Goal: Task Accomplishment & Management: Manage account settings

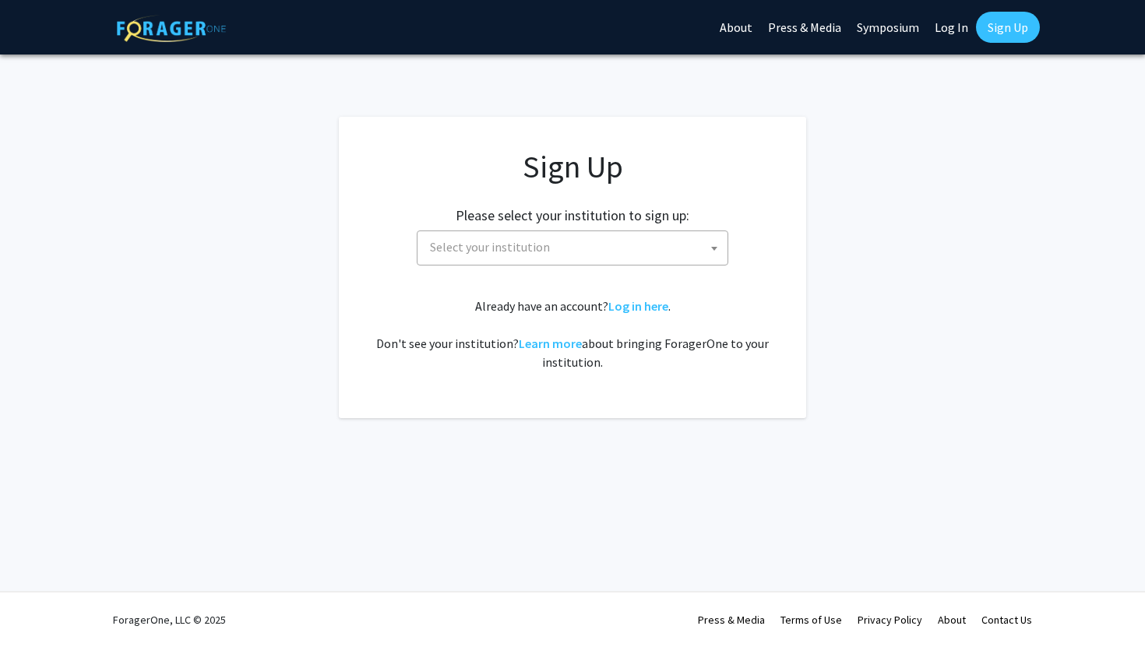
click at [621, 255] on span "Select your institution" at bounding box center [576, 247] width 304 height 32
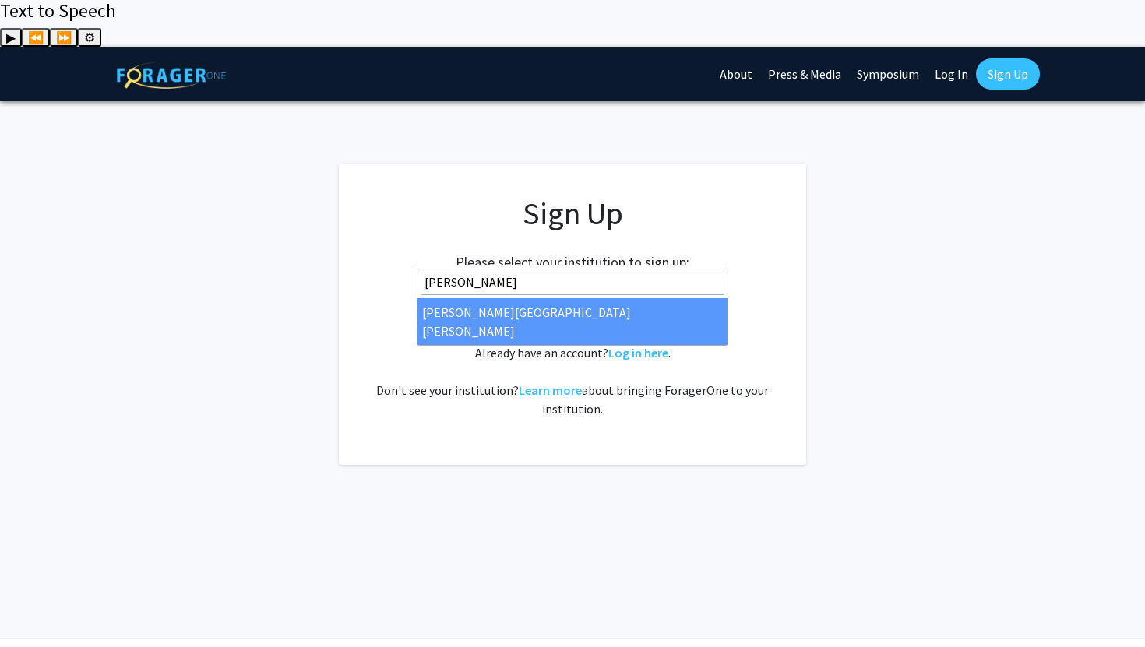
type input "john"
select select "1"
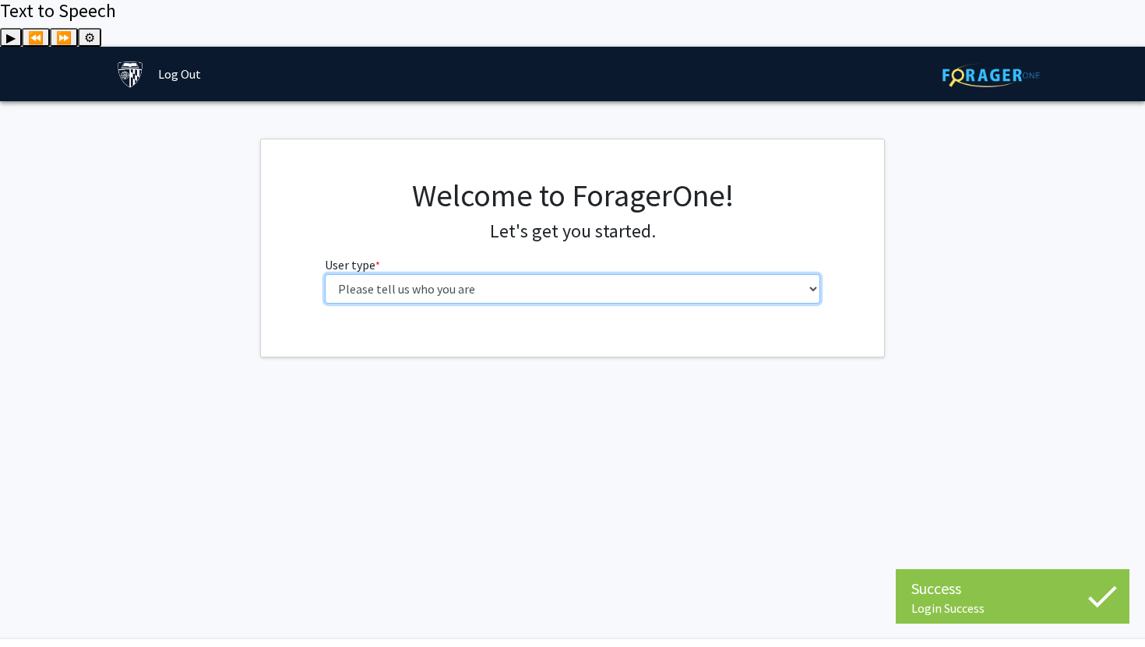
click at [497, 274] on select "Please tell us who you are Undergraduate Student Master's Student Doctoral Cand…" at bounding box center [573, 289] width 496 height 30
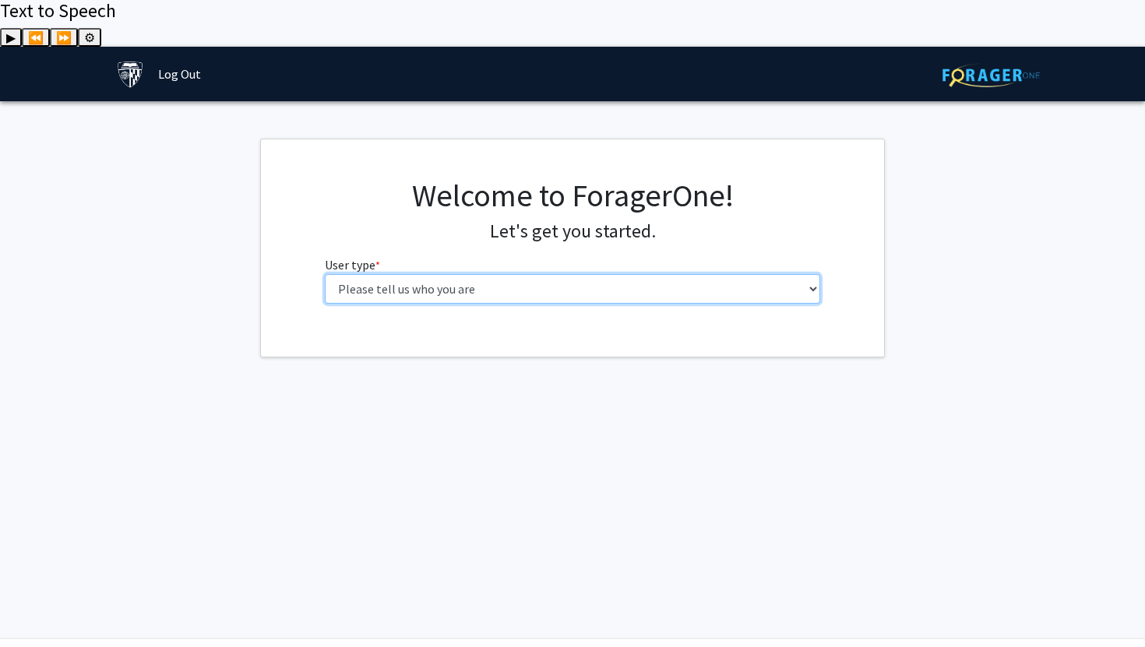
click at [660, 274] on select "Please tell us who you are Undergraduate Student Master's Student Doctoral Cand…" at bounding box center [573, 289] width 496 height 30
select select "1: undergrad"
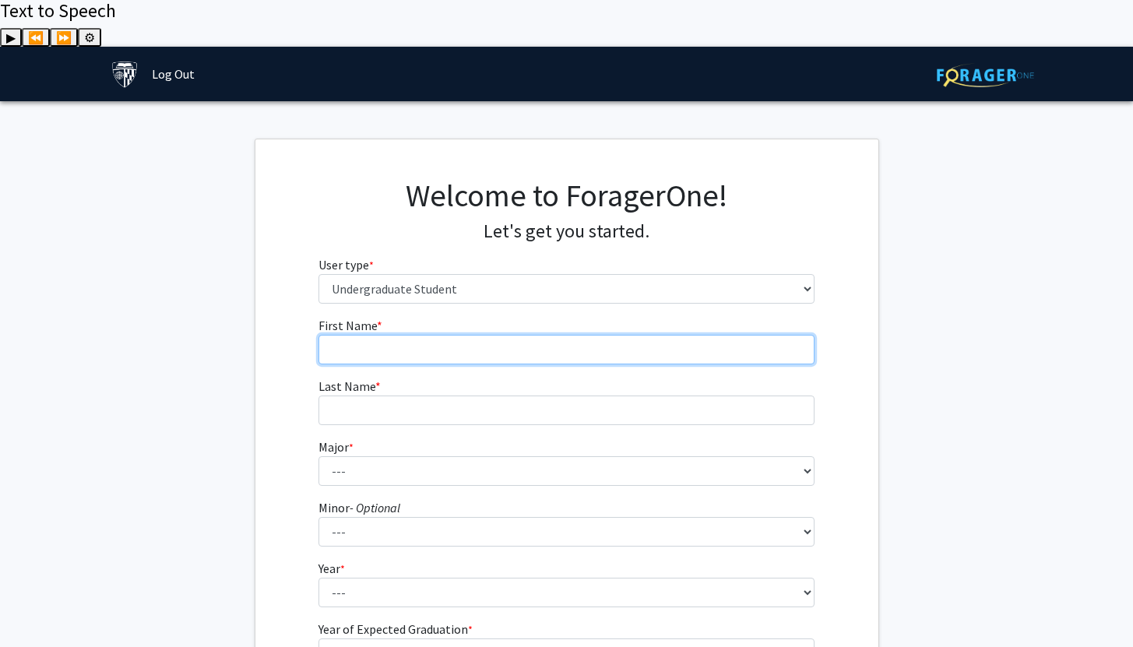
click at [605, 335] on input "First Name * required" at bounding box center [567, 350] width 496 height 30
type input "Oyujin"
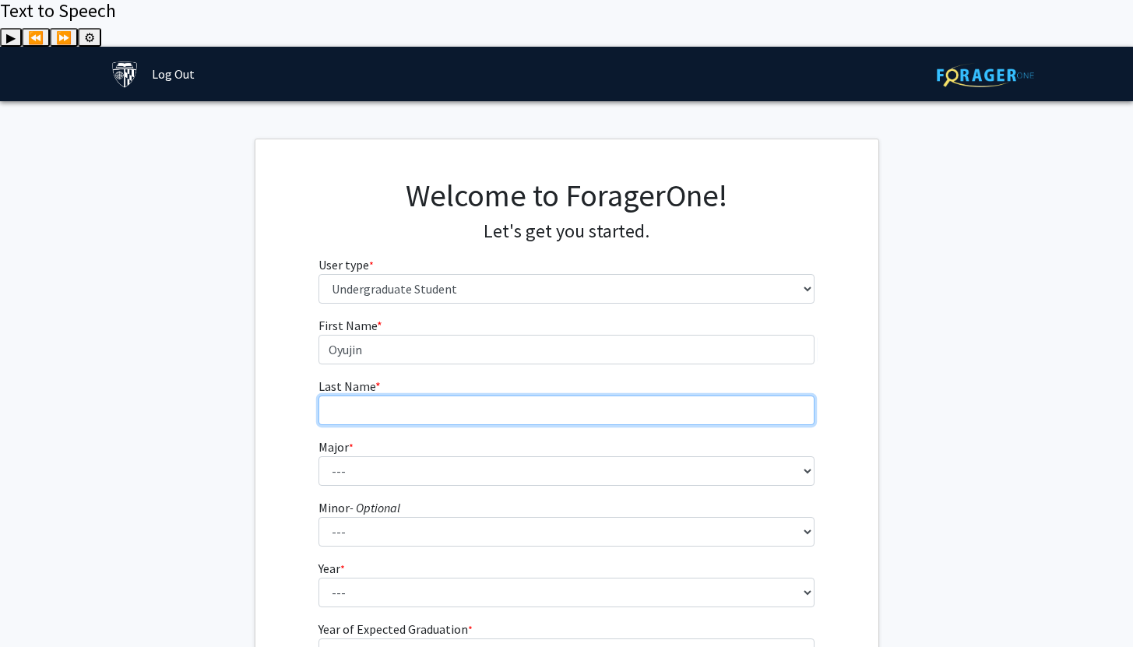
type input "Damdinsuren"
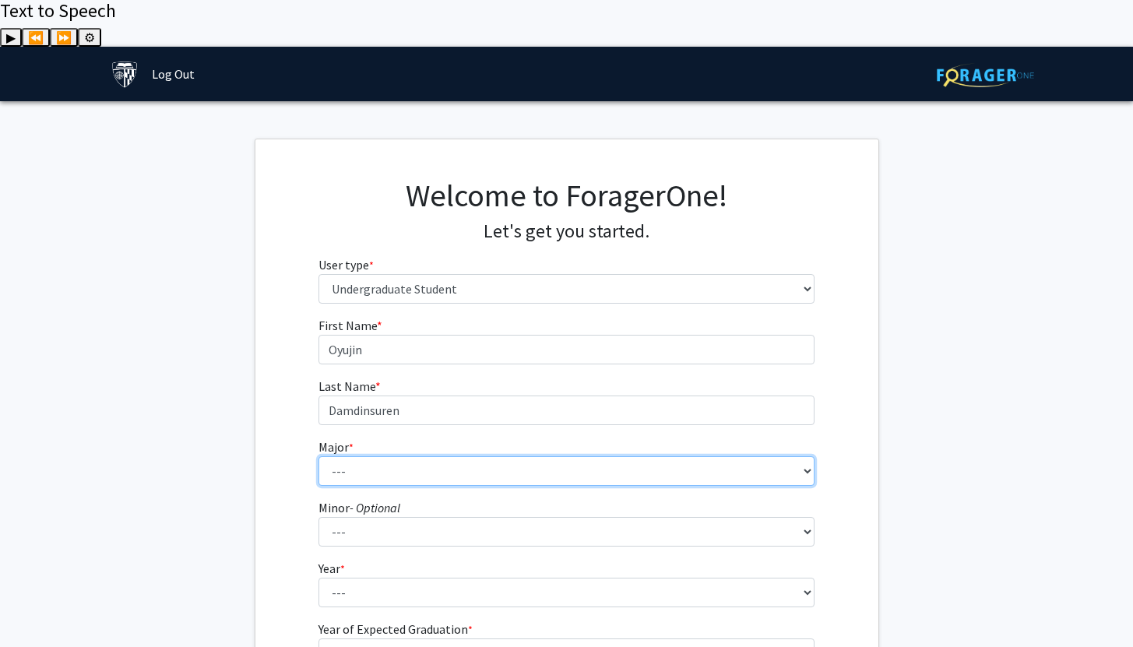
click at [396, 456] on select "--- Africana Studies Anthropology Applied Mathematics & Statistics Archaeology …" at bounding box center [567, 471] width 496 height 30
select select "8: 23"
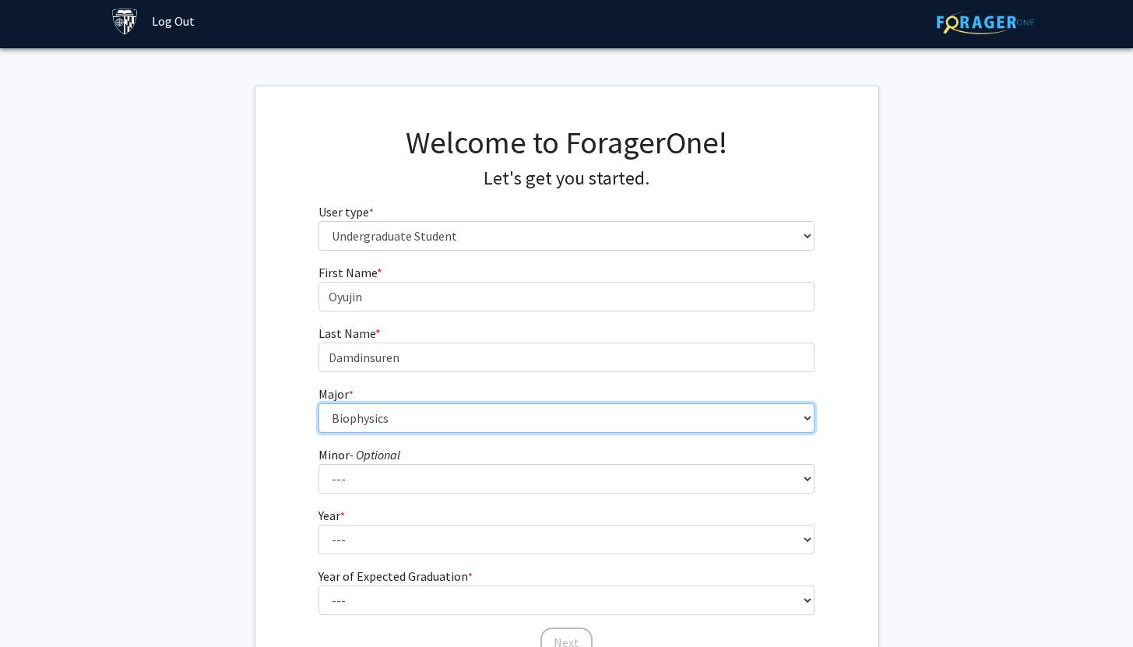
scroll to position [144, 0]
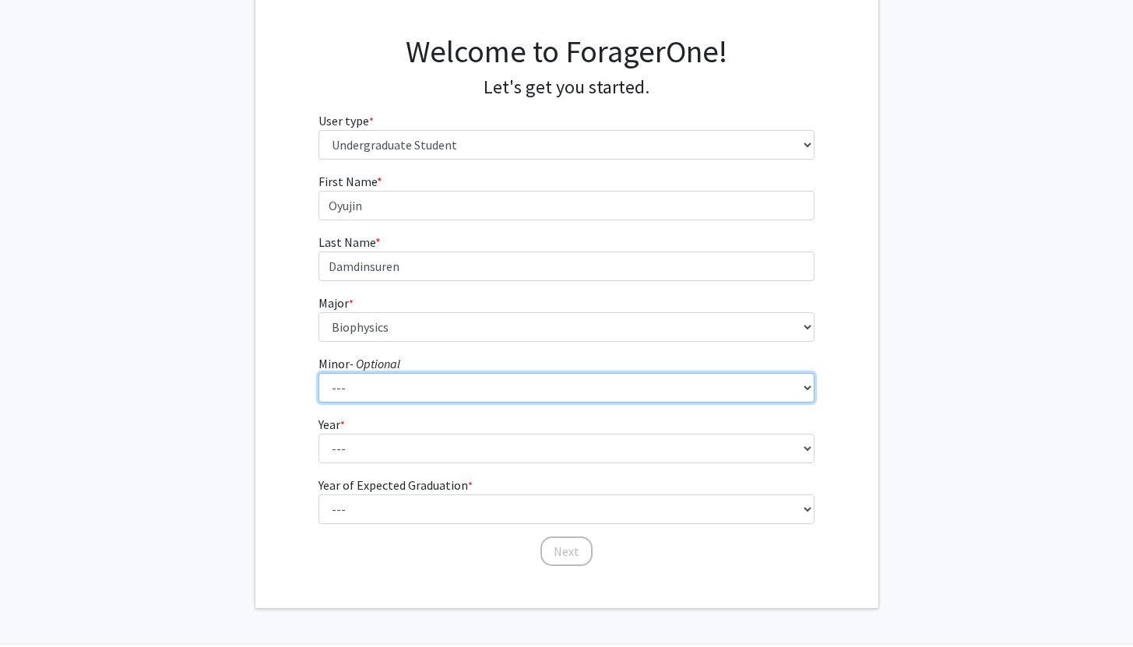
click at [355, 373] on select "--- Accounting and Financial Management Africana Studies Anthropology Applied M…" at bounding box center [567, 388] width 496 height 30
select select "9: 21"
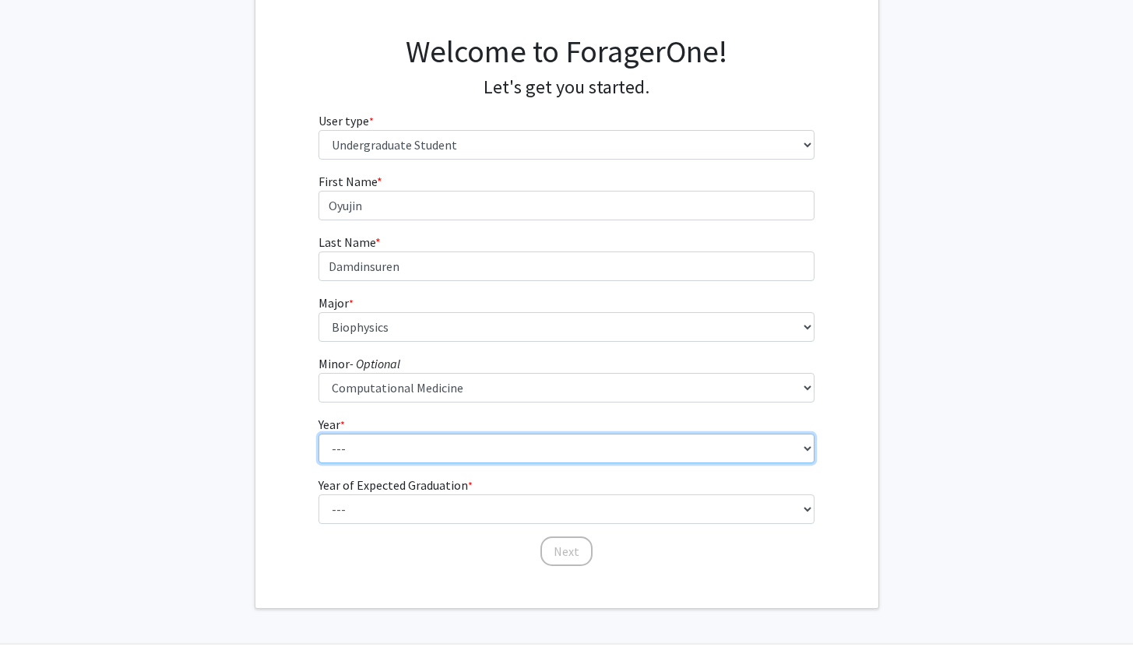
click at [374, 434] on select "--- First-year Sophomore Junior Senior Postbaccalaureate Certificate" at bounding box center [567, 449] width 496 height 30
select select "1: first-year"
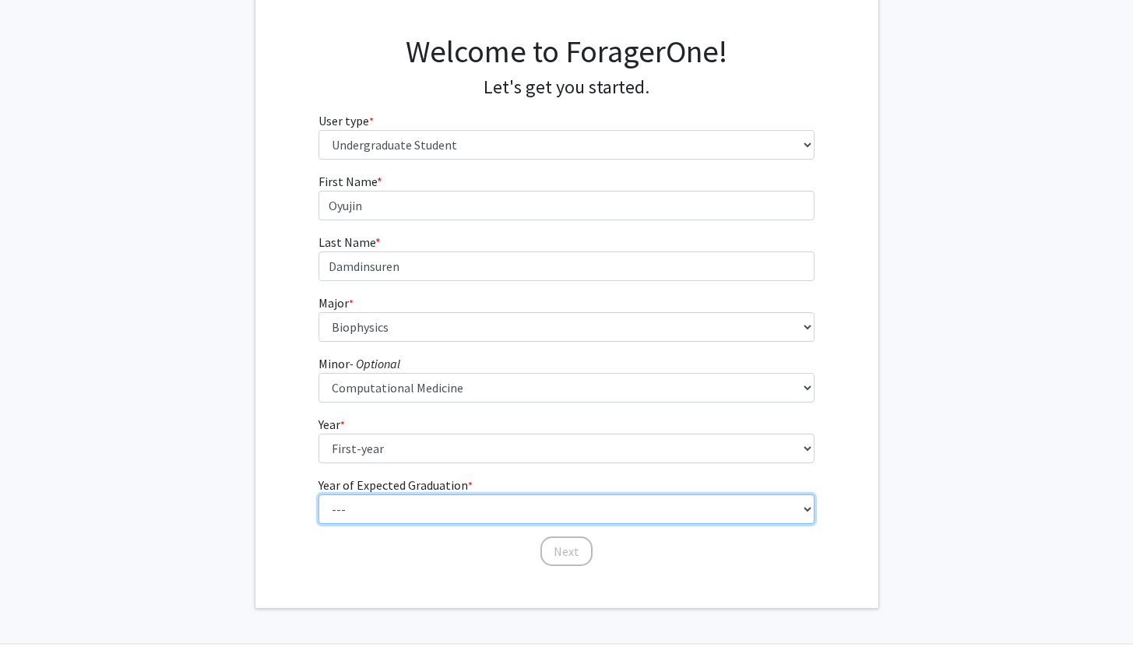
click at [364, 495] on select "--- 2025 2026 2027 2028 2029 2030 2031 2032 2033 2034" at bounding box center [567, 510] width 496 height 30
select select "5: 2029"
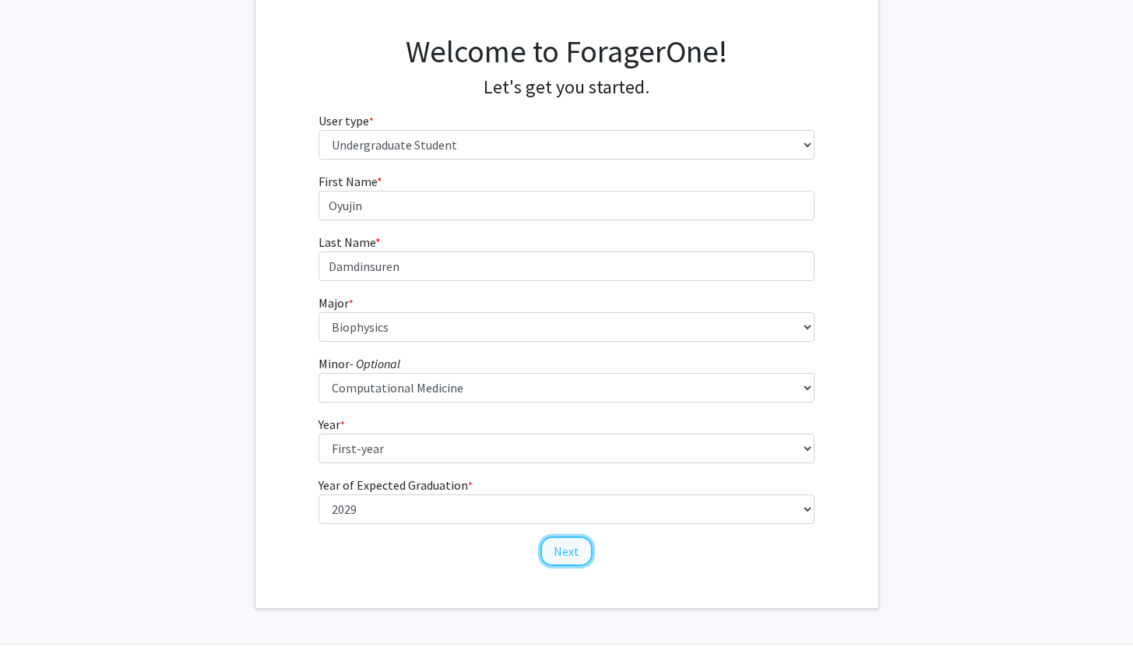
click at [562, 537] on button "Next" at bounding box center [566, 552] width 52 height 30
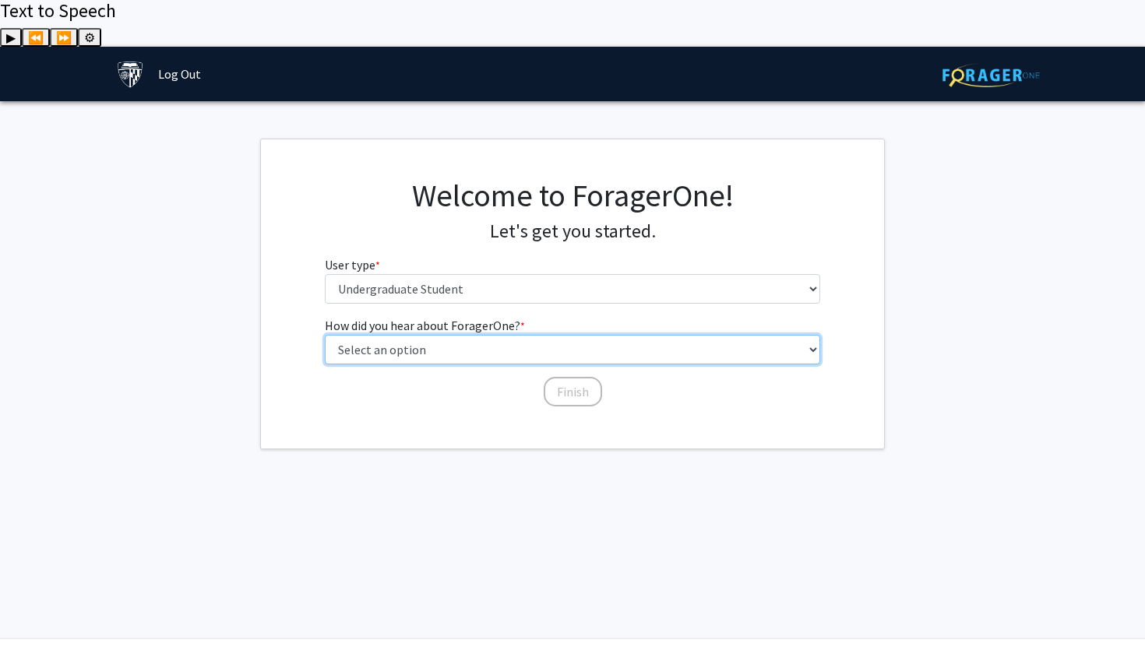
click at [495, 335] on select "Select an option Peer/student recommendation Faculty/staff recommendation Unive…" at bounding box center [573, 350] width 496 height 30
select select "3: university_website"
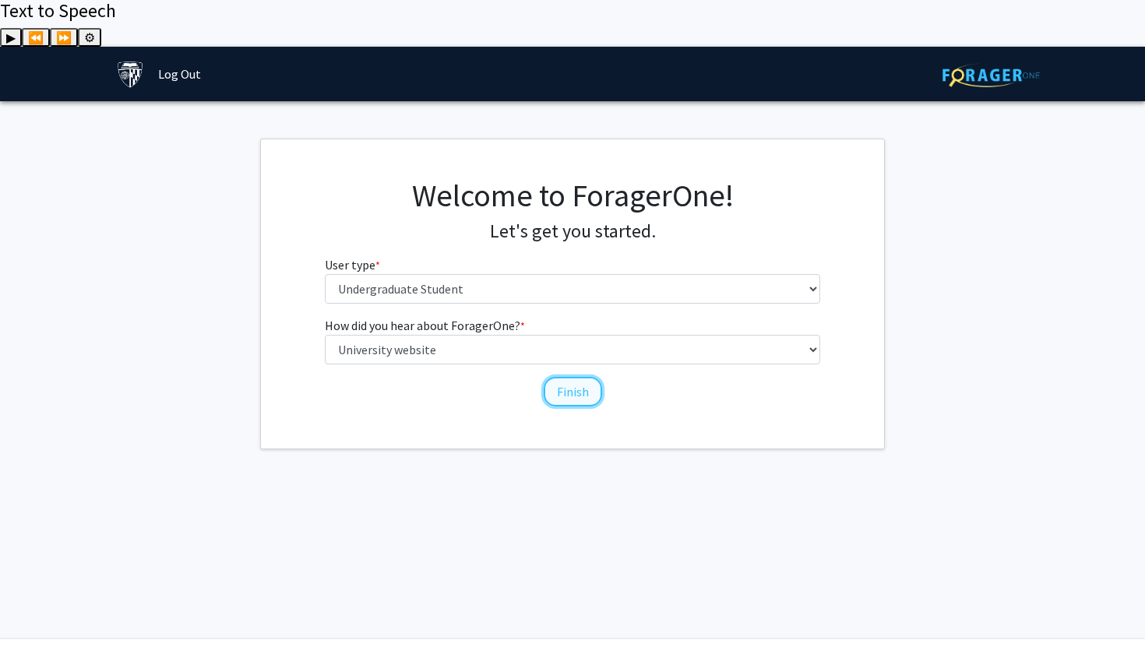
click at [565, 377] on button "Finish" at bounding box center [573, 392] width 58 height 30
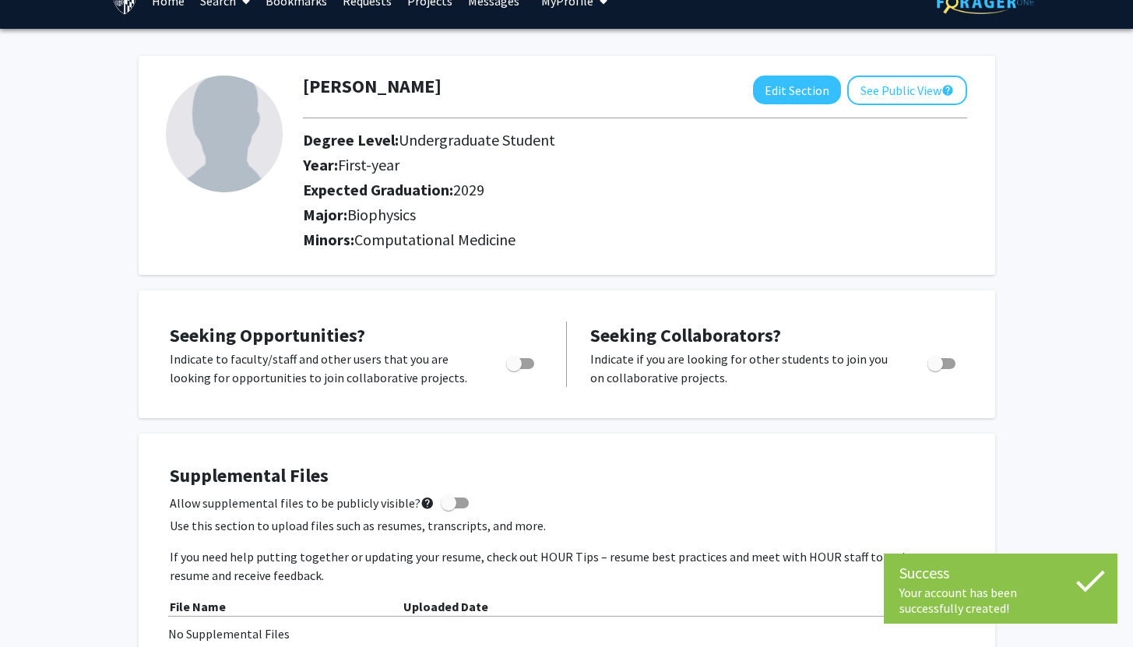
scroll to position [75, 0]
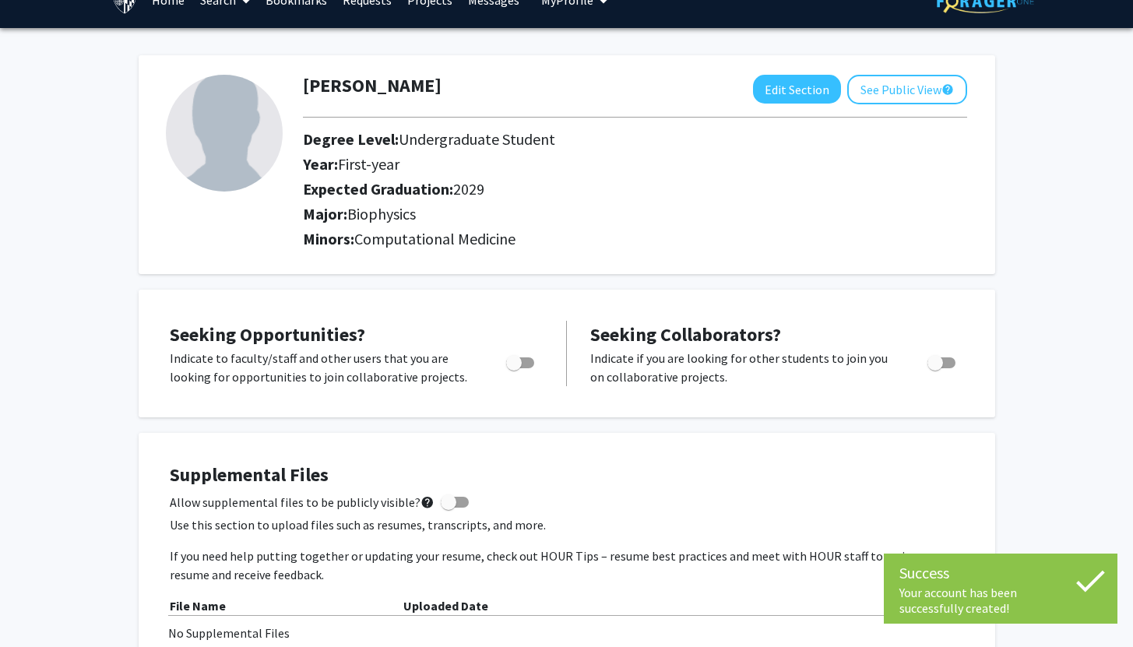
click at [523, 354] on label "Toggle" at bounding box center [517, 363] width 34 height 19
click at [514, 368] on input "Are you actively seeking opportunities?" at bounding box center [513, 368] width 1 height 1
checkbox input "true"
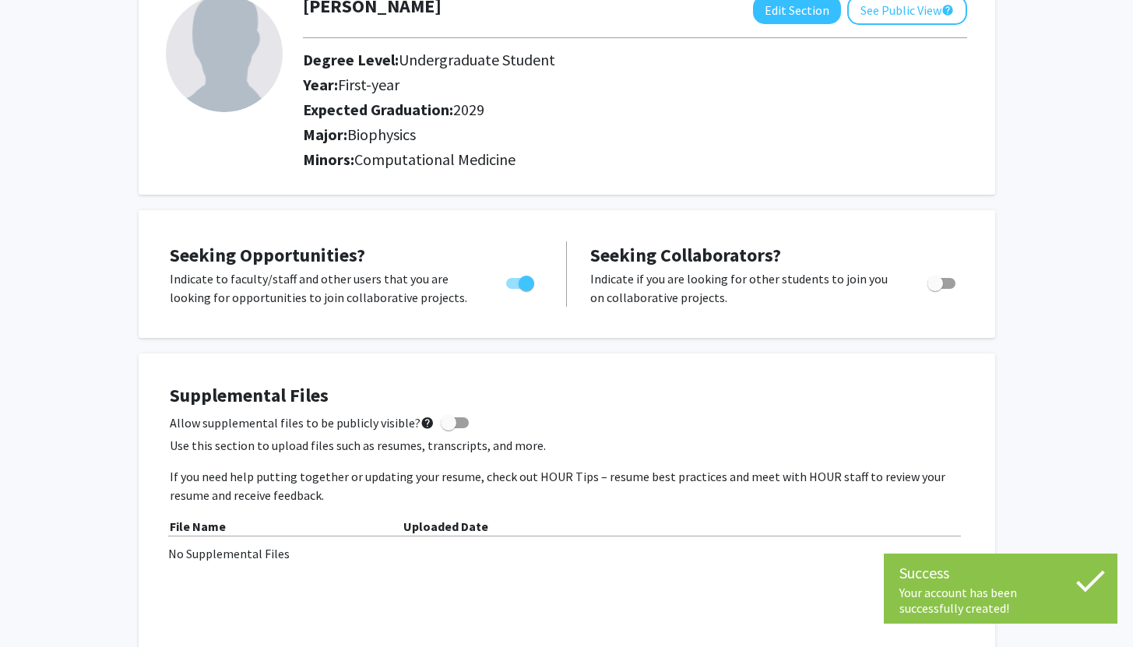
scroll to position [179, 0]
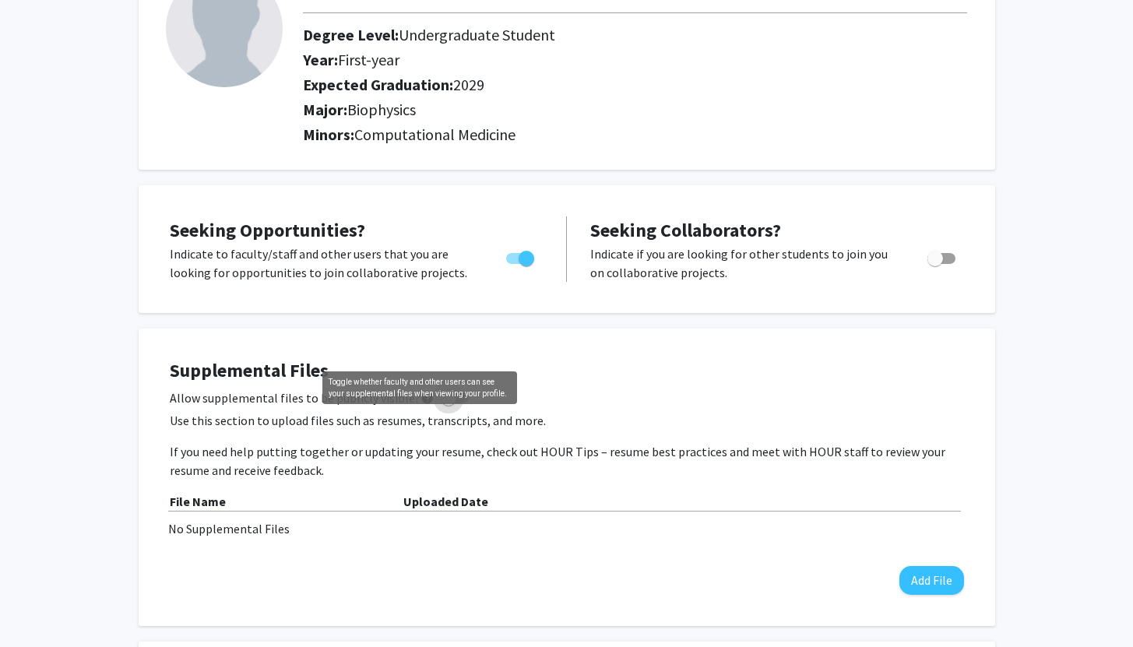
click at [422, 389] on mat-icon "help" at bounding box center [428, 398] width 14 height 19
click at [448, 403] on input "Allow supplemental files to be publicly visible? help" at bounding box center [448, 403] width 1 height 1
click at [422, 389] on mat-icon "help" at bounding box center [428, 398] width 14 height 19
click at [448, 403] on input "Allow supplemental files to be publicly visible? help" at bounding box center [448, 403] width 1 height 1
checkbox input "false"
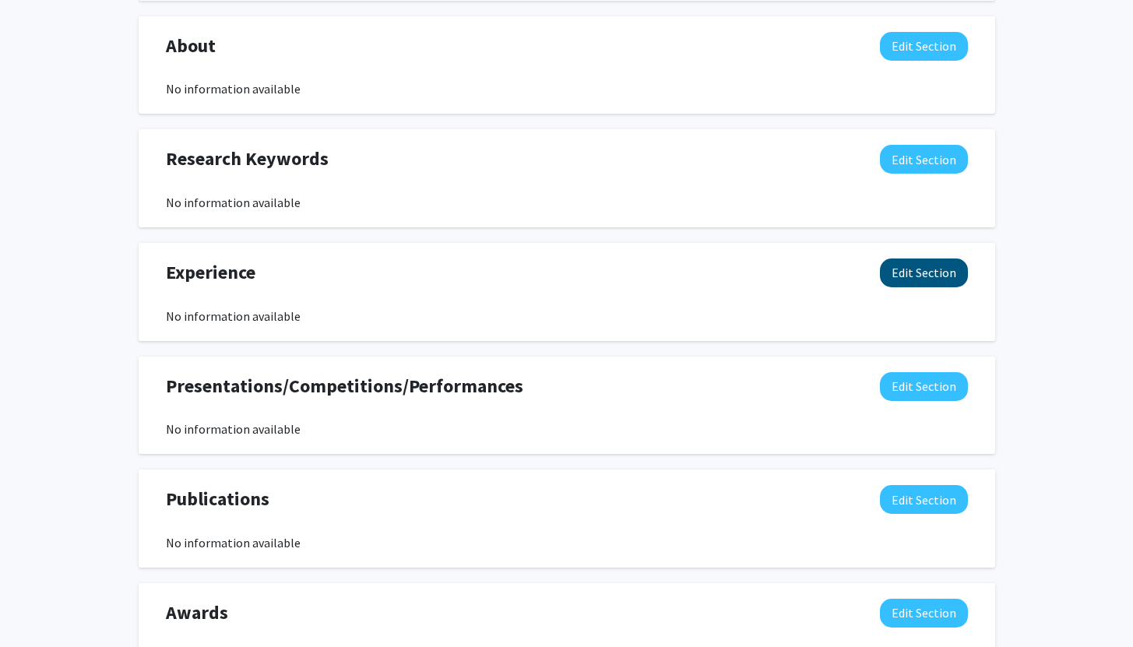
scroll to position [808, 0]
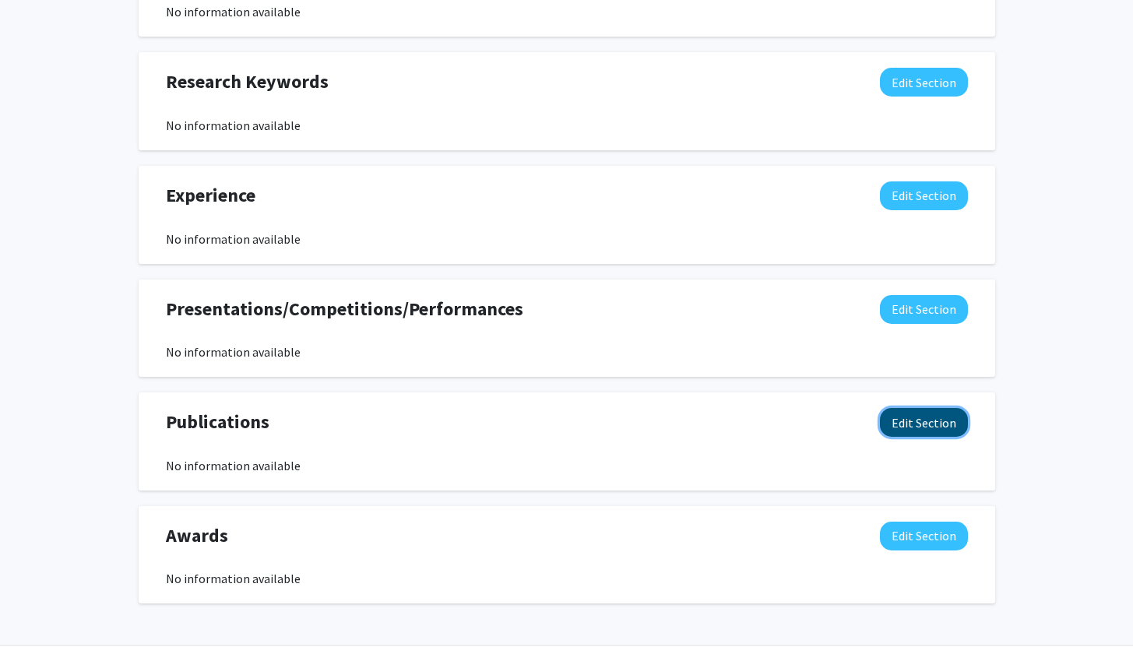
click at [919, 408] on button "Edit Section" at bounding box center [924, 422] width 88 height 29
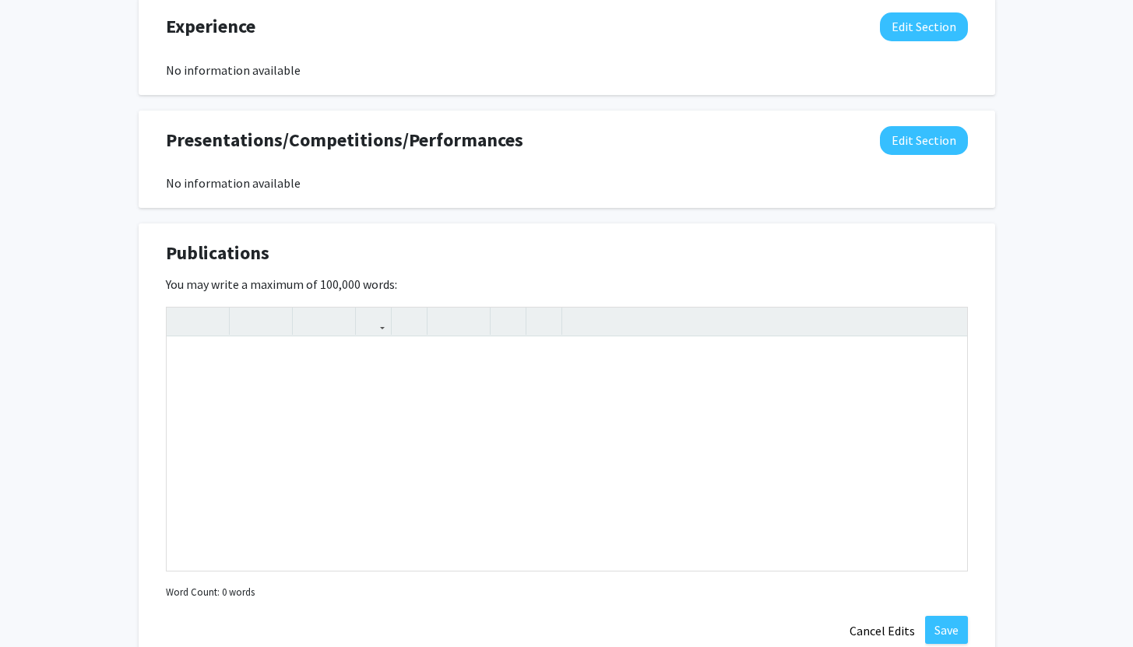
scroll to position [1191, 0]
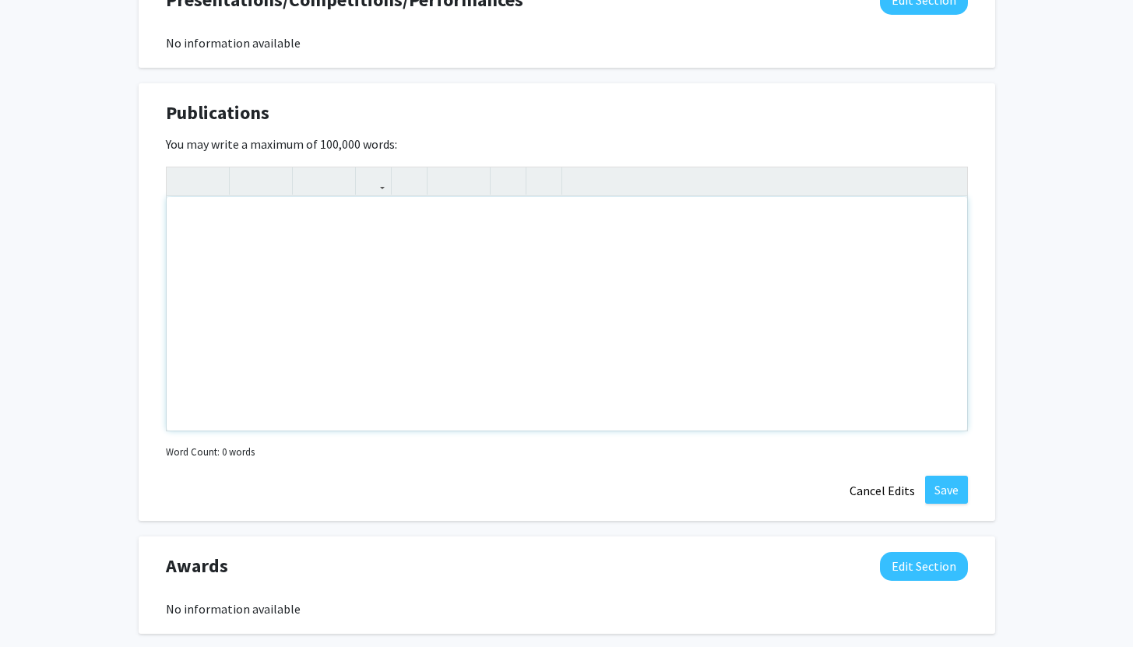
click at [444, 336] on div "Note to users with screen readers: Please deactivate our accessibility plugin f…" at bounding box center [567, 314] width 801 height 234
click at [878, 476] on button "Cancel Edits" at bounding box center [883, 491] width 86 height 30
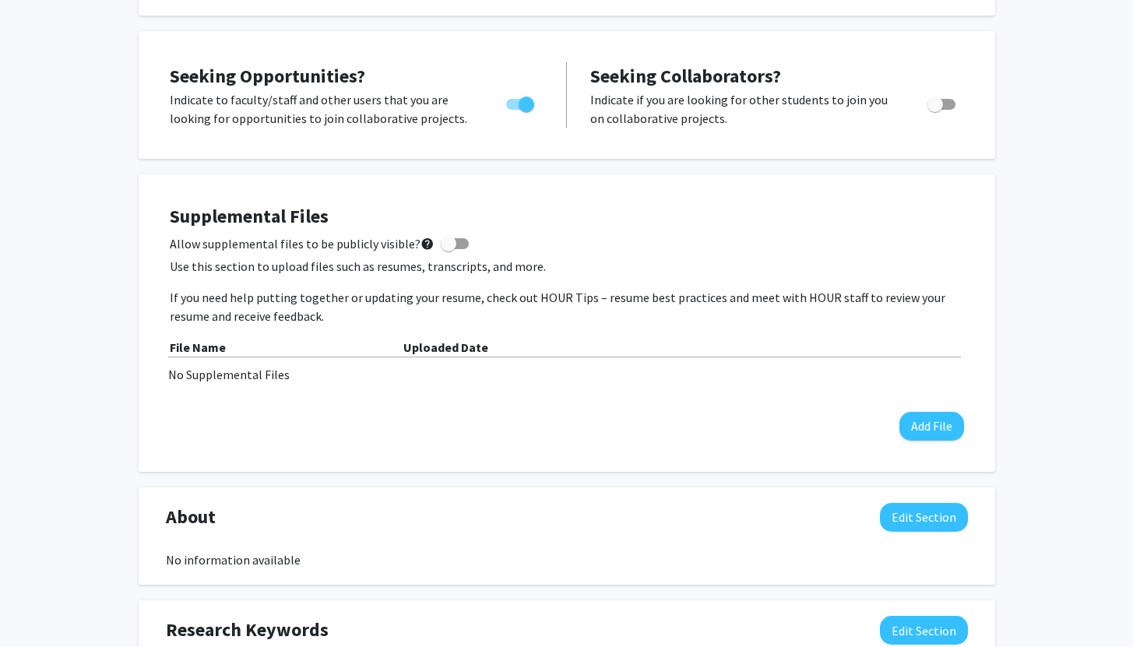
scroll to position [0, 0]
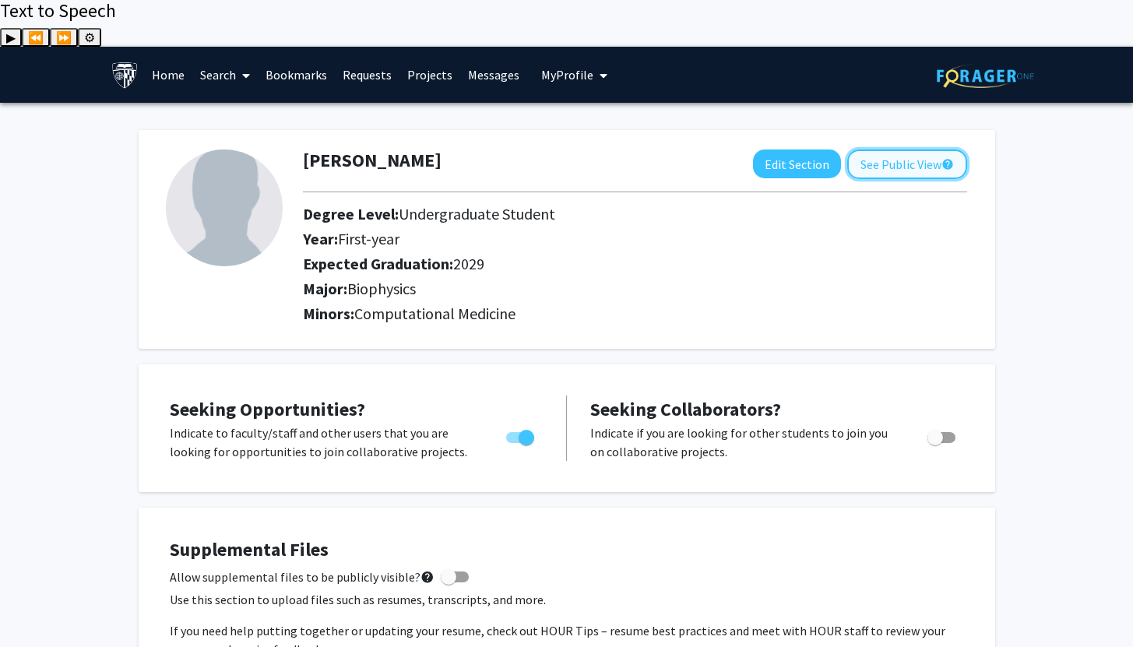
click at [903, 150] on button "See Public View help" at bounding box center [907, 165] width 120 height 30
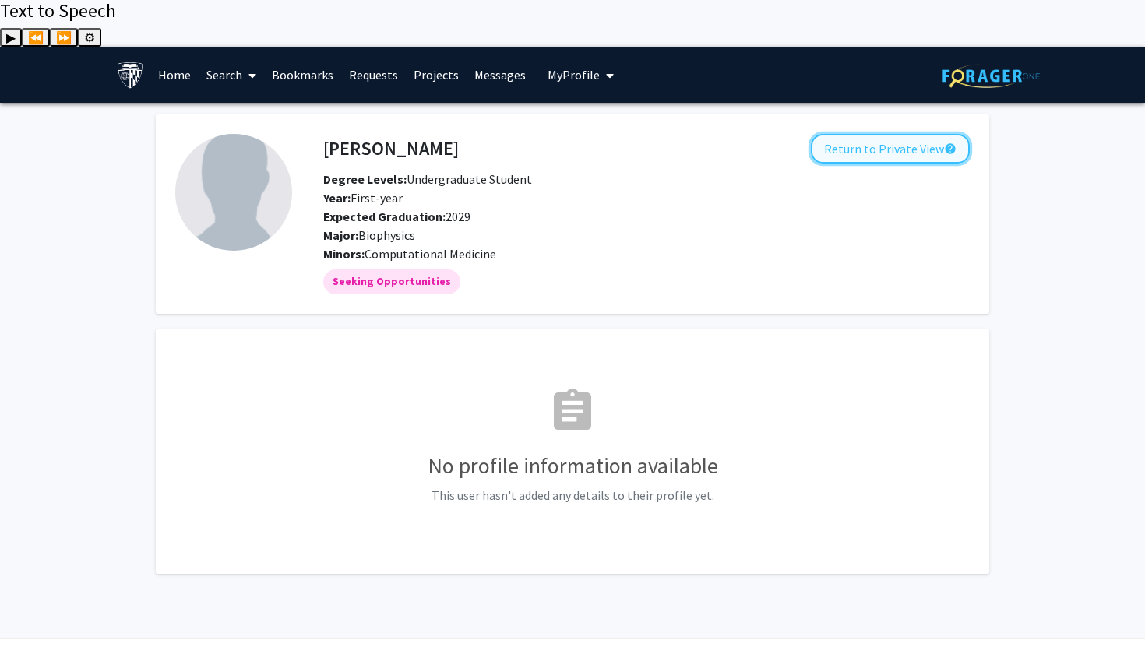
click at [878, 134] on button "Return to Private View help" at bounding box center [890, 149] width 159 height 30
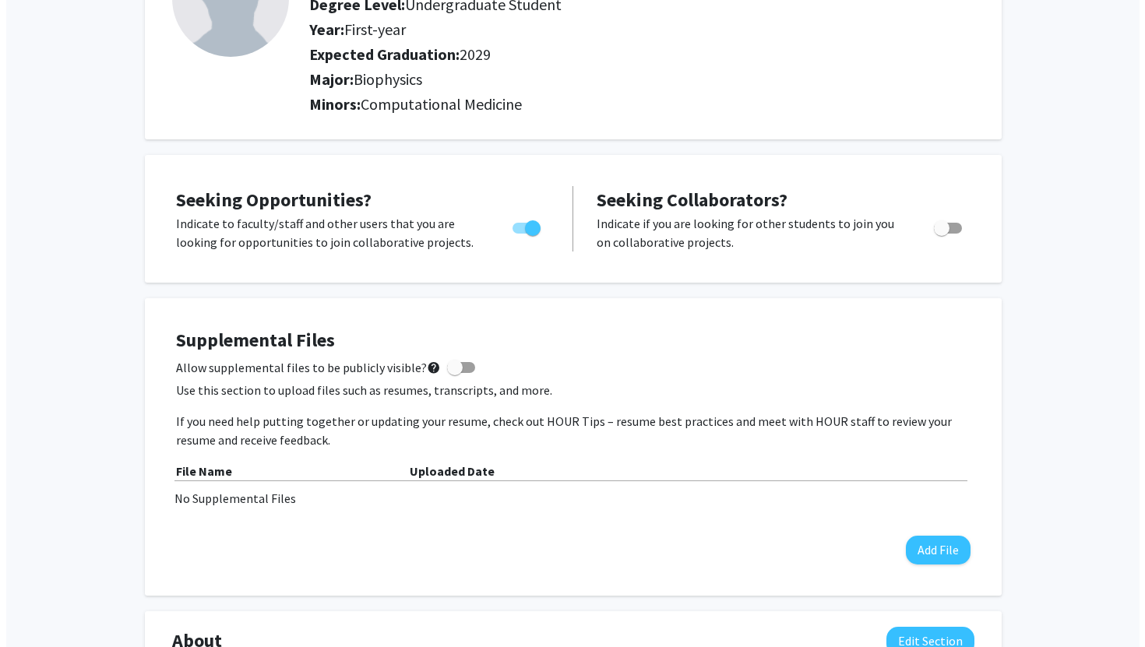
scroll to position [210, 0]
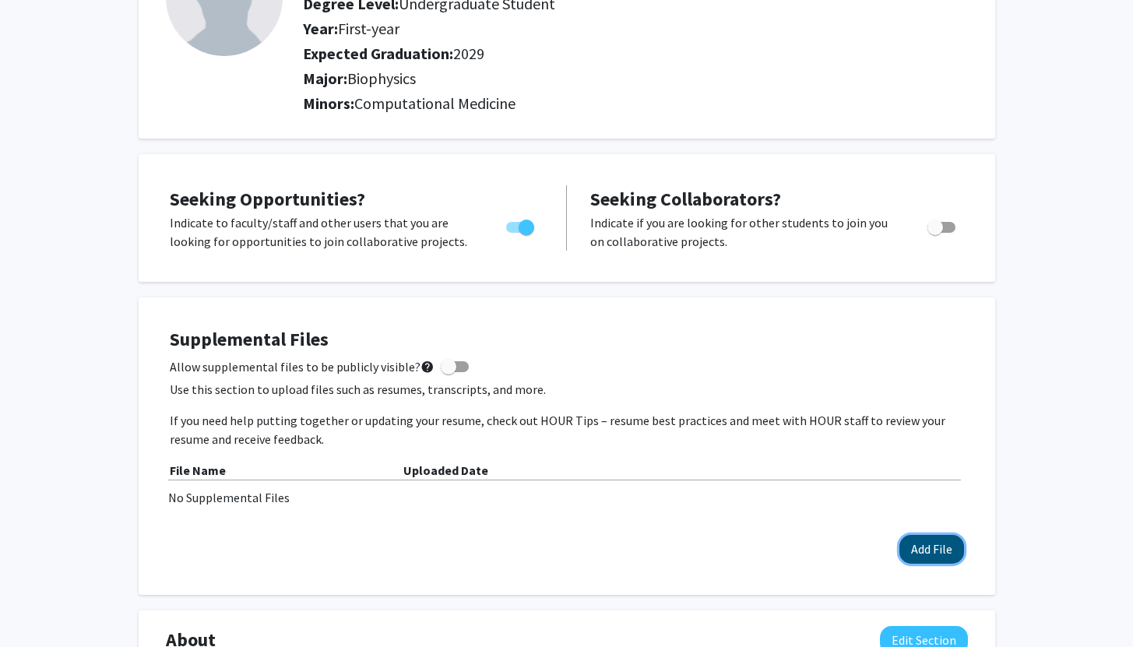
click at [940, 535] on button "Add File" at bounding box center [931, 549] width 65 height 29
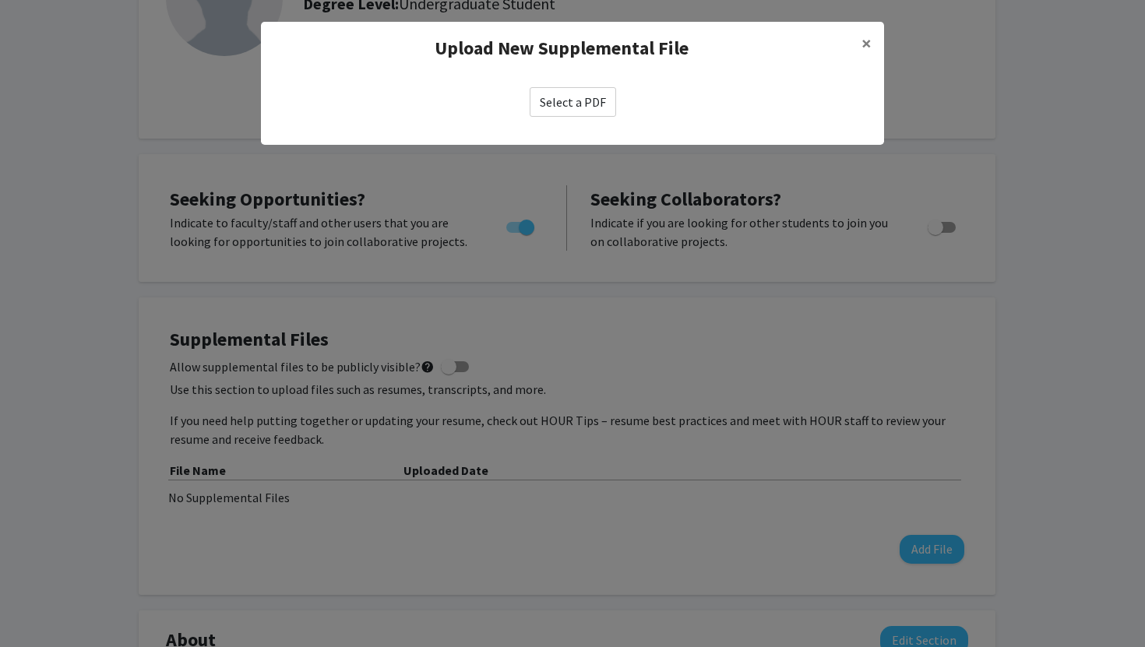
click at [590, 94] on label "Select a PDF" at bounding box center [573, 102] width 86 height 30
click at [0, 0] on input "Select a PDF" at bounding box center [0, 0] width 0 height 0
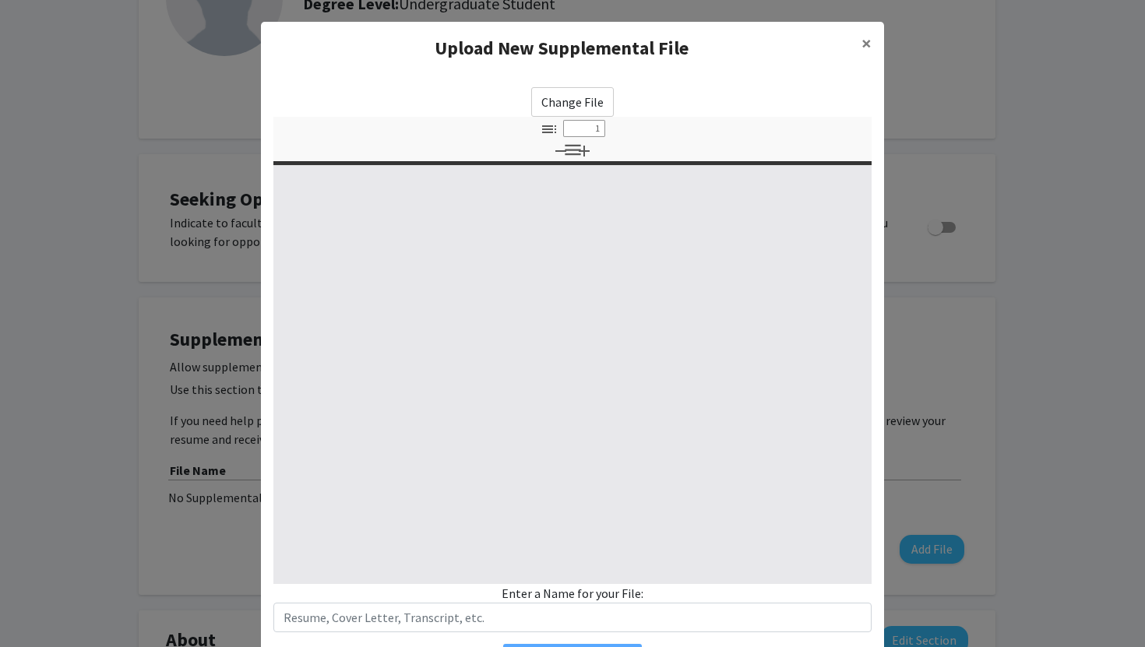
select select "custom"
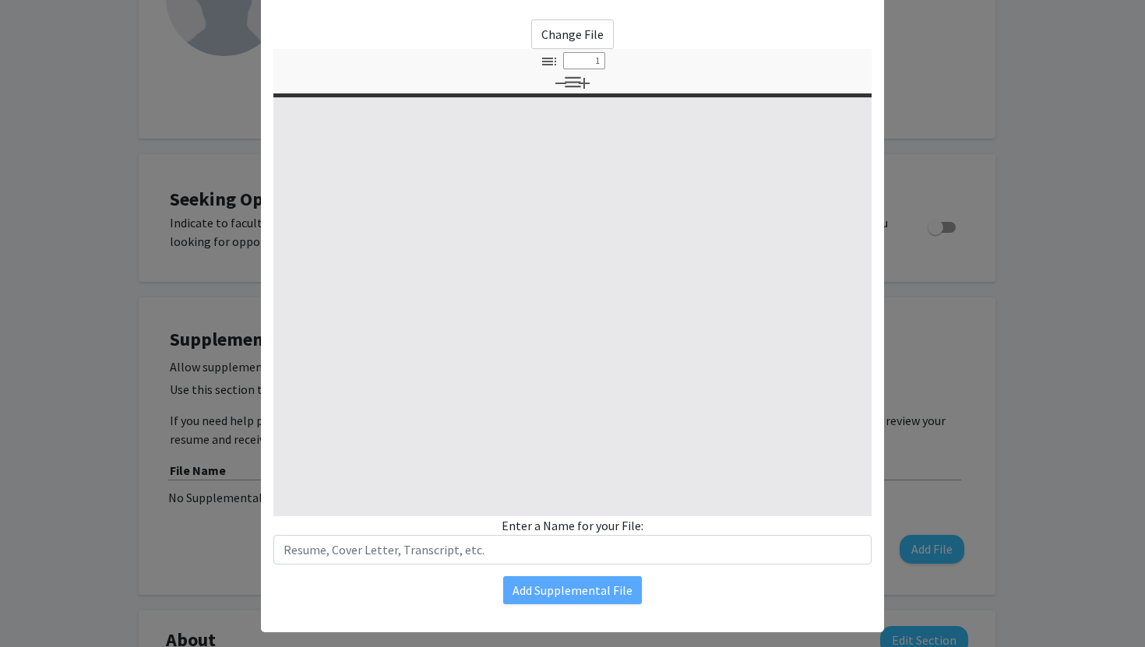
type input "0"
select select "custom"
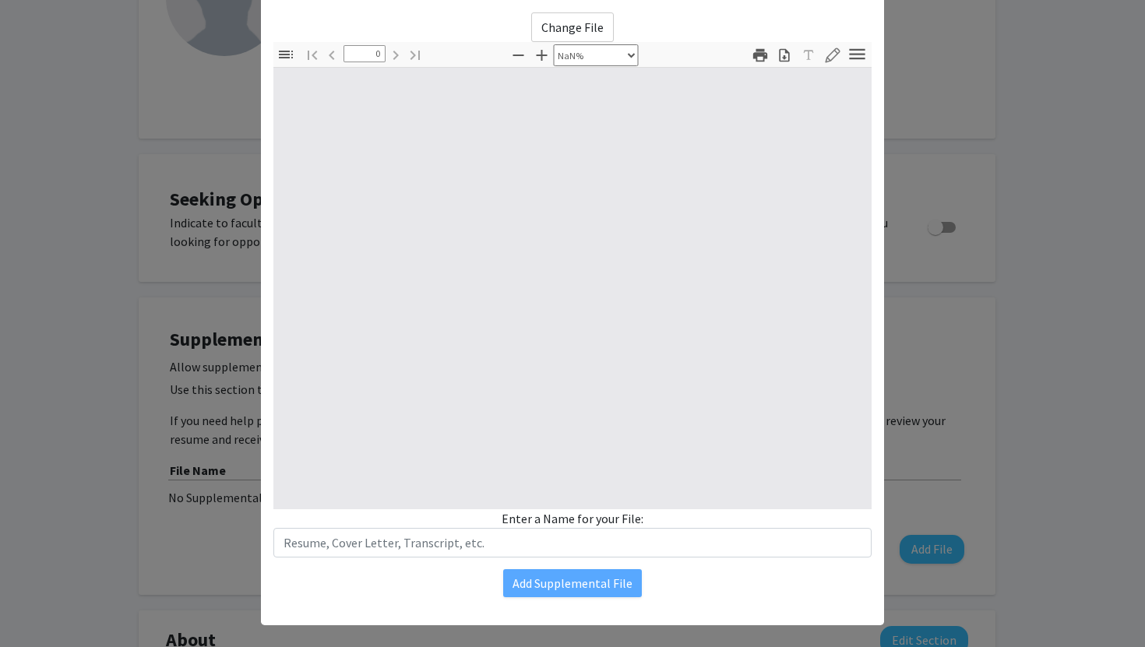
scroll to position [76, 0]
type input "1"
select select "auto"
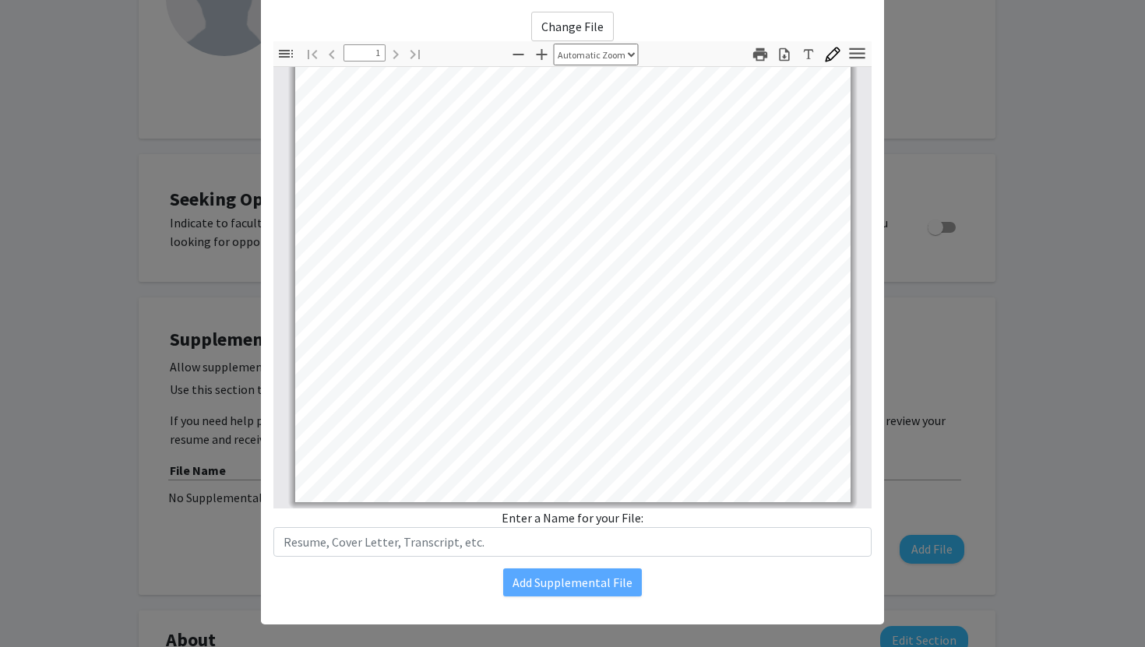
scroll to position [90, 0]
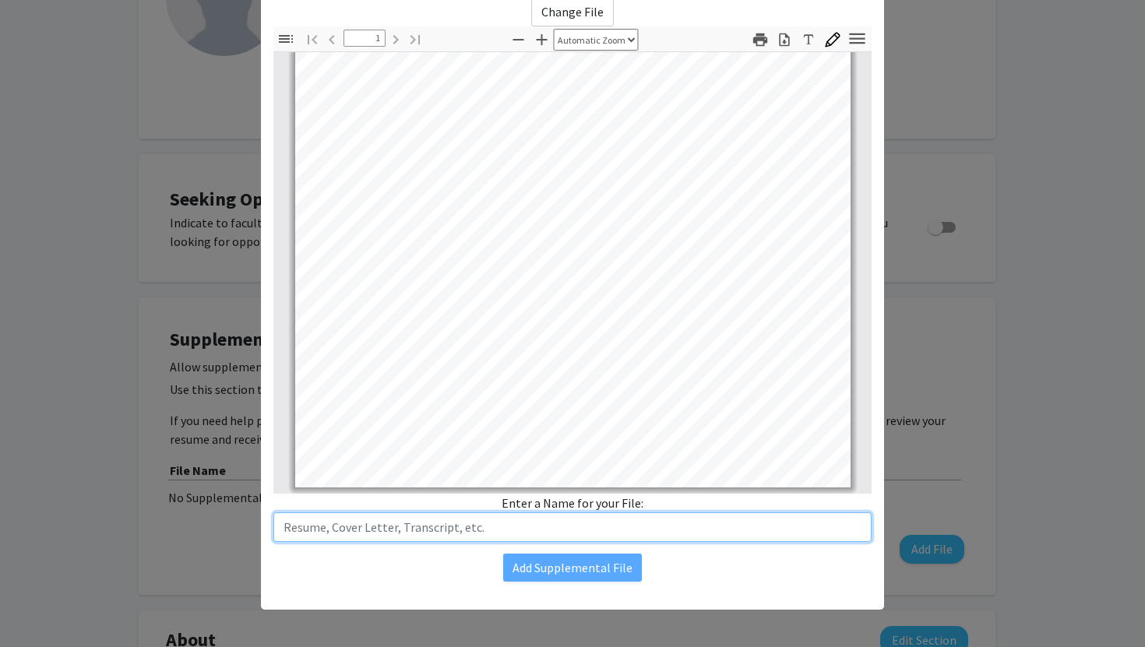
click at [548, 517] on input "text" at bounding box center [572, 527] width 598 height 30
type input "Resume"
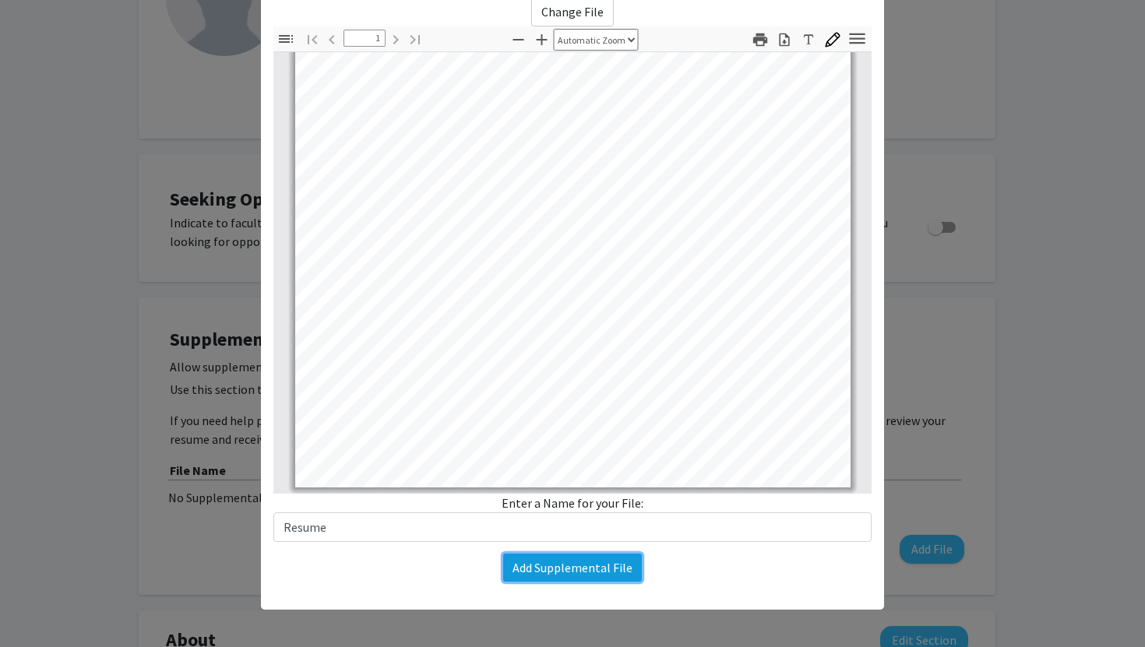
click at [593, 572] on button "Add Supplemental File" at bounding box center [572, 568] width 139 height 28
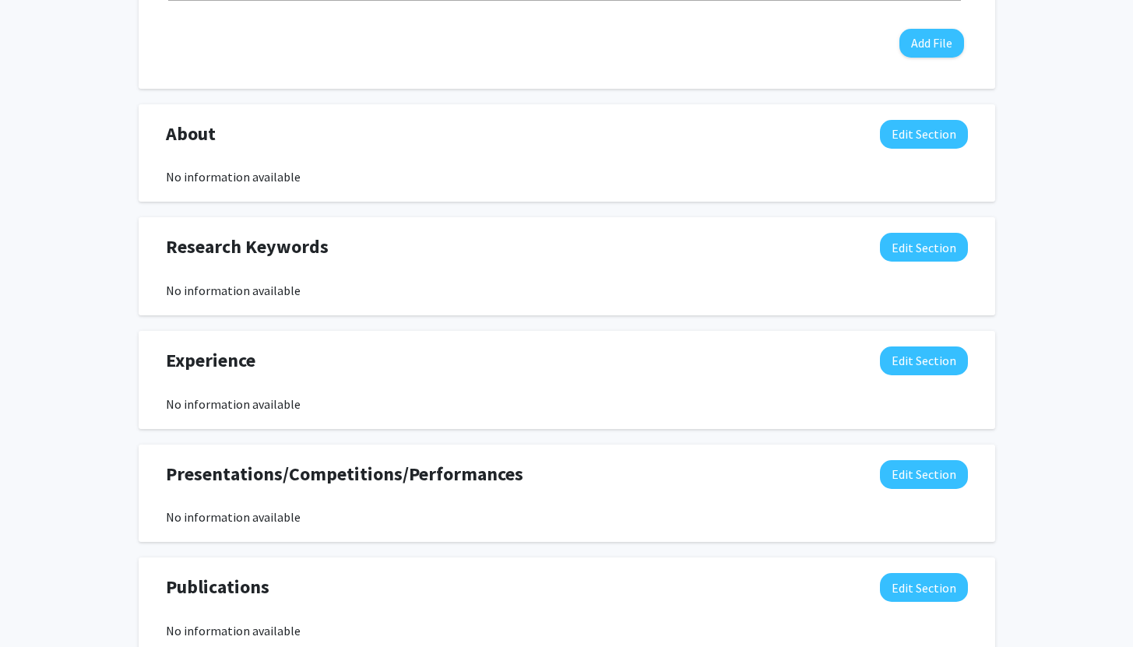
scroll to position [750, 0]
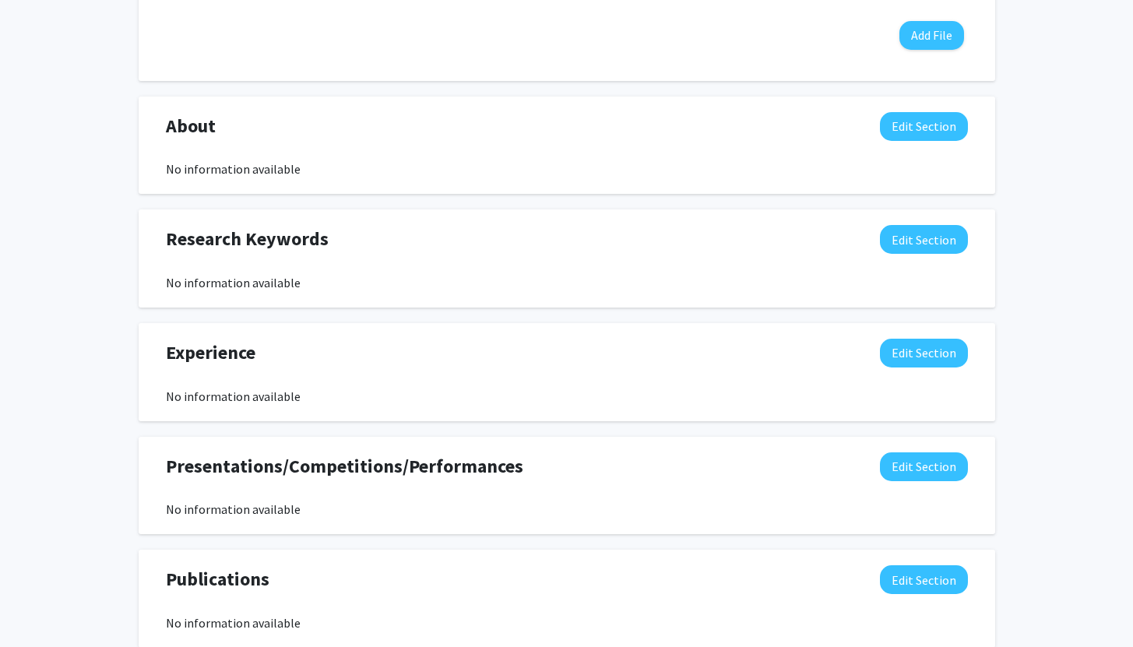
click at [928, 550] on div "Publications Edit Section No information available You may write a maximum of 1…" at bounding box center [567, 599] width 857 height 98
click at [925, 565] on button "Edit Section" at bounding box center [924, 579] width 88 height 29
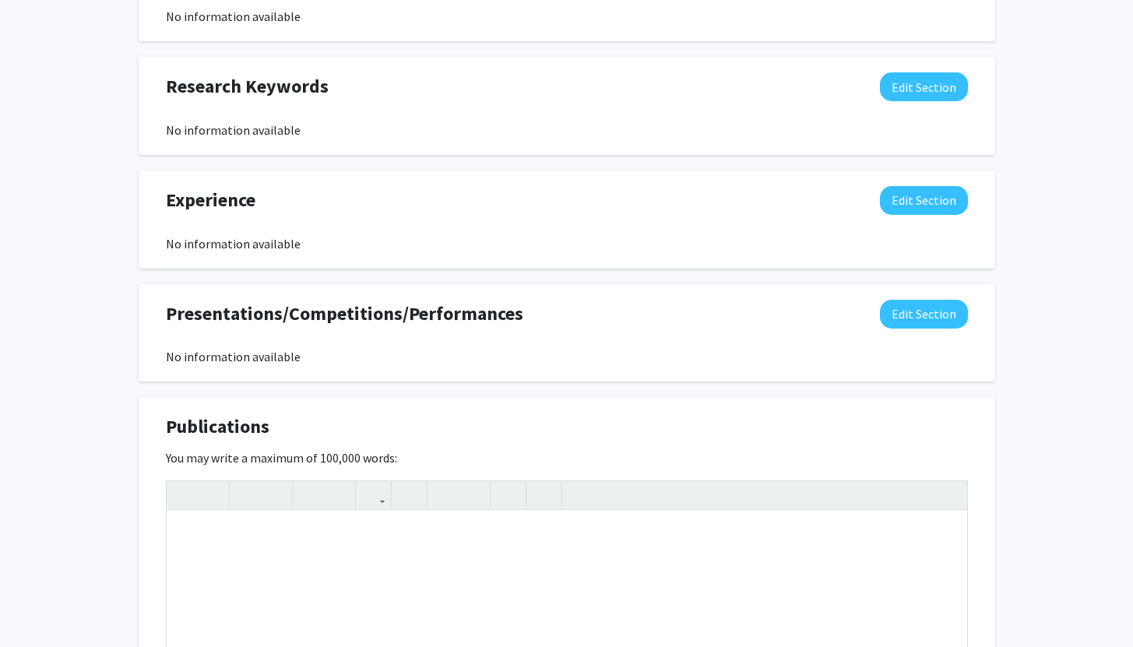
scroll to position [948, 0]
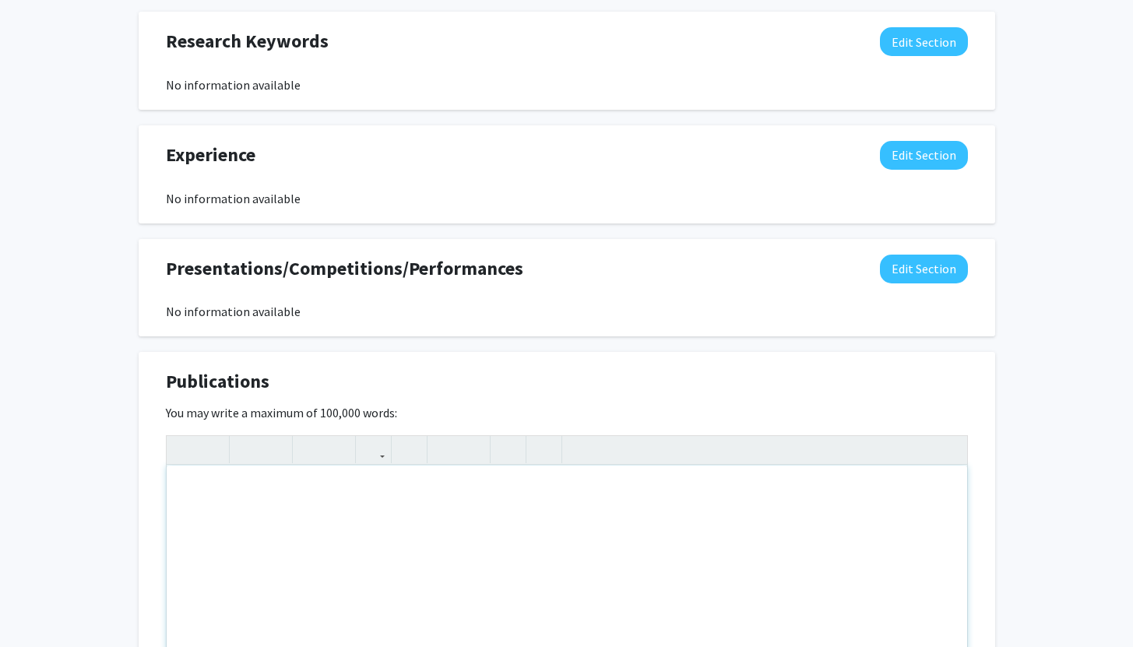
click at [681, 466] on div "Note to users with screen readers: Please deactivate our accessibility plugin f…" at bounding box center [567, 583] width 801 height 234
paste div "Note to users with screen readers: Please deactivate our accessibility plugin f…"
type textarea "<l>Ipsumdol – Sitametcons adipiscing el sed doeiusmod tempo in utlaboree, dolor…"
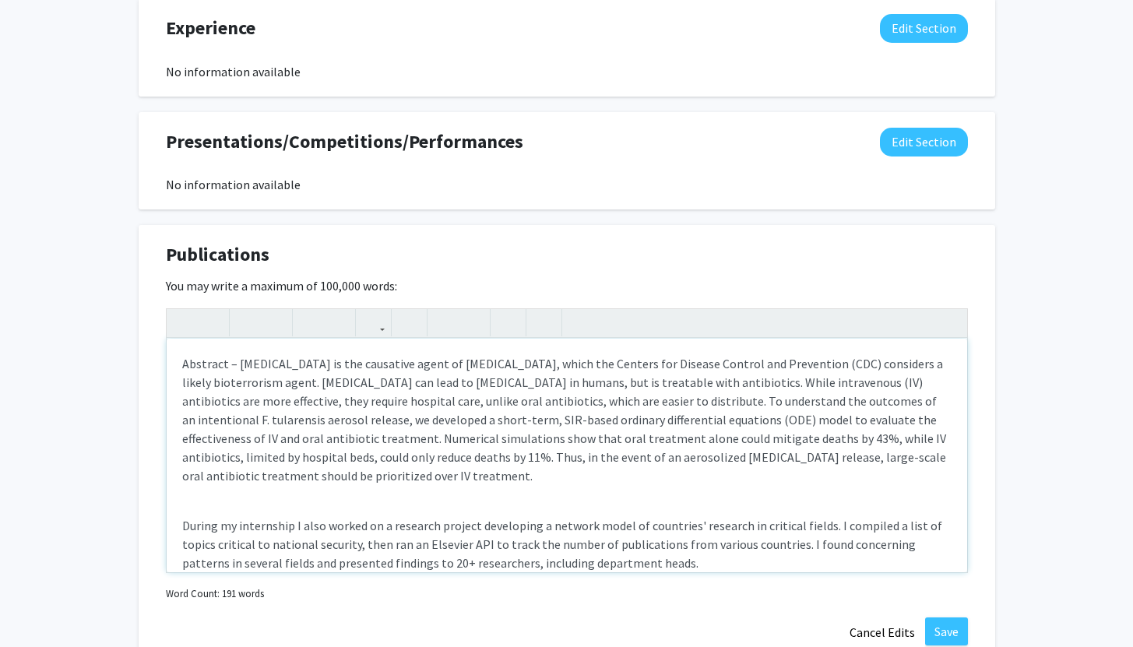
scroll to position [1090, 0]
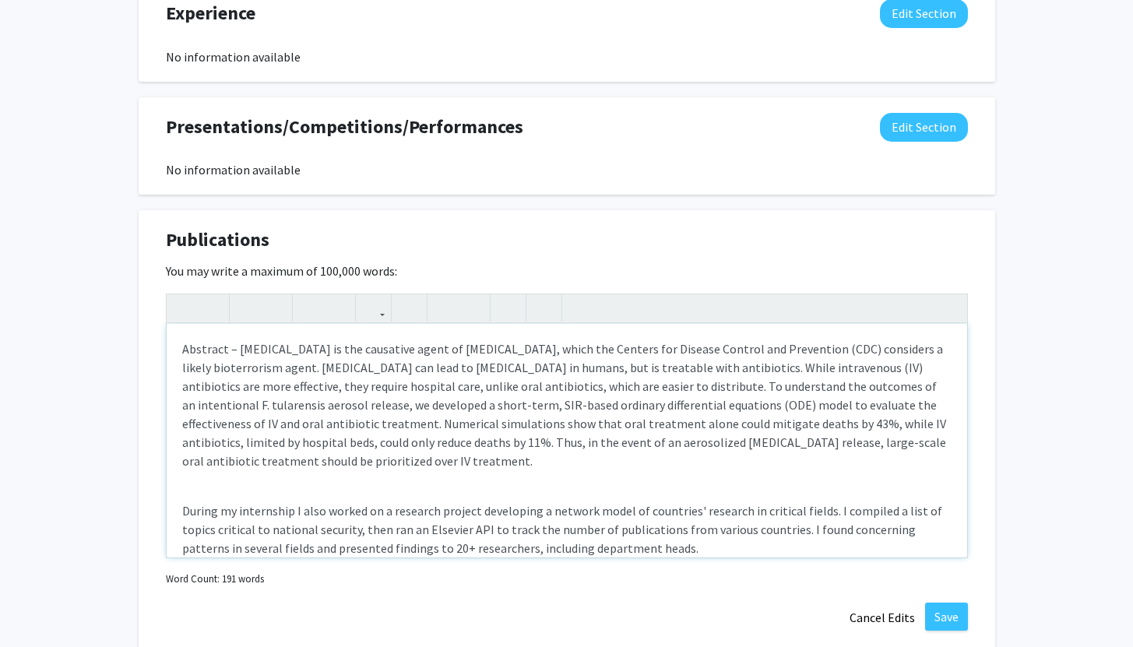
click at [558, 347] on p "Abstract – [MEDICAL_DATA] is the causative agent of [MEDICAL_DATA], which the C…" at bounding box center [566, 405] width 769 height 131
click at [578, 348] on p "Abstract – [MEDICAL_DATA] is the causative agent of [MEDICAL_DATA], which the C…" at bounding box center [566, 405] width 769 height 131
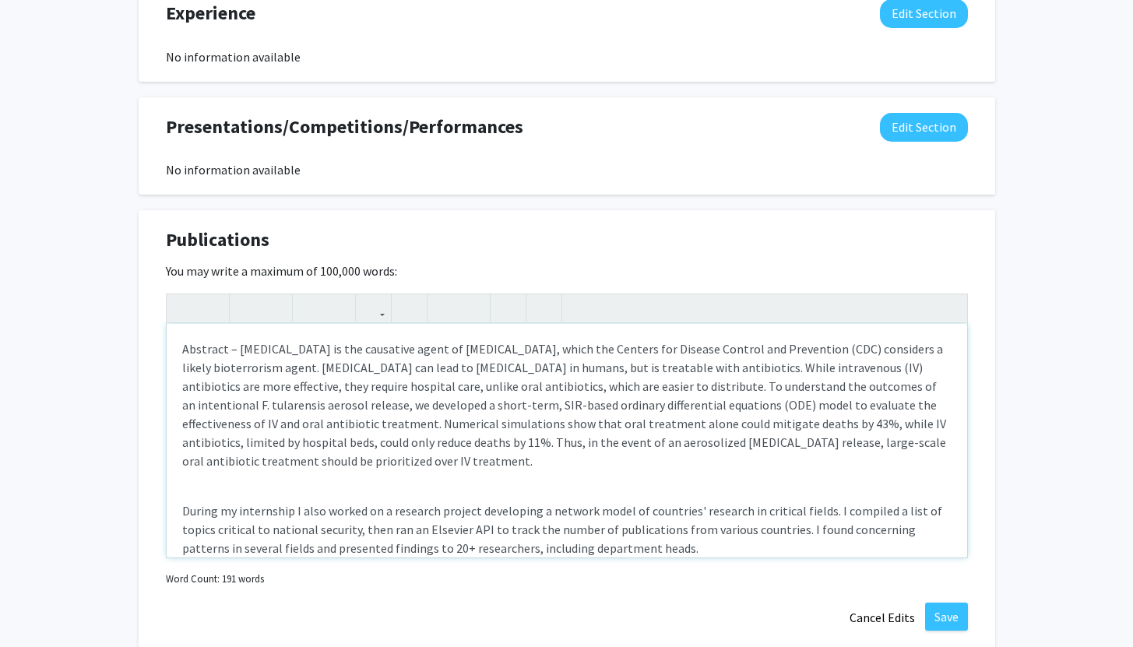
click at [578, 348] on p "Abstract – [MEDICAL_DATA] is the causative agent of [MEDICAL_DATA], which the C…" at bounding box center [566, 405] width 769 height 131
click at [576, 368] on p "Abstract – [MEDICAL_DATA] is the causative agent of [MEDICAL_DATA], which the C…" at bounding box center [566, 405] width 769 height 131
drag, startPoint x: 345, startPoint y: 299, endPoint x: 237, endPoint y: 297, distance: 108.3
click at [237, 340] on p "Abstract – [MEDICAL_DATA] is the causative agent of [MEDICAL_DATA], which the C…" at bounding box center [566, 405] width 769 height 131
click at [306, 340] on p "Abstract – [MEDICAL_DATA] is the causative agent of [MEDICAL_DATA], which the C…" at bounding box center [566, 405] width 769 height 131
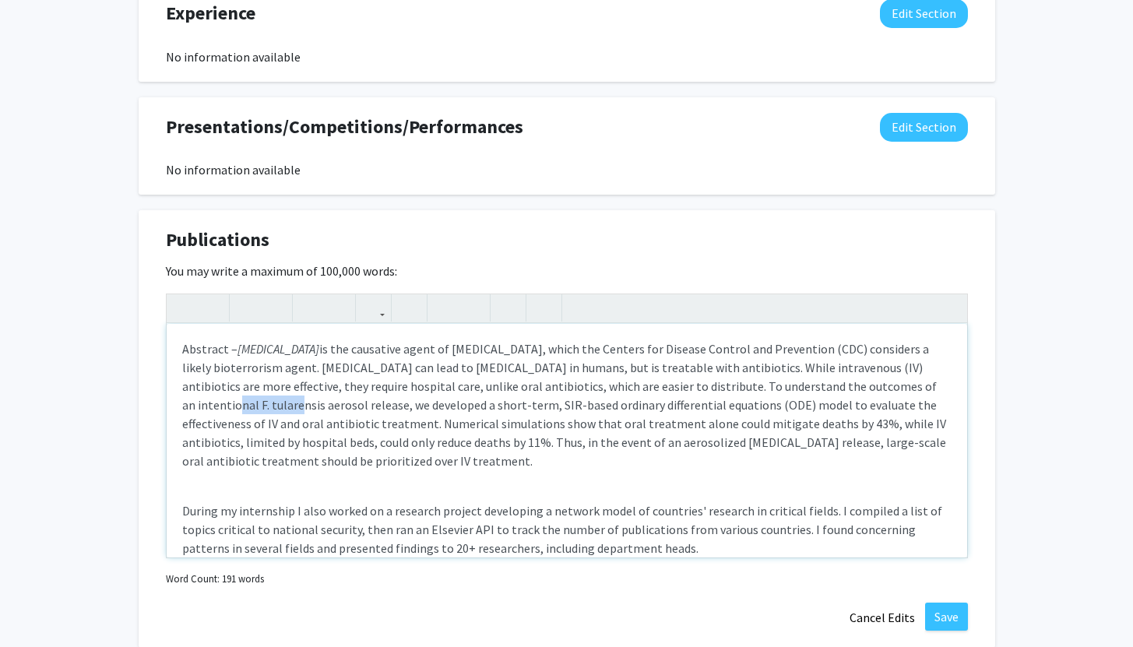
drag, startPoint x: 913, startPoint y: 343, endPoint x: 231, endPoint y: 356, distance: 681.5
click at [231, 356] on p "Abstract – [MEDICAL_DATA] is the causative agent of [MEDICAL_DATA], which the C…" at bounding box center [566, 405] width 769 height 131
click at [296, 360] on p "Abstract – [MEDICAL_DATA] is the causative agent of [MEDICAL_DATA], which the C…" at bounding box center [566, 405] width 769 height 131
click at [354, 366] on p "Abstract – [MEDICAL_DATA] is the causative agent of [MEDICAL_DATA], which the C…" at bounding box center [566, 405] width 769 height 131
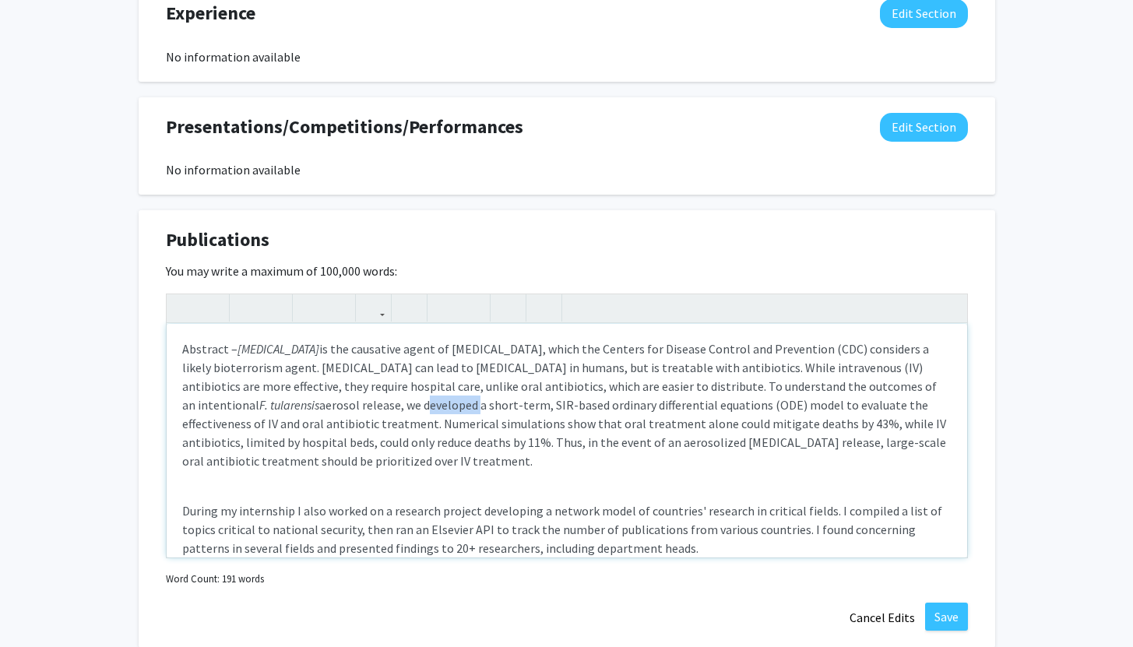
click at [354, 380] on p "Abstract – [MEDICAL_DATA] is the causative agent of [MEDICAL_DATA], which the C…" at bounding box center [566, 405] width 769 height 131
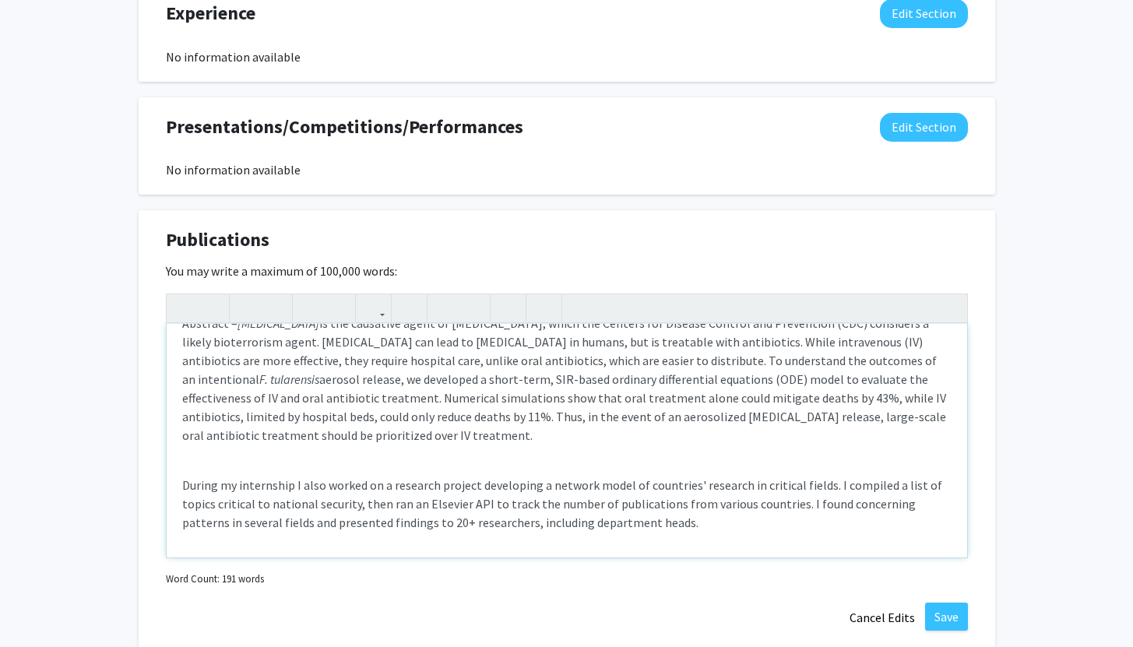
scroll to position [28, 0]
click at [372, 424] on div "Abstract – [MEDICAL_DATA] is the causative agent of [MEDICAL_DATA], which the C…" at bounding box center [567, 441] width 801 height 234
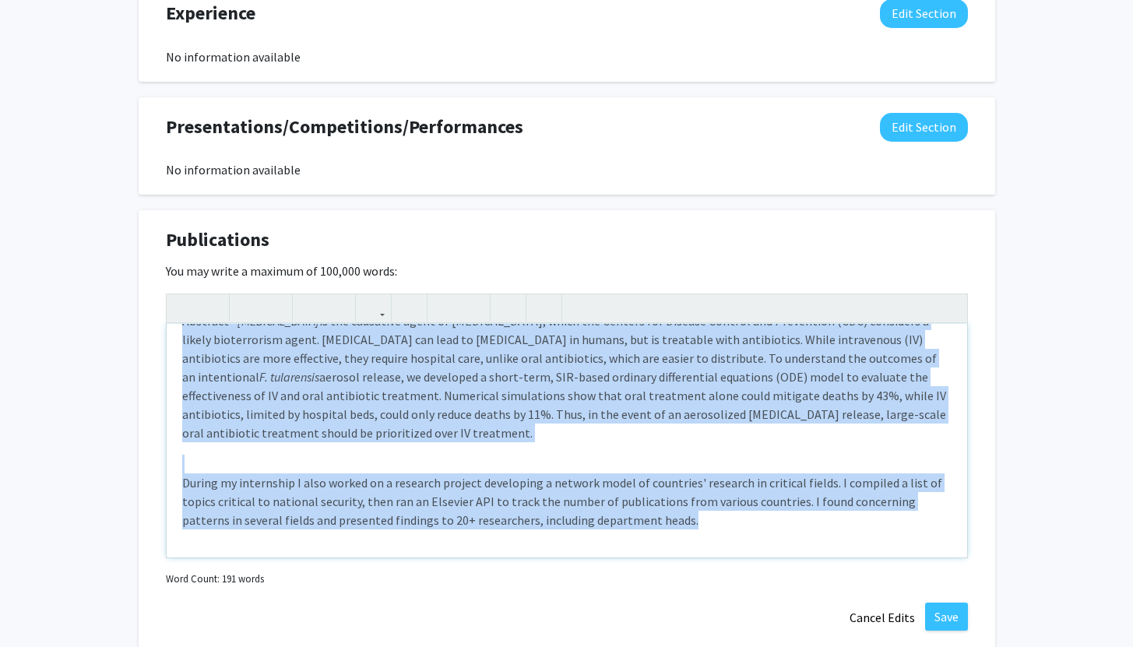
drag, startPoint x: 333, startPoint y: 410, endPoint x: 646, endPoint y: 594, distance: 362.4
click at [646, 594] on div "Publications Edit Section You may write a maximum of 100,000 words: Abstract – …" at bounding box center [567, 429] width 857 height 438
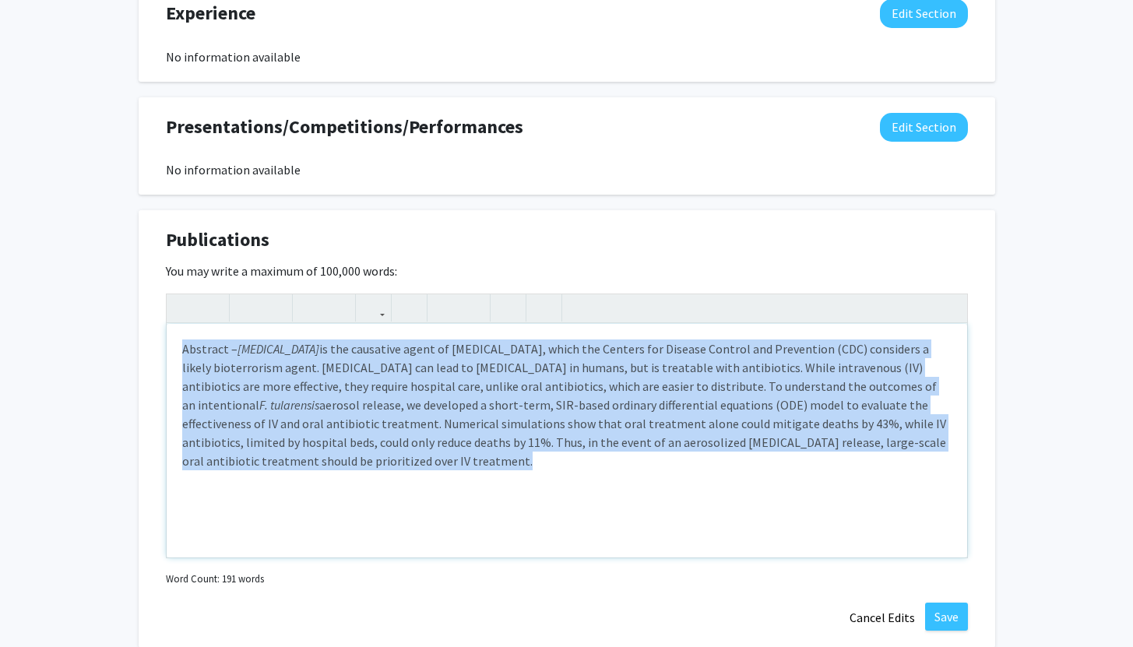
scroll to position [0, 0]
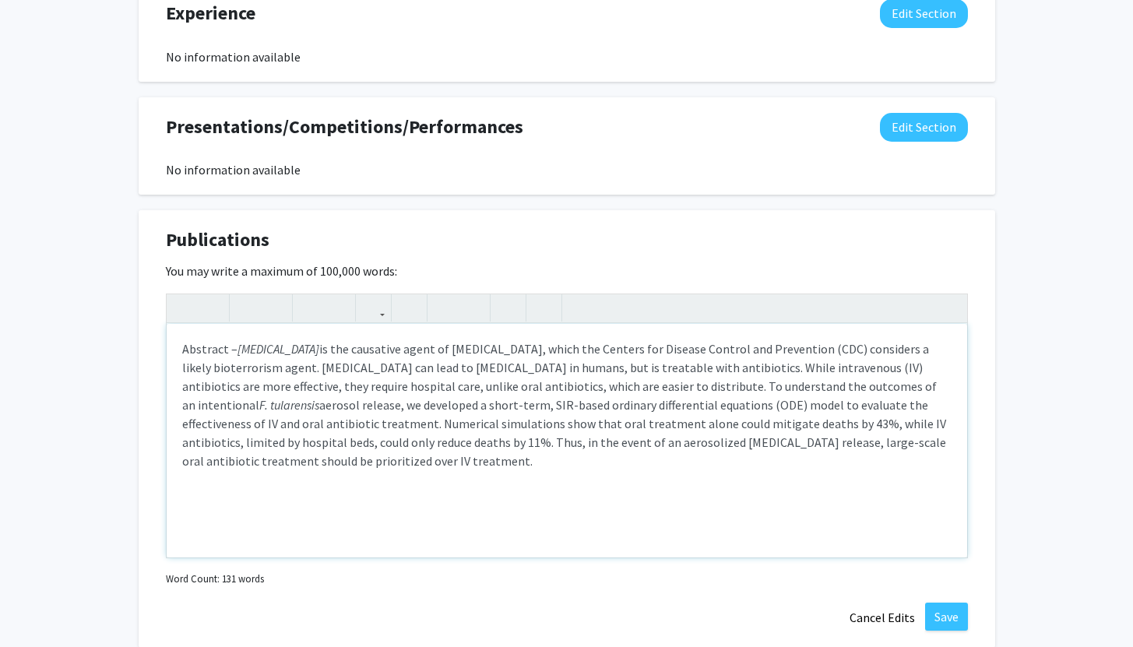
click at [413, 414] on p "Abstract – [MEDICAL_DATA] is the causative agent of [MEDICAL_DATA], which the C…" at bounding box center [566, 405] width 769 height 131
click at [173, 444] on div "Abstract – [MEDICAL_DATA] is the causative agent of [MEDICAL_DATA], which the C…" at bounding box center [567, 441] width 801 height 234
drag, startPoint x: 181, startPoint y: 446, endPoint x: 927, endPoint y: 464, distance: 746.3
click at [927, 464] on div "Abstract – [MEDICAL_DATA] is the causative agent of [MEDICAL_DATA], which the C…" at bounding box center [567, 441] width 801 height 234
type textarea "<p>Abstract – <em>[MEDICAL_DATA]</em> is the causative agent of [MEDICAL_DATA],…"
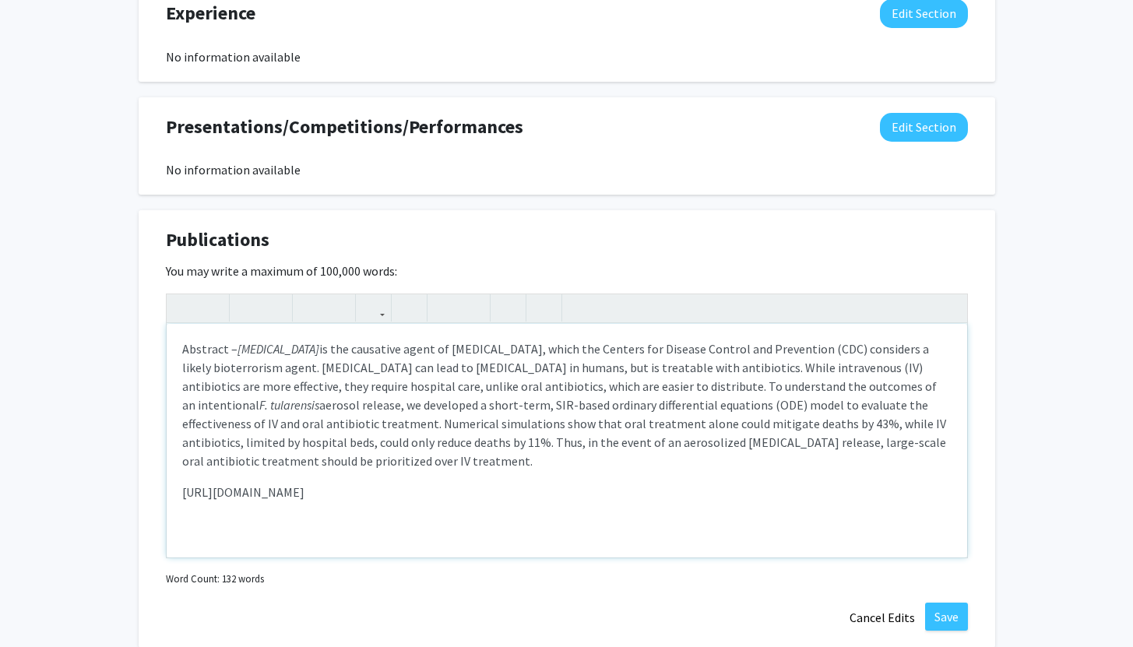
drag, startPoint x: 417, startPoint y: 466, endPoint x: 169, endPoint y: 441, distance: 249.0
click at [169, 441] on div "Abstract – [MEDICAL_DATA] is the causative agent of [MEDICAL_DATA], which the C…" at bounding box center [567, 441] width 801 height 234
click at [378, 295] on icon "button" at bounding box center [373, 308] width 13 height 26
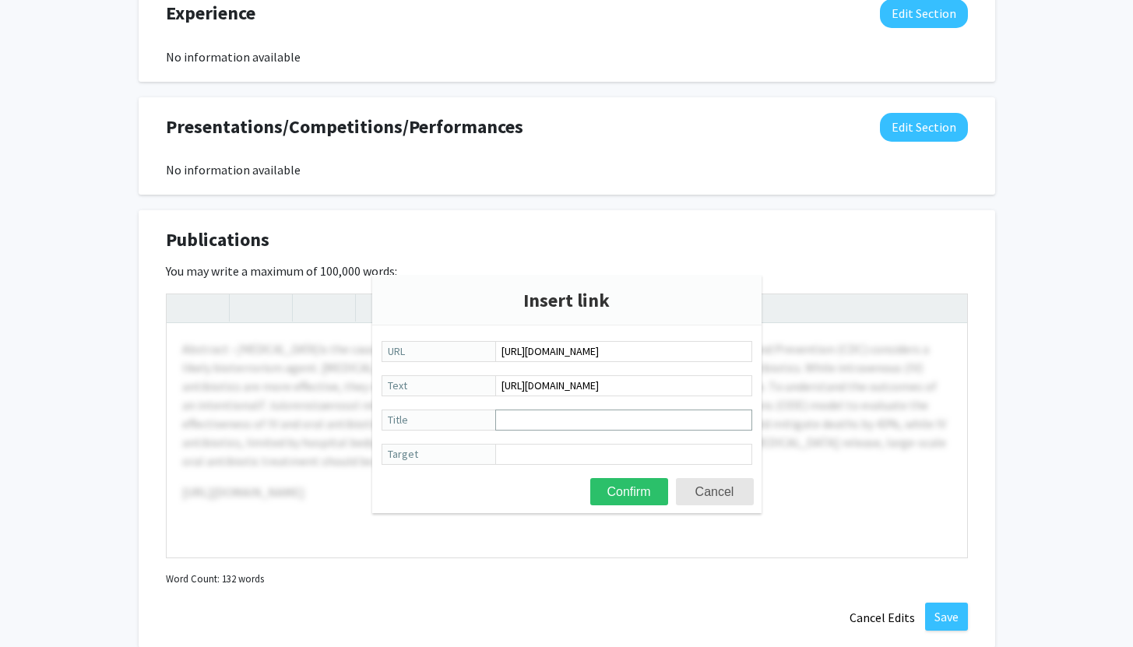
type input "[URL][DOMAIN_NAME]"
click at [546, 423] on input "Title" at bounding box center [623, 420] width 257 height 21
click at [658, 488] on button "Confirm" at bounding box center [629, 491] width 78 height 27
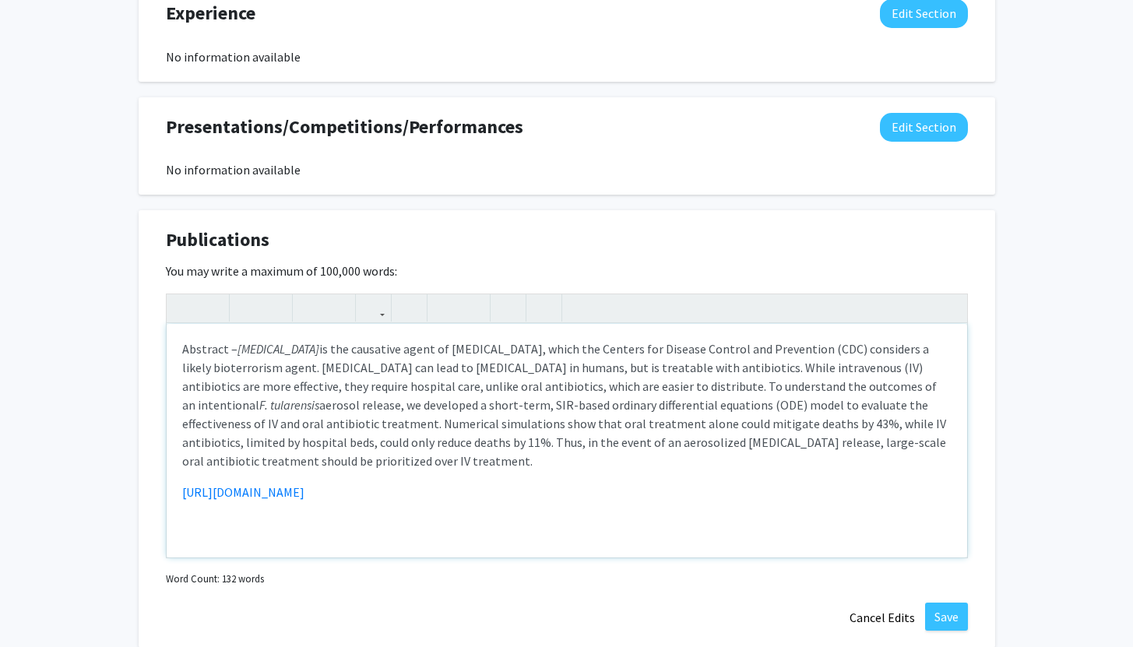
click at [242, 350] on p "Abstract – [MEDICAL_DATA] is the causative agent of [MEDICAL_DATA], which the C…" at bounding box center [566, 405] width 769 height 131
click at [182, 340] on p "Abstract – [MEDICAL_DATA] is the causative agent of [MEDICAL_DATA], which the C…" at bounding box center [566, 405] width 769 height 131
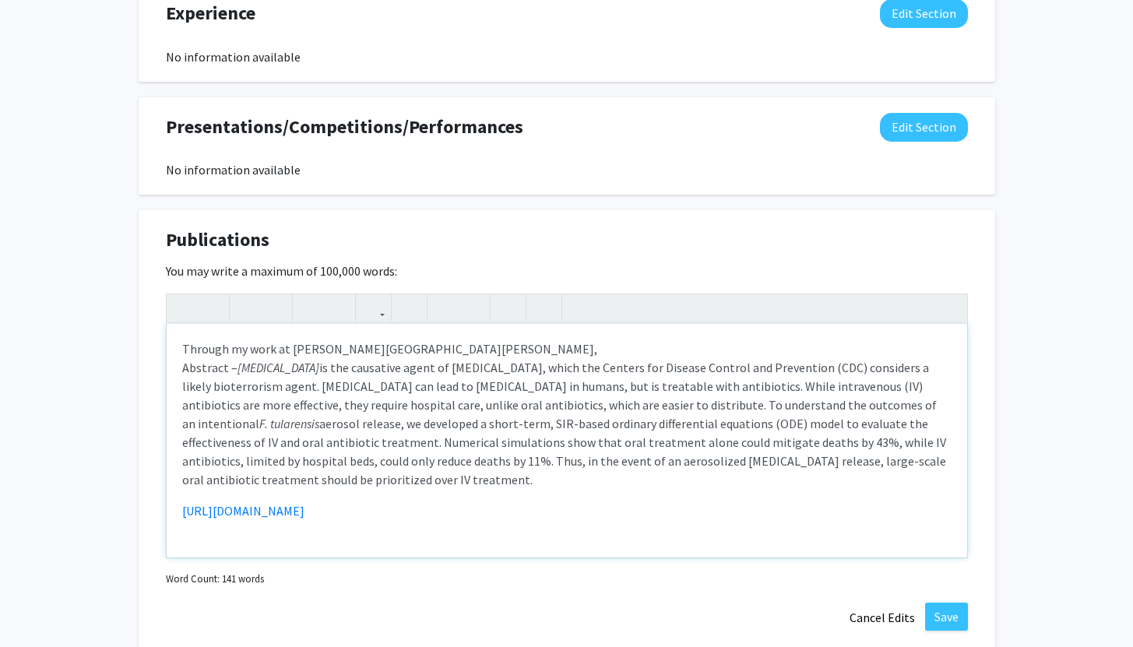
click at [290, 324] on div "Through my work at [PERSON_NAME][GEOGRAPHIC_DATA][PERSON_NAME], Abstract – [MED…" at bounding box center [567, 441] width 801 height 234
click at [572, 324] on div "Through my work at the [PERSON_NAME][GEOGRAPHIC_DATA][PERSON_NAME], Abstract – …" at bounding box center [567, 441] width 801 height 234
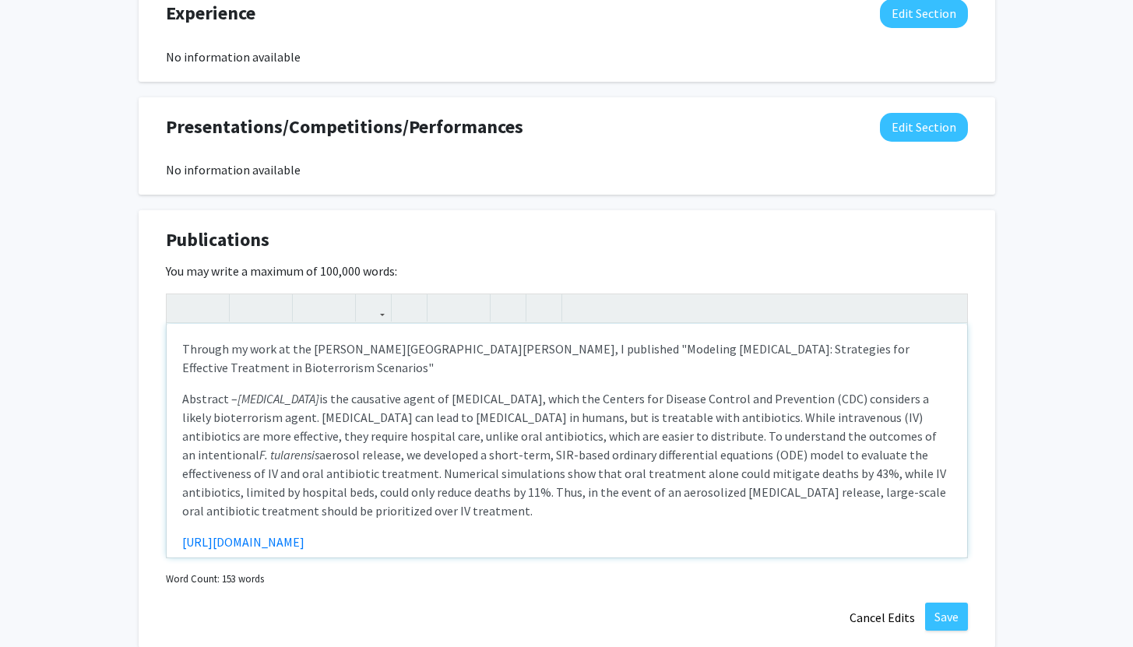
click at [336, 340] on p "Through my work at the [PERSON_NAME][GEOGRAPHIC_DATA][PERSON_NAME], I published…" at bounding box center [566, 358] width 769 height 37
click at [561, 340] on p "Through my work at the [PERSON_NAME][GEOGRAPHIC_DATA][PERSON_NAME], I published…" at bounding box center [566, 358] width 769 height 37
click at [556, 340] on p "Through my work at the [PERSON_NAME][GEOGRAPHIC_DATA][PERSON_NAME], I published…" at bounding box center [566, 358] width 769 height 37
click at [541, 340] on p "Through my work at the [PERSON_NAME][GEOGRAPHIC_DATA][PERSON_NAME], I first-aut…" at bounding box center [566, 358] width 769 height 37
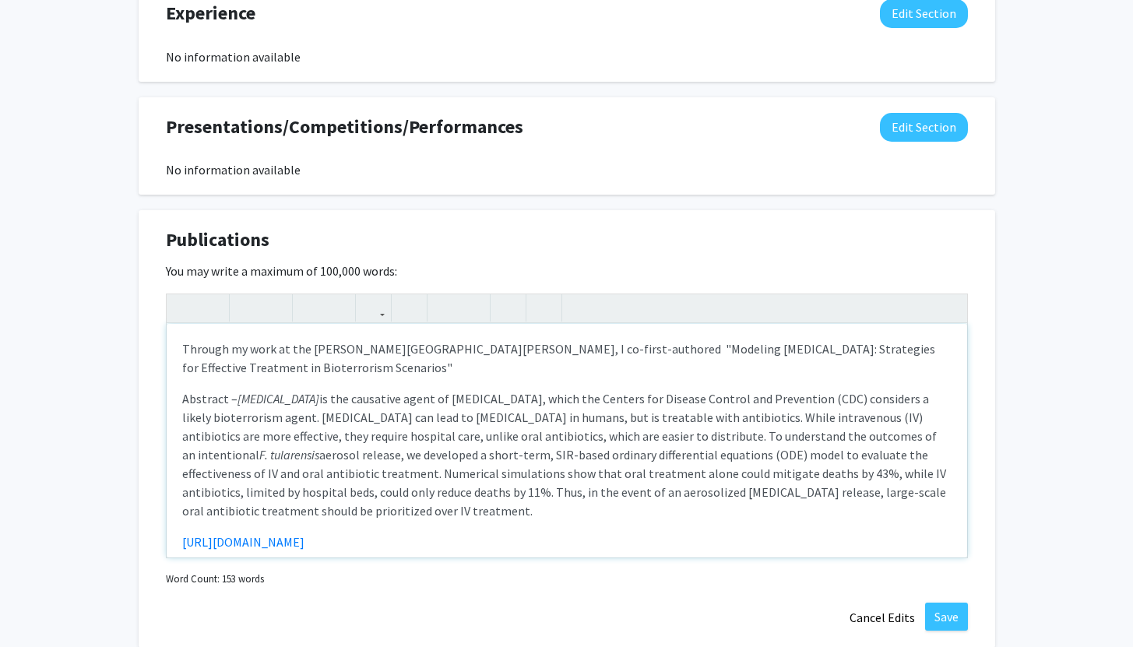
click at [633, 340] on p "Through my work at the [PERSON_NAME][GEOGRAPHIC_DATA][PERSON_NAME], I co-first-…" at bounding box center [566, 358] width 769 height 37
click at [607, 340] on p "Through my work at the [PERSON_NAME][GEOGRAPHIC_DATA][PERSON_NAME], I co-first-…" at bounding box center [566, 358] width 769 height 37
click at [308, 340] on p "Through my work at the [PERSON_NAME][GEOGRAPHIC_DATA][PERSON_NAME], I co-first-…" at bounding box center [566, 358] width 769 height 37
drag, startPoint x: 625, startPoint y: 326, endPoint x: 512, endPoint y: 320, distance: 113.1
click at [512, 340] on p "Through my work at the [PERSON_NAME][GEOGRAPHIC_DATA][PERSON_NAME], I co-first-…" at bounding box center [566, 358] width 769 height 37
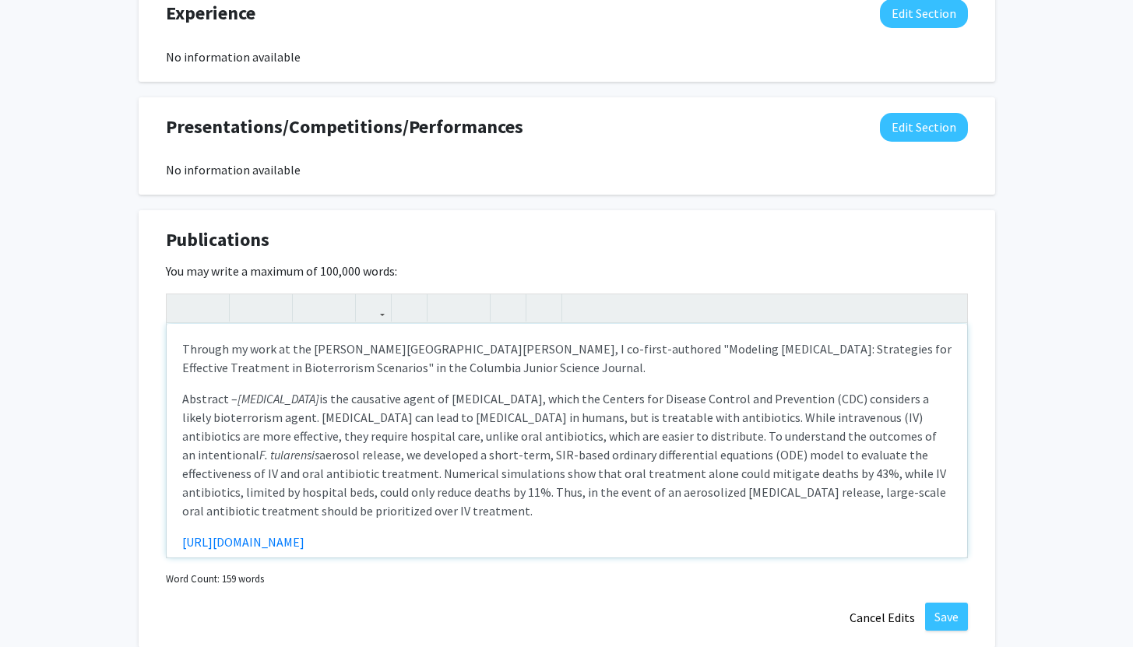
click at [503, 389] on p "Abstract – [MEDICAL_DATA] is the causative agent of [MEDICAL_DATA], which the C…" at bounding box center [566, 454] width 769 height 131
click at [529, 340] on p "Through my work at the [PERSON_NAME][GEOGRAPHIC_DATA][PERSON_NAME], I co-first-…" at bounding box center [566, 358] width 769 height 37
type textarea "<l>Ipsumdo si amet co adi Elits Doeiusm Tempori Utlabor Etdolorema aliqu En. Ad…"
click at [463, 389] on p "Abstract – [MEDICAL_DATA] is the causative agent of [MEDICAL_DATA], which the C…" at bounding box center [566, 454] width 769 height 131
click at [519, 389] on p "Abstract – [MEDICAL_DATA] is the causative agent of [MEDICAL_DATA], which the C…" at bounding box center [566, 454] width 769 height 131
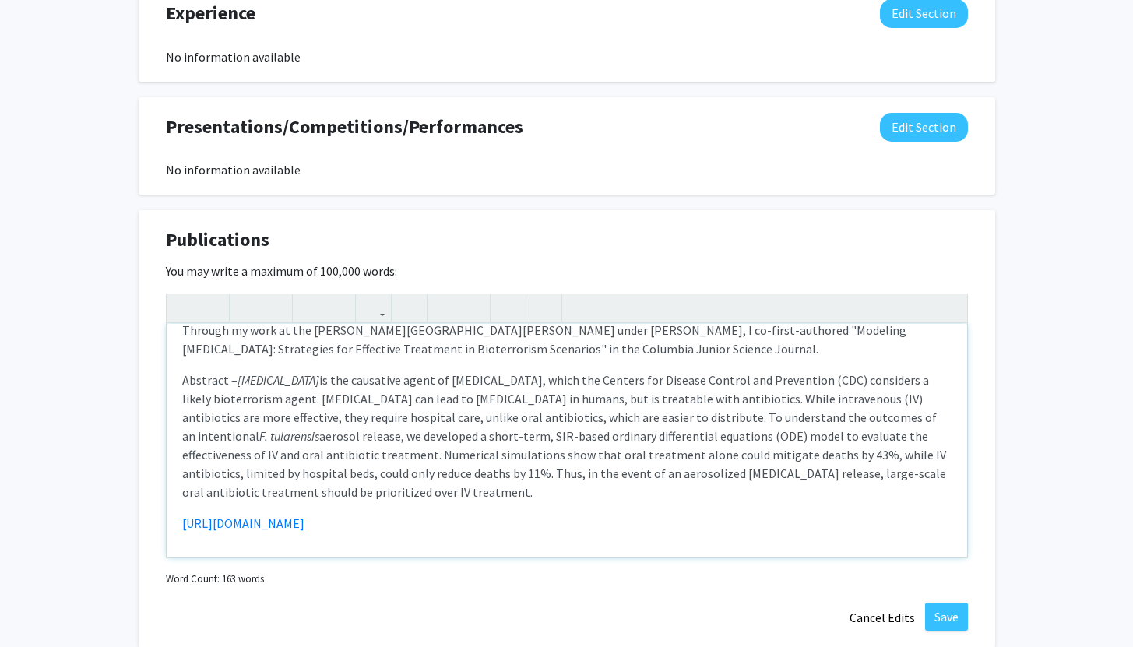
scroll to position [22, 0]
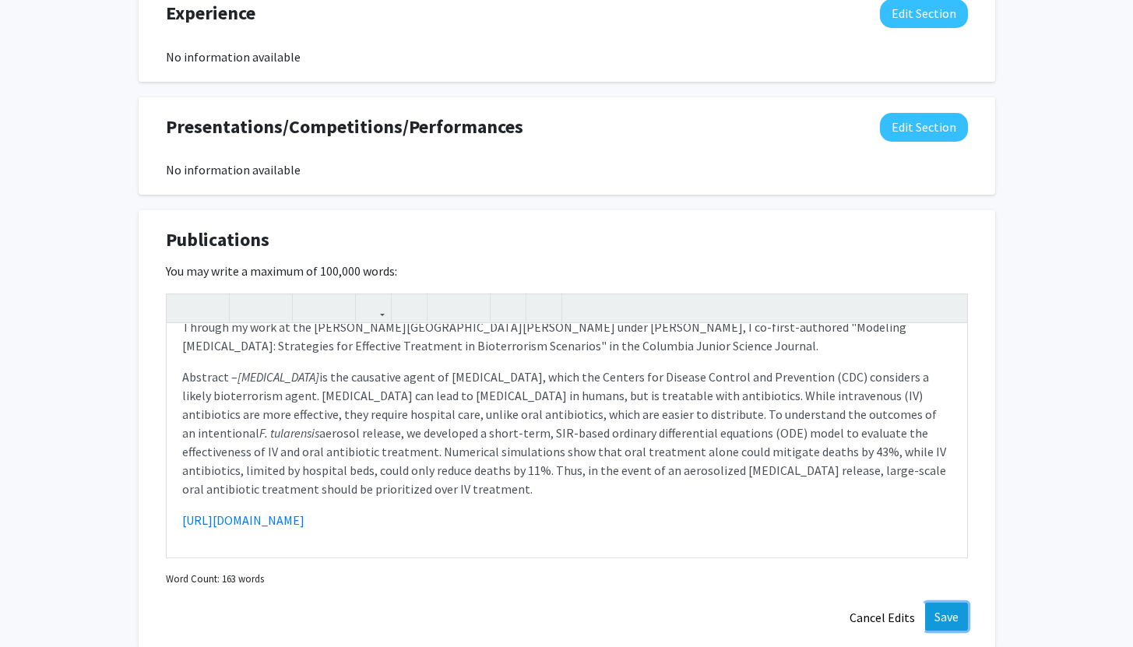
click at [929, 603] on button "Save" at bounding box center [946, 617] width 43 height 28
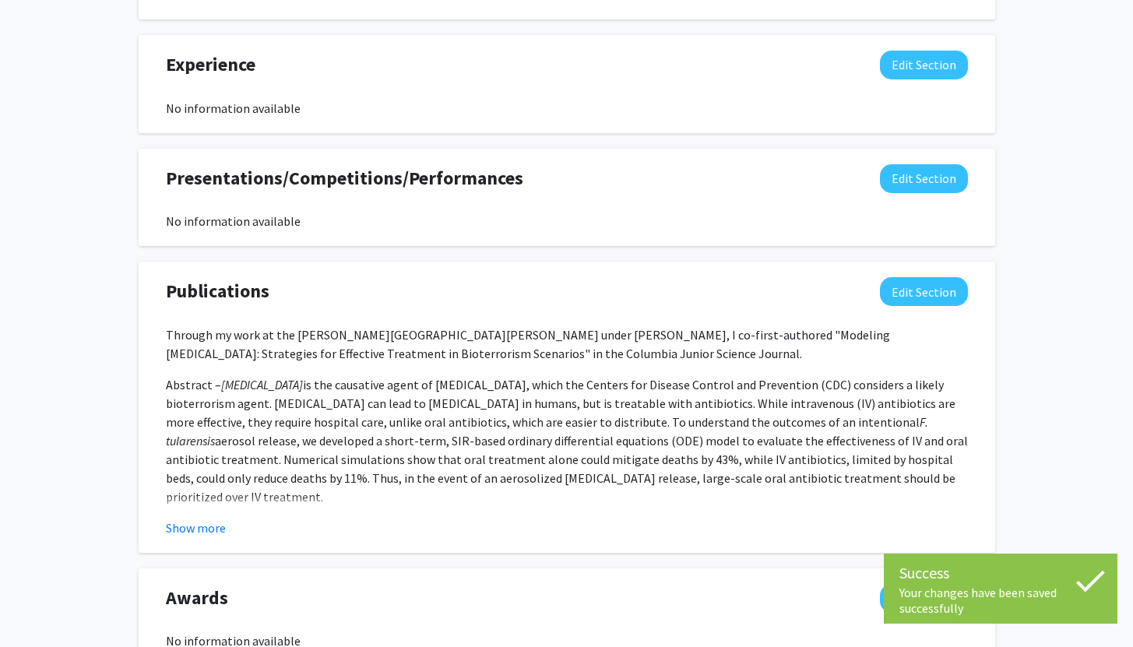
scroll to position [1107, 0]
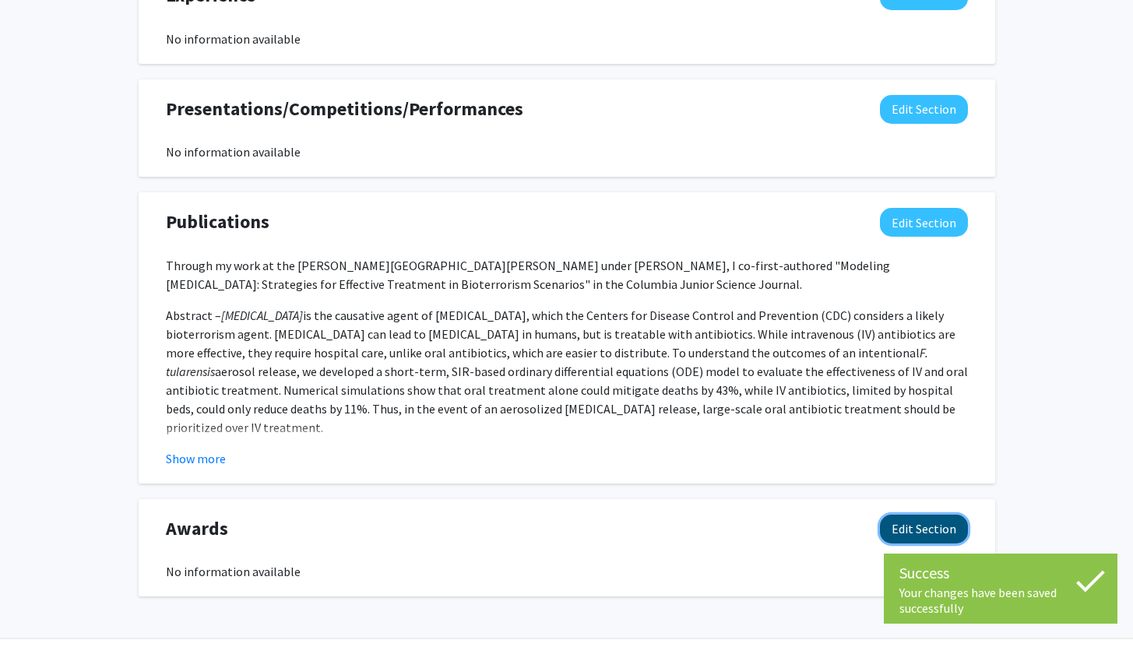
click at [910, 515] on button "Edit Section" at bounding box center [924, 529] width 88 height 29
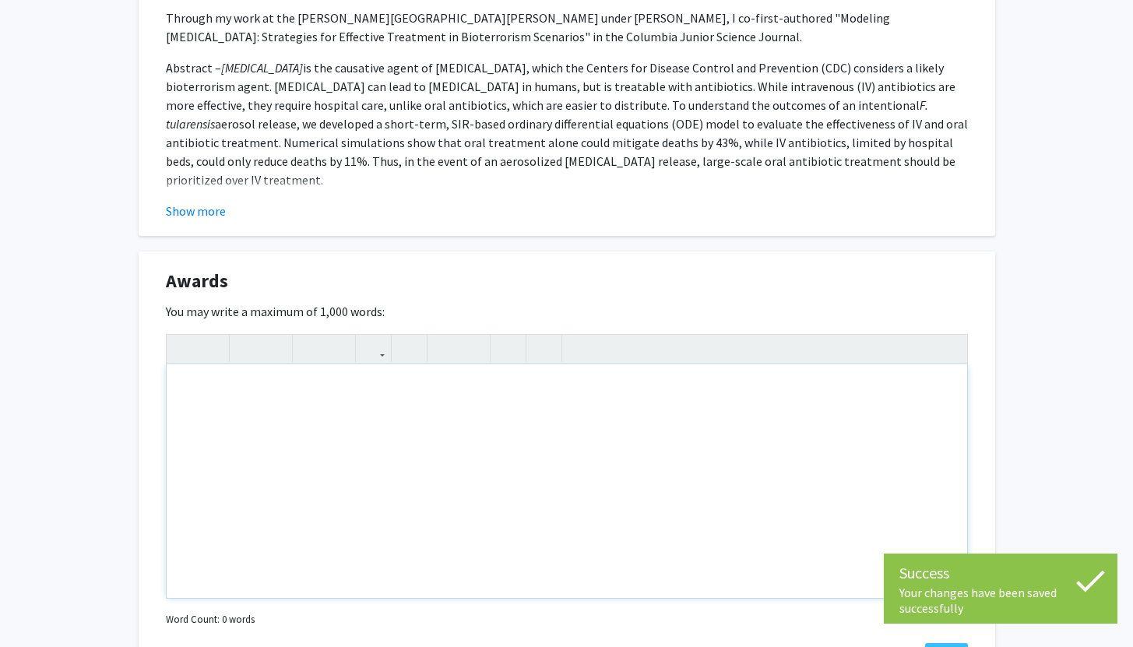
scroll to position [1447, 0]
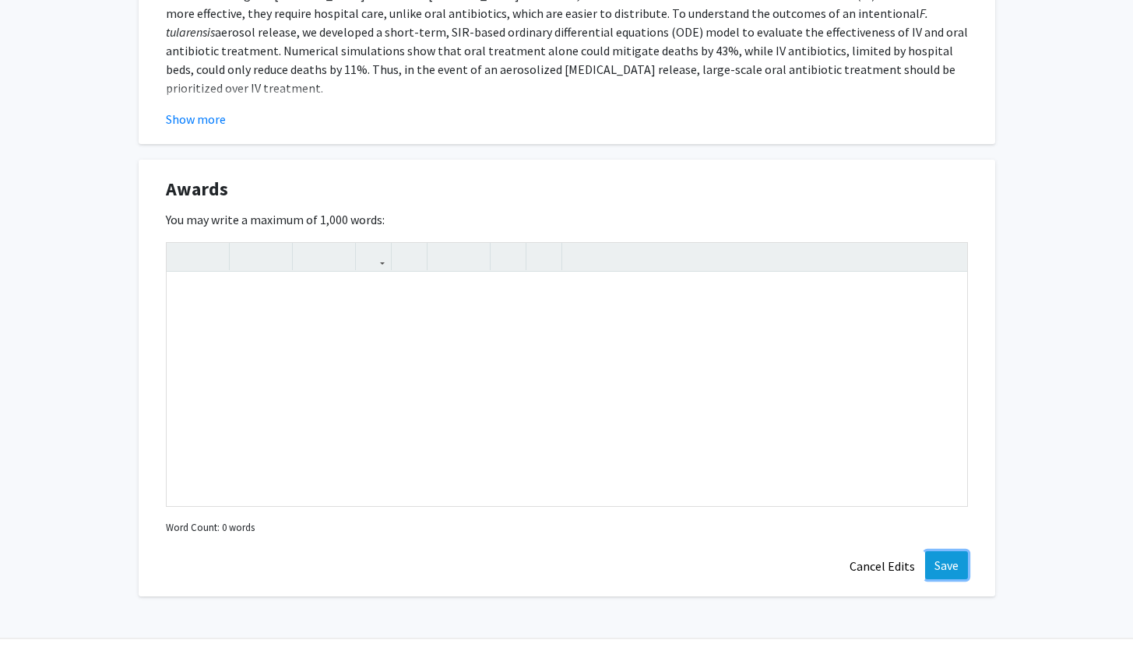
click at [948, 551] on button "Save" at bounding box center [946, 565] width 43 height 28
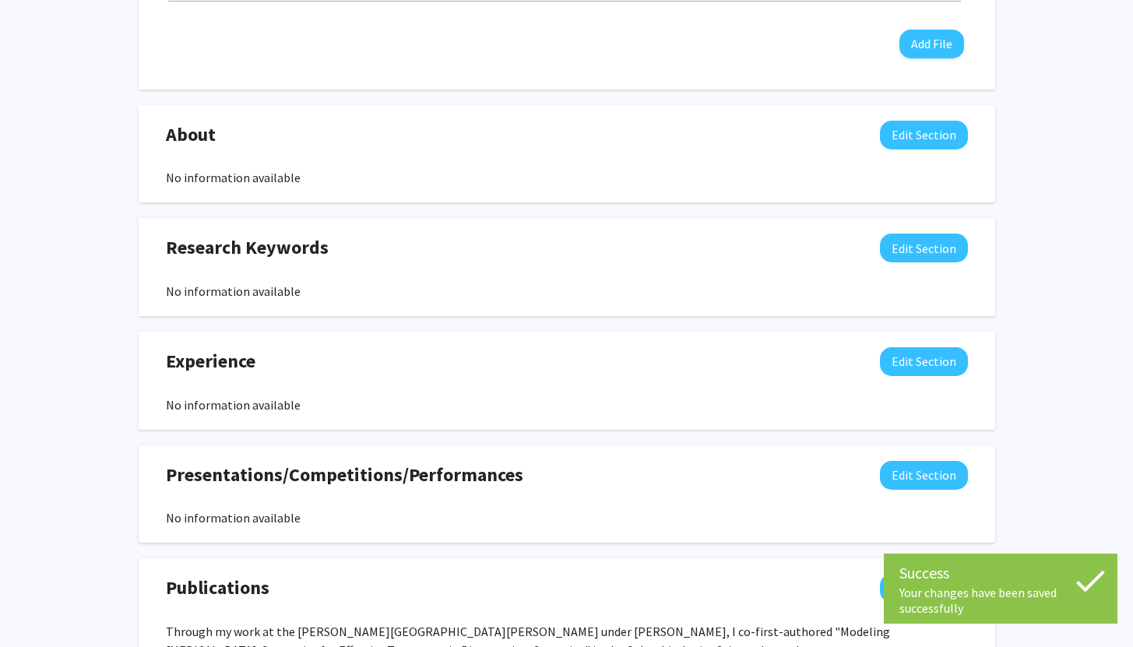
scroll to position [695, 0]
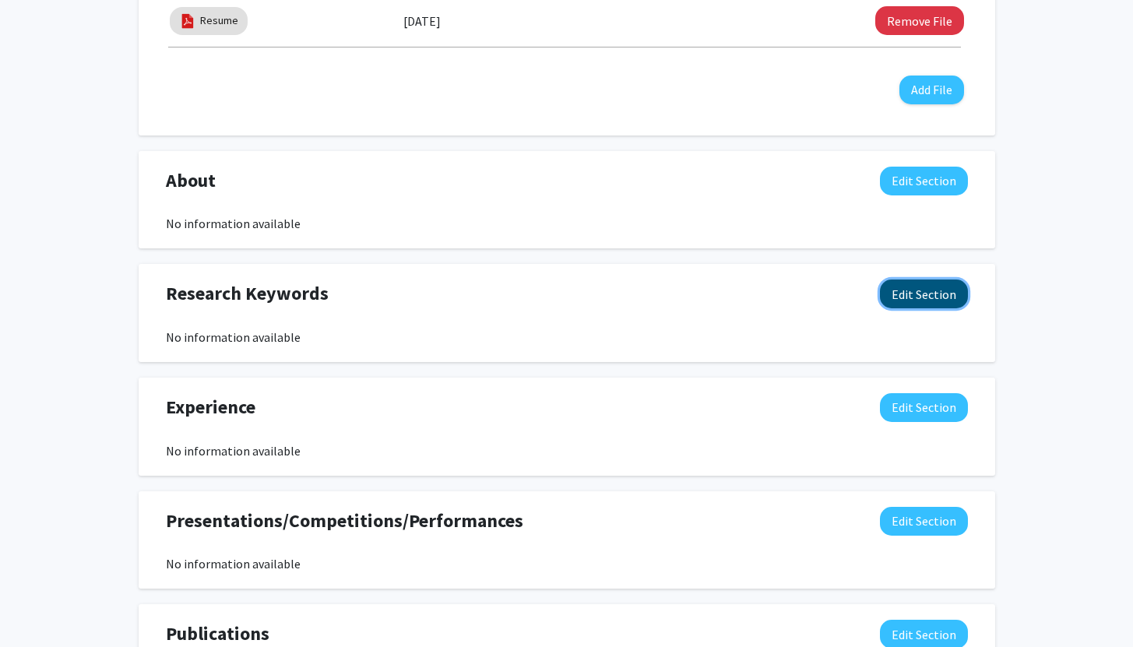
click at [901, 280] on button "Edit Section" at bounding box center [924, 294] width 88 height 29
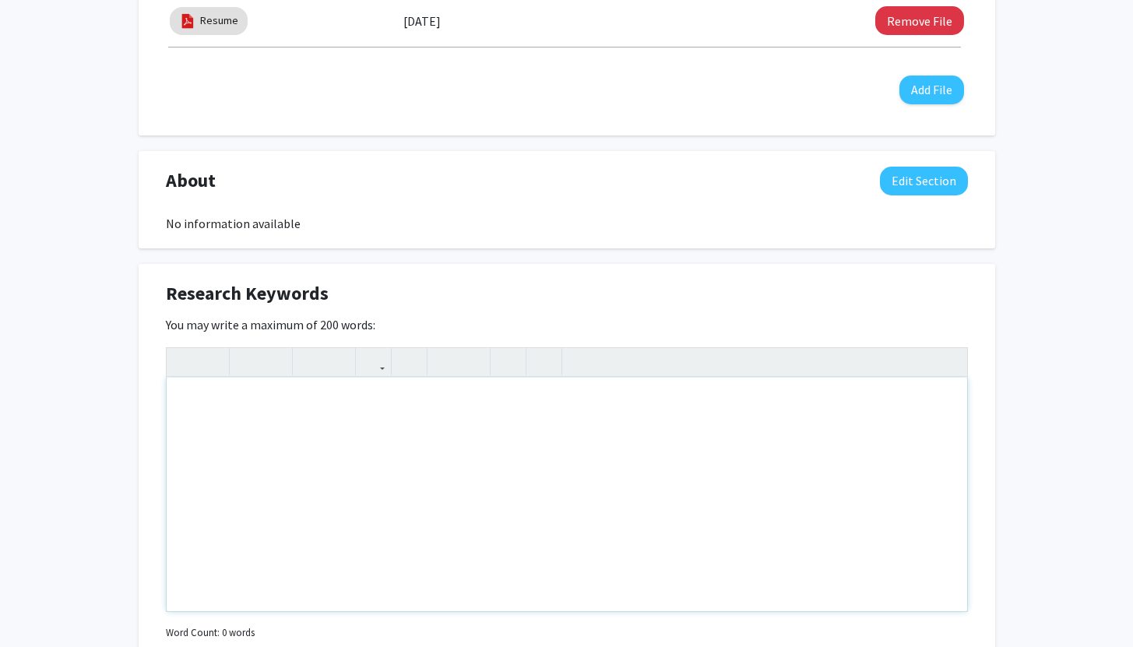
click at [646, 378] on div "Note to users with screen readers: Please deactivate our accessibility plugin f…" at bounding box center [567, 495] width 801 height 234
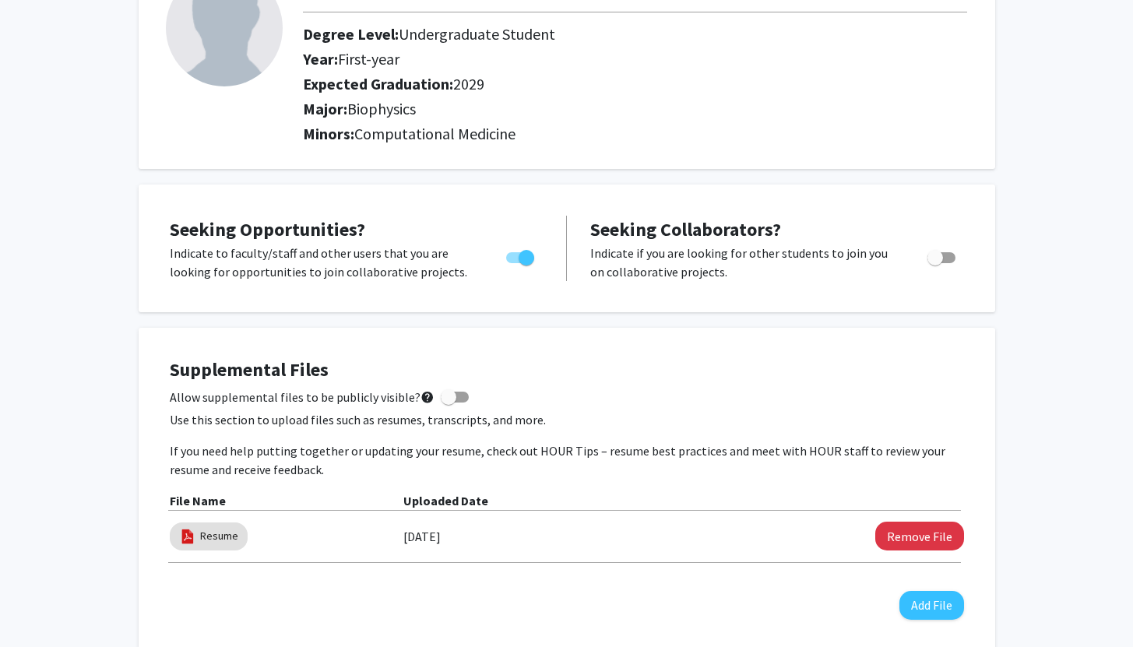
scroll to position [0, 0]
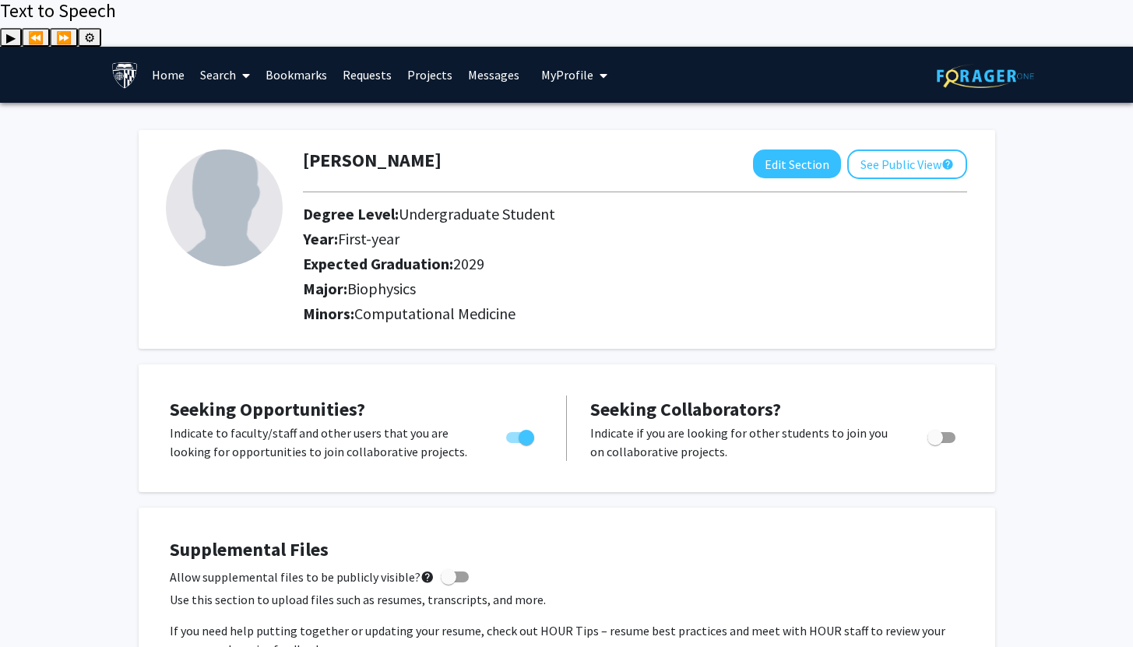
click at [391, 48] on link "Requests" at bounding box center [367, 75] width 65 height 55
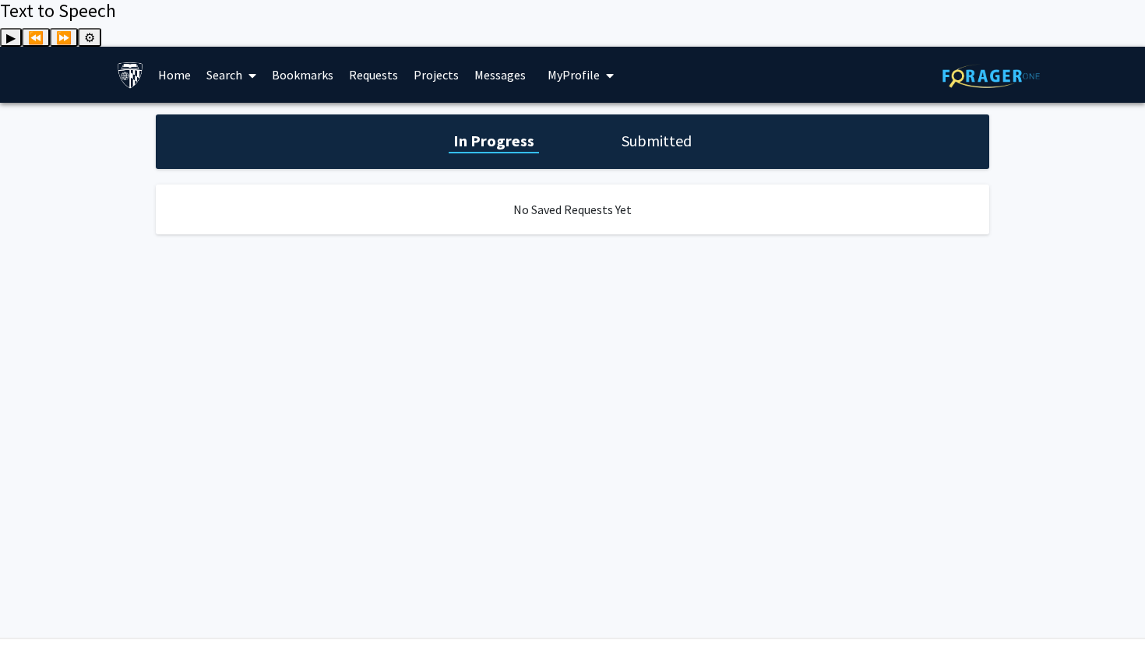
click at [420, 48] on link "Projects" at bounding box center [436, 75] width 61 height 55
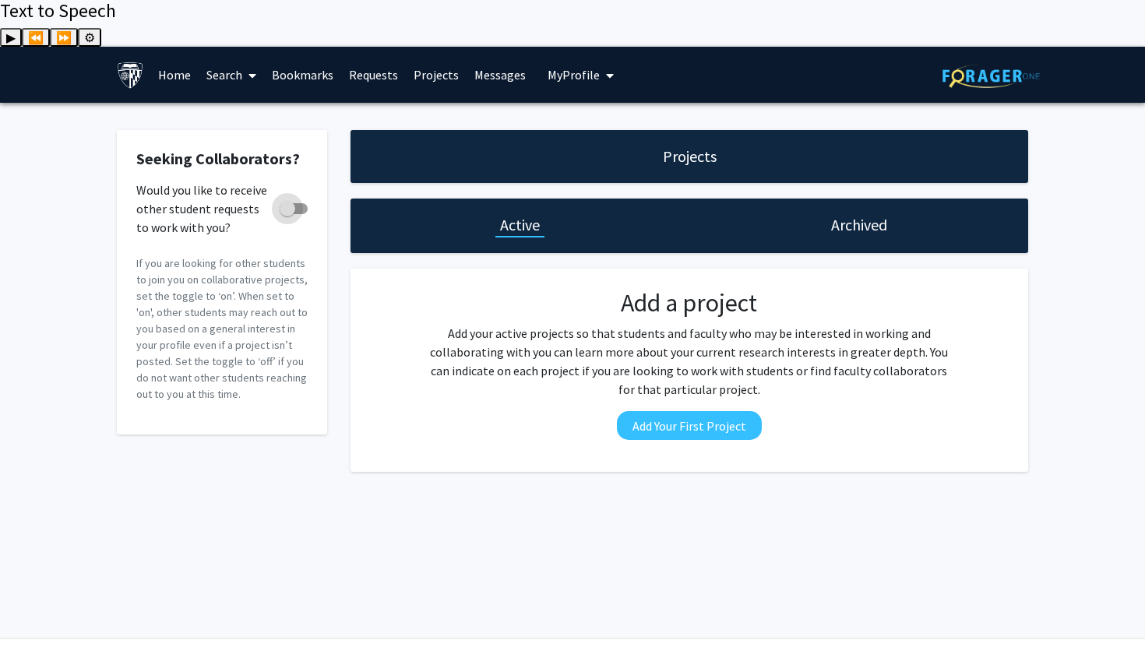
click at [294, 201] on span at bounding box center [288, 209] width 16 height 16
click at [287, 214] on input "Would you like to receive other student requests to work with you?" at bounding box center [287, 214] width 1 height 1
checkbox input "true"
click at [723, 411] on button "Add Your First Project" at bounding box center [689, 425] width 145 height 29
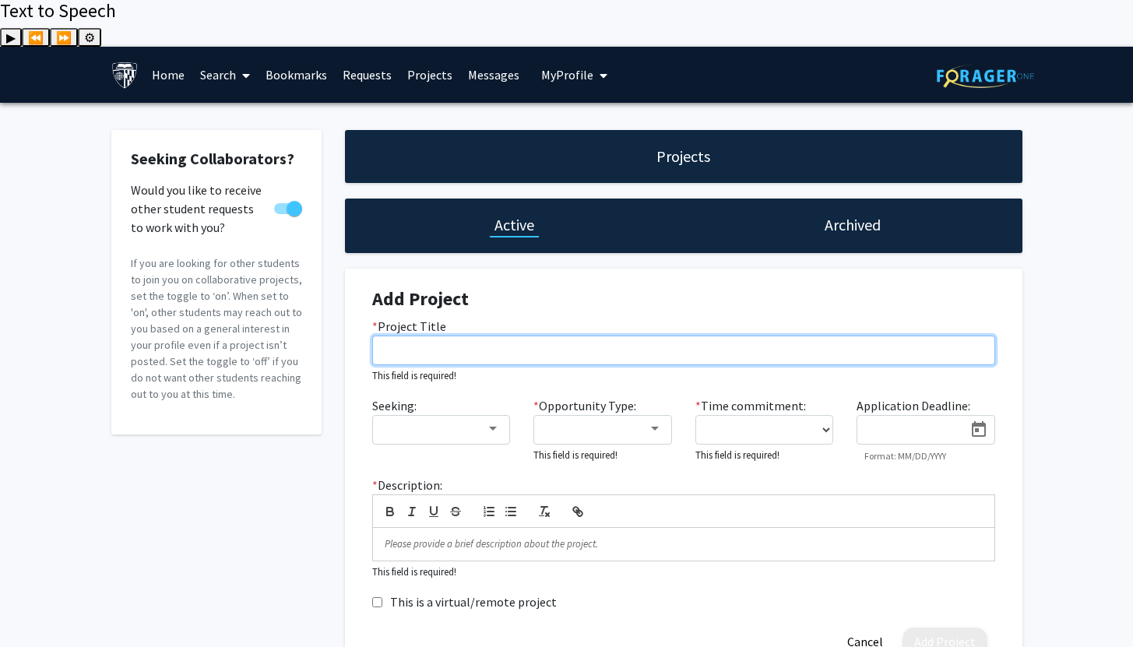
click at [607, 336] on input "* Project Title" at bounding box center [683, 351] width 623 height 30
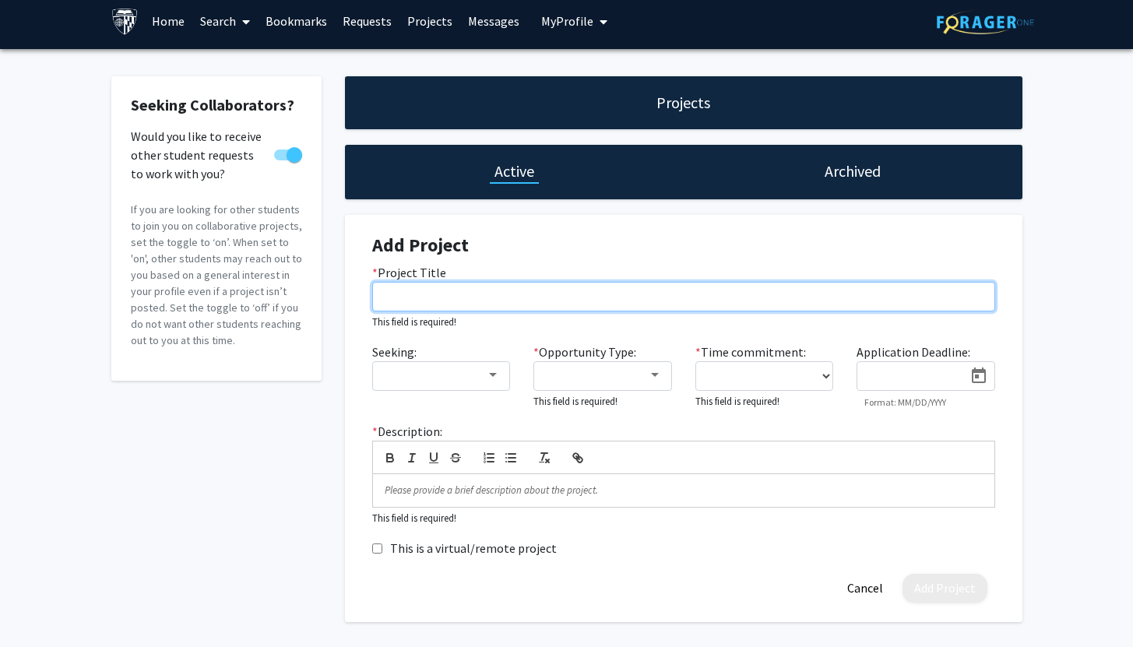
scroll to position [64, 0]
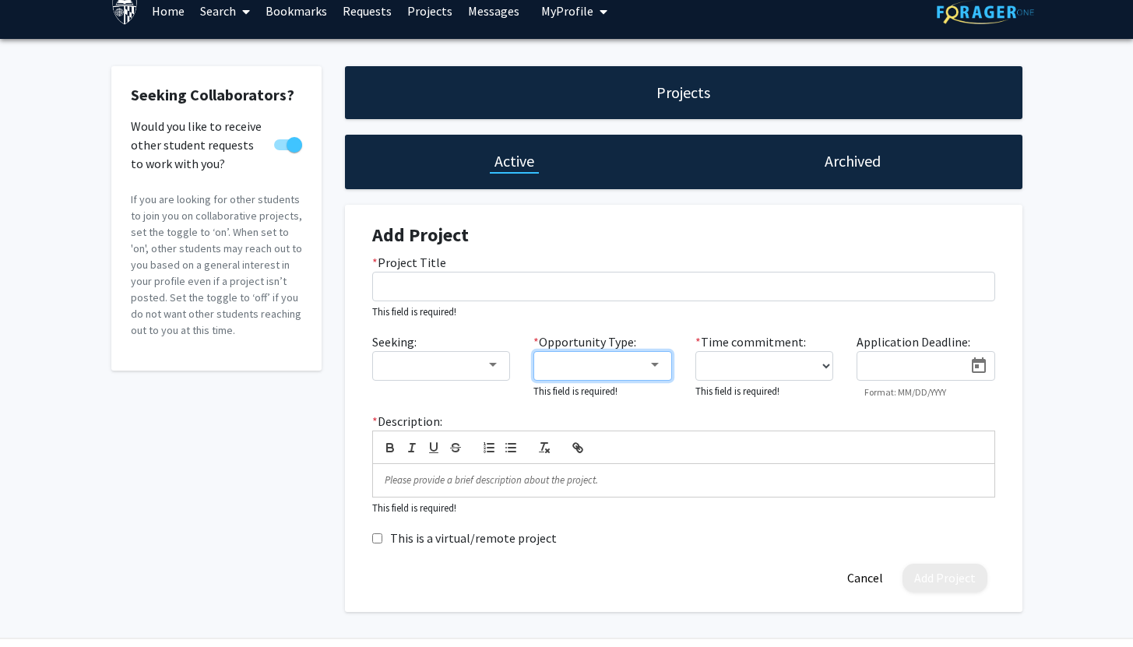
click at [623, 351] on mat-select at bounding box center [602, 366] width 139 height 30
click at [641, 356] on div at bounding box center [596, 365] width 104 height 19
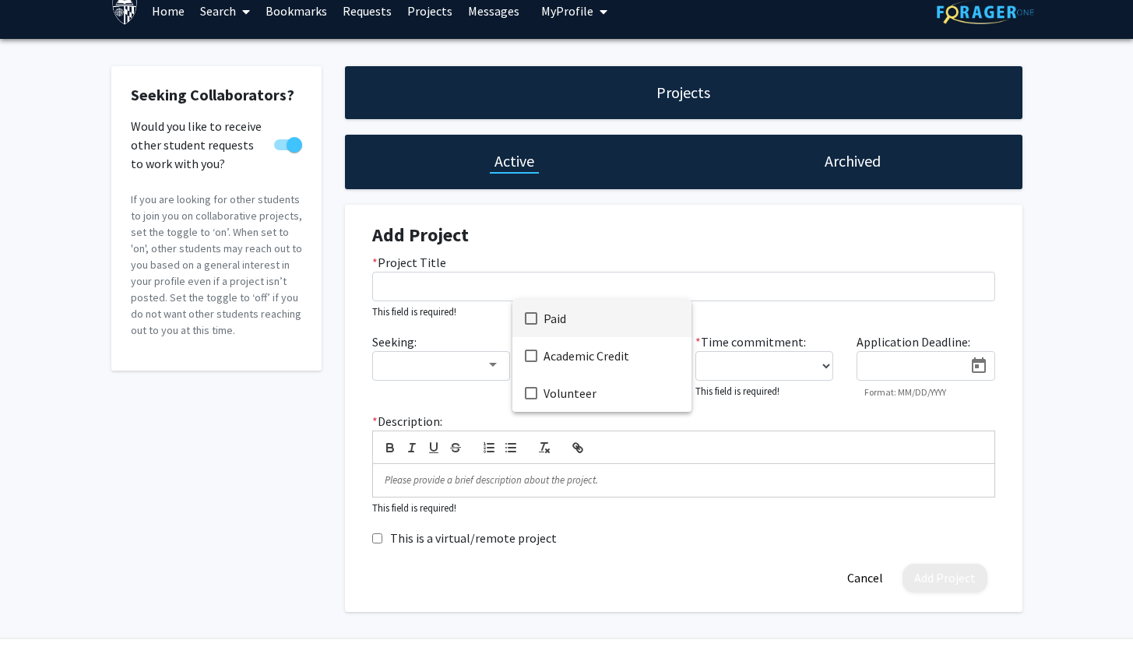
click at [631, 262] on div at bounding box center [566, 323] width 1133 height 647
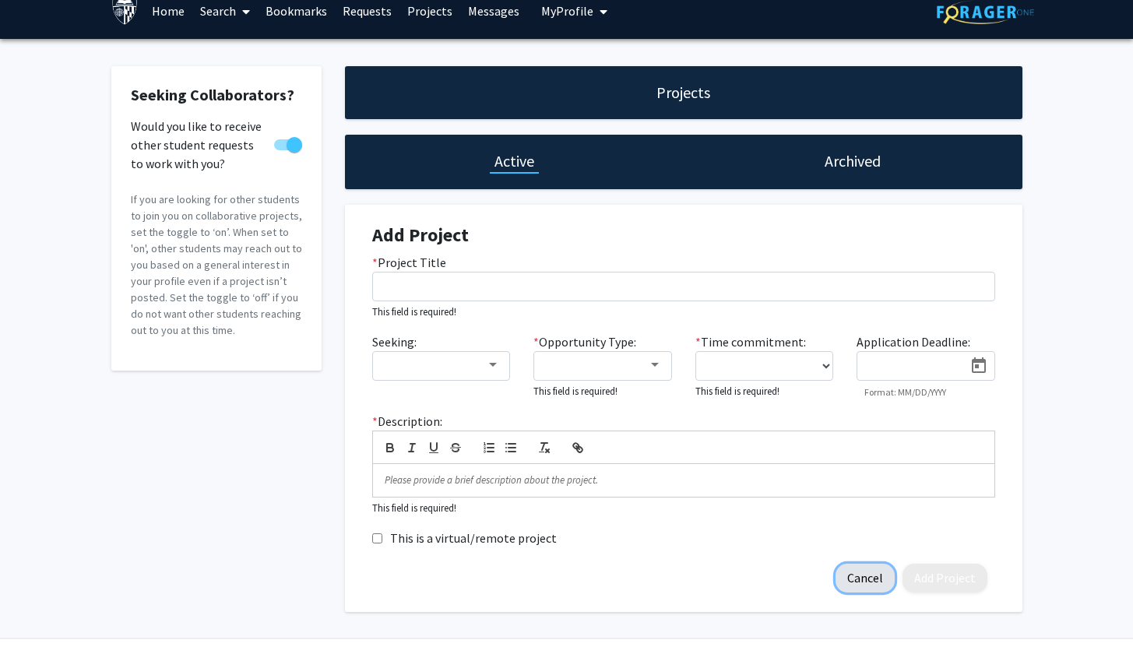
click at [864, 564] on button "Cancel" at bounding box center [865, 578] width 59 height 29
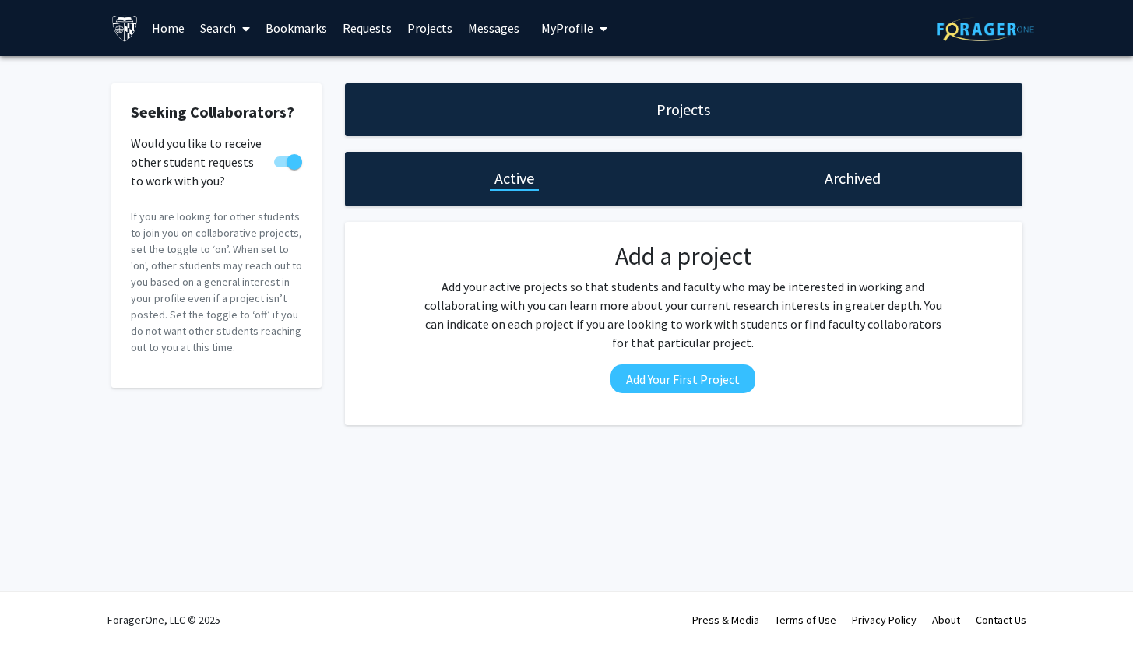
scroll to position [0, 0]
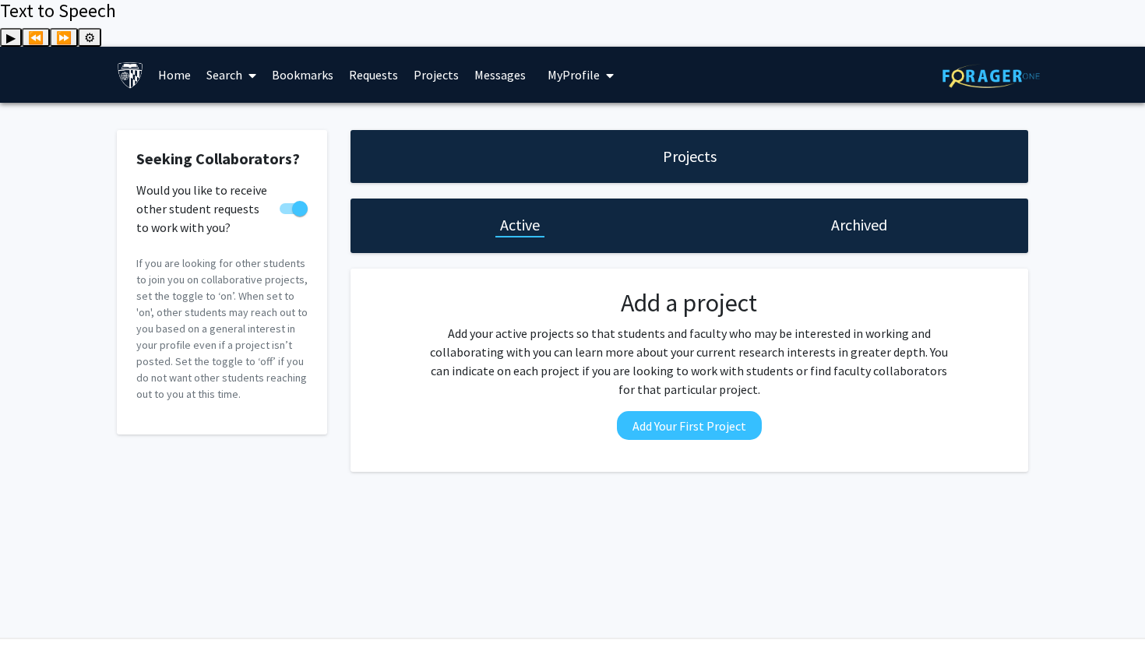
click at [241, 48] on link "Search" at bounding box center [231, 75] width 65 height 55
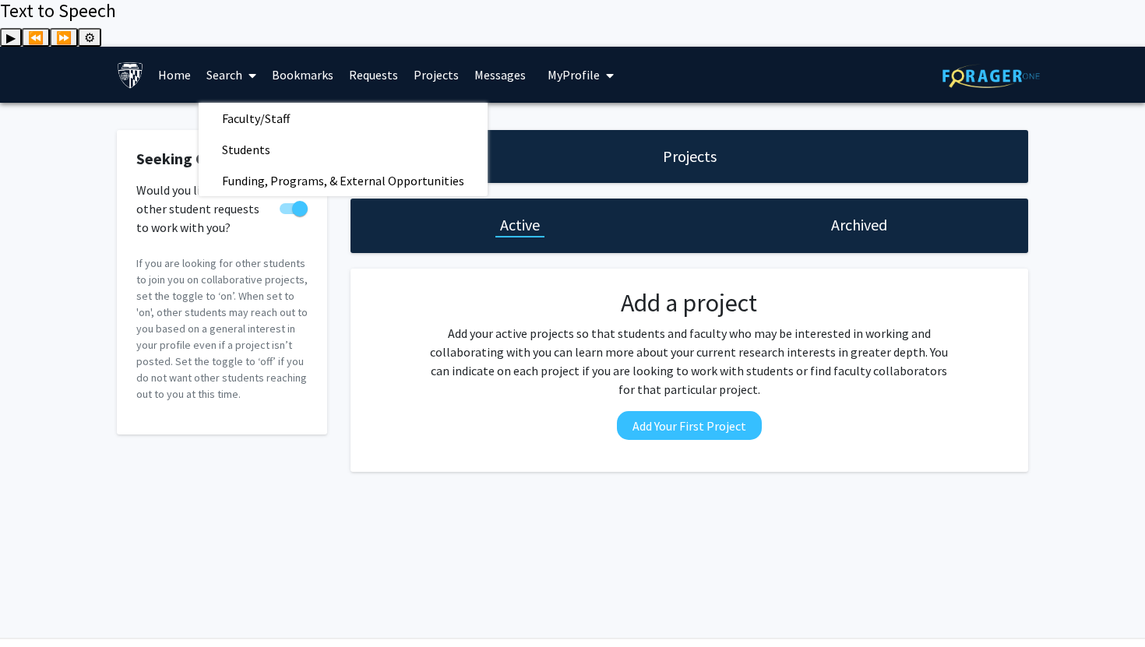
click at [295, 48] on link "Bookmarks" at bounding box center [302, 75] width 77 height 55
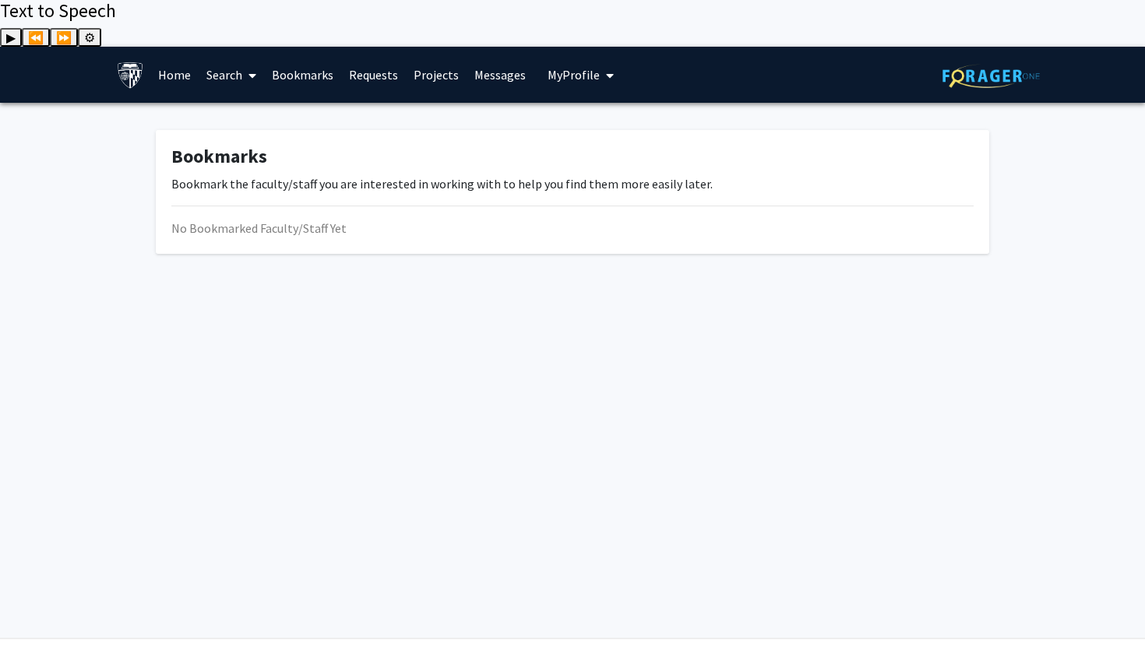
click at [185, 48] on link "Home" at bounding box center [174, 75] width 48 height 55
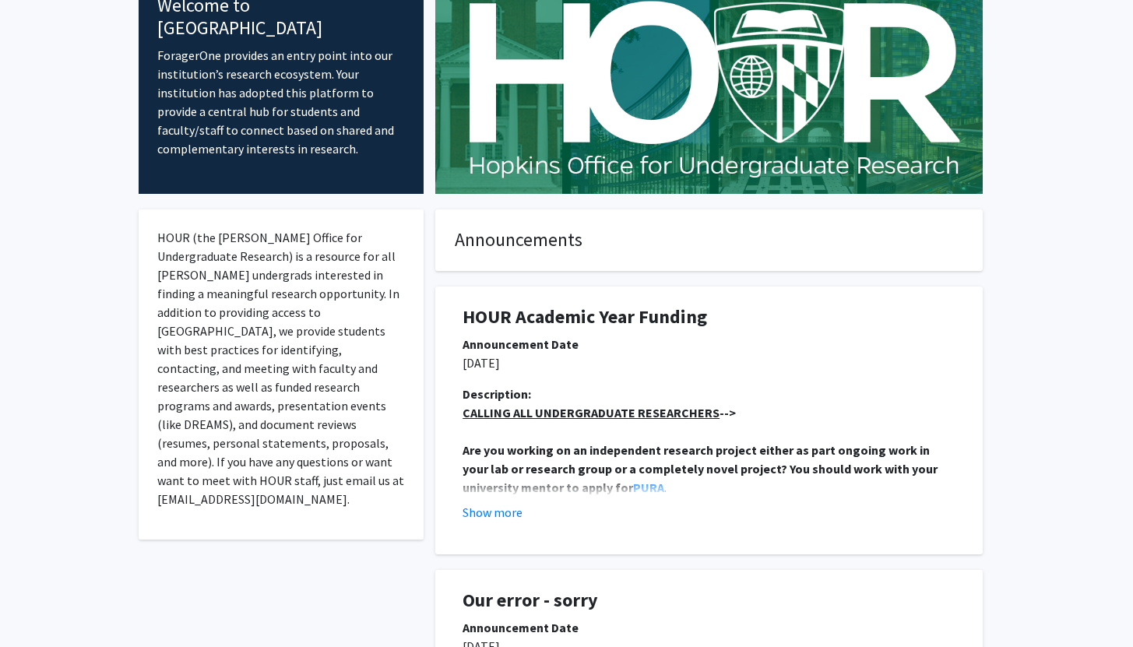
scroll to position [148, 0]
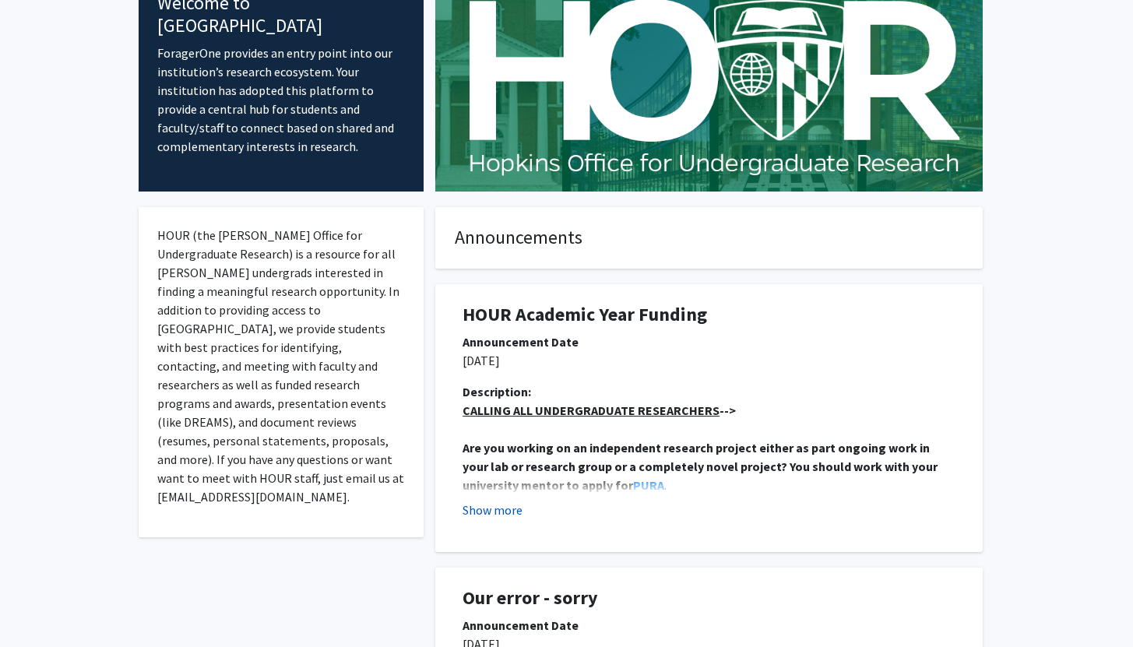
click at [500, 501] on button "Show more" at bounding box center [493, 510] width 60 height 19
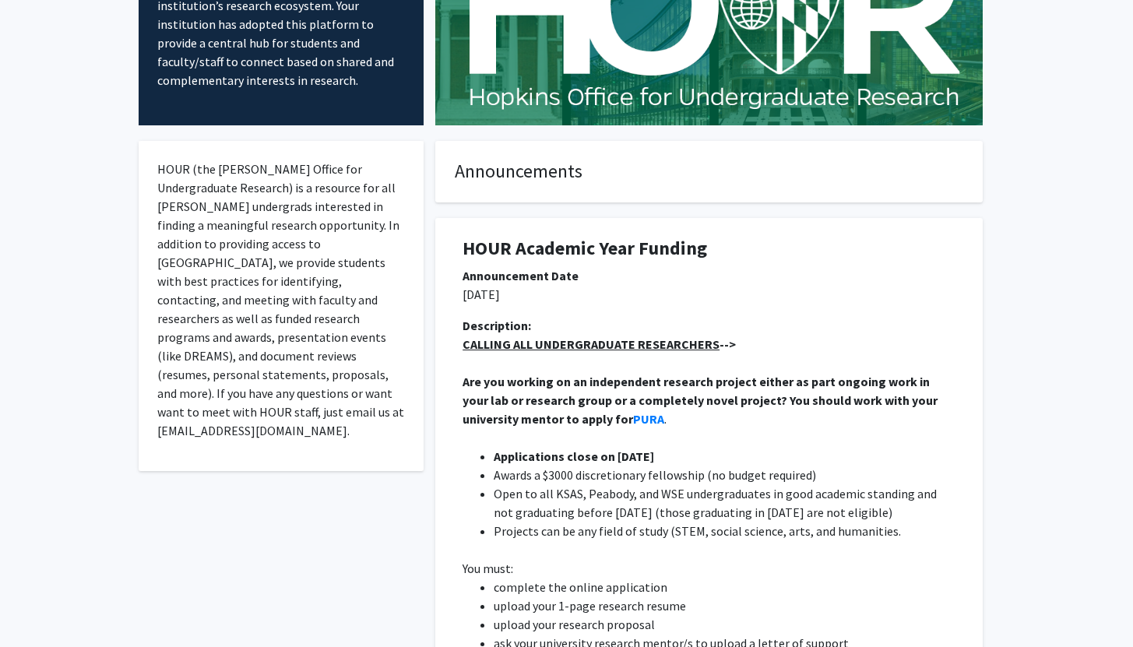
scroll to position [0, 0]
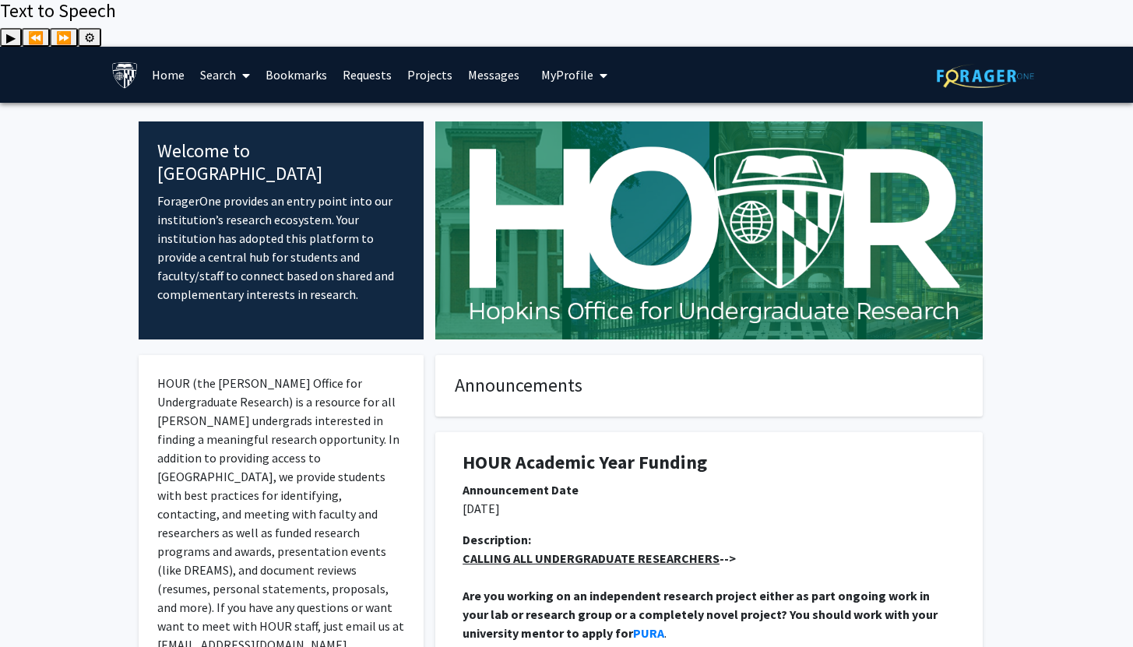
click at [554, 67] on span "My Profile" at bounding box center [567, 75] width 52 height 16
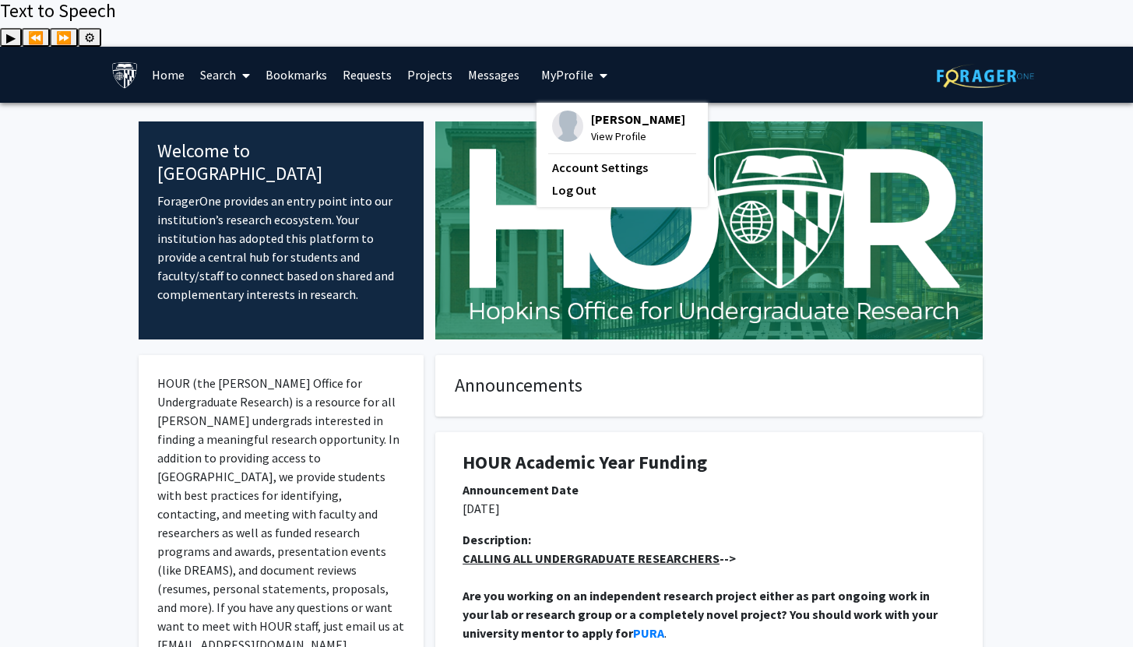
click at [614, 128] on span "View Profile" at bounding box center [638, 136] width 94 height 17
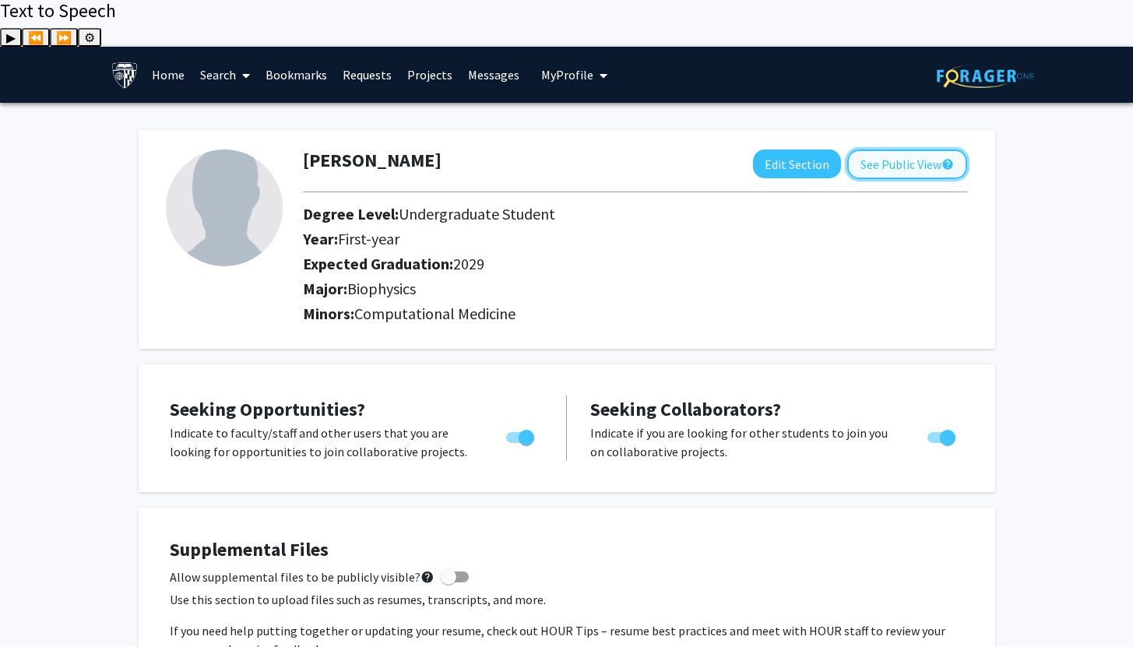
click at [858, 150] on button "See Public View help" at bounding box center [907, 165] width 120 height 30
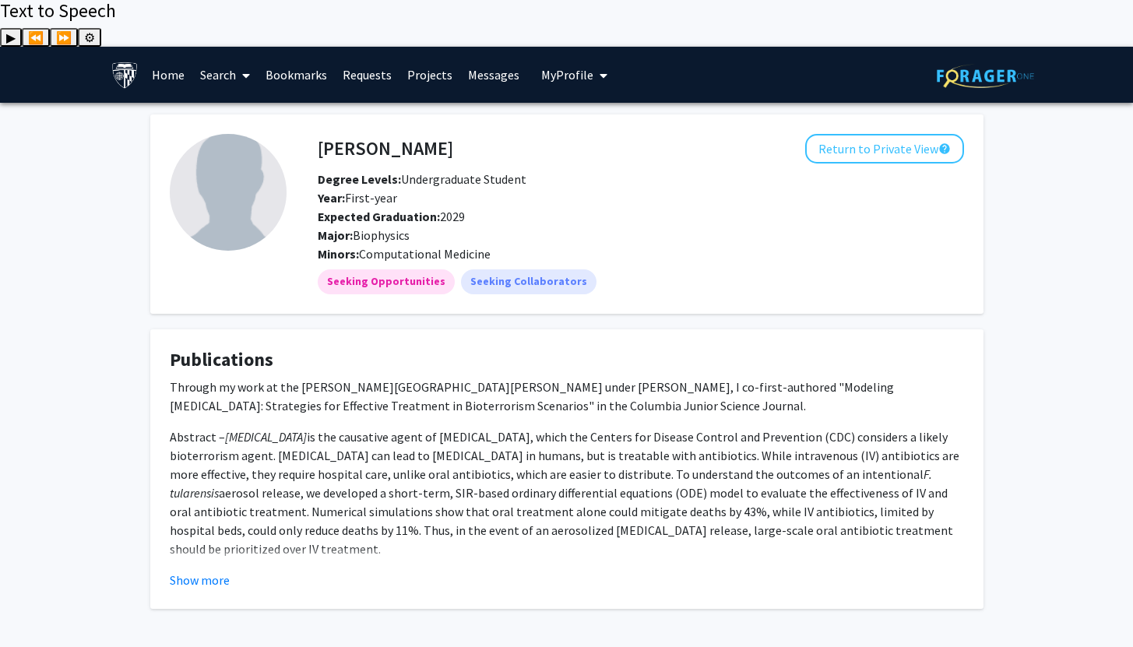
scroll to position [12, 0]
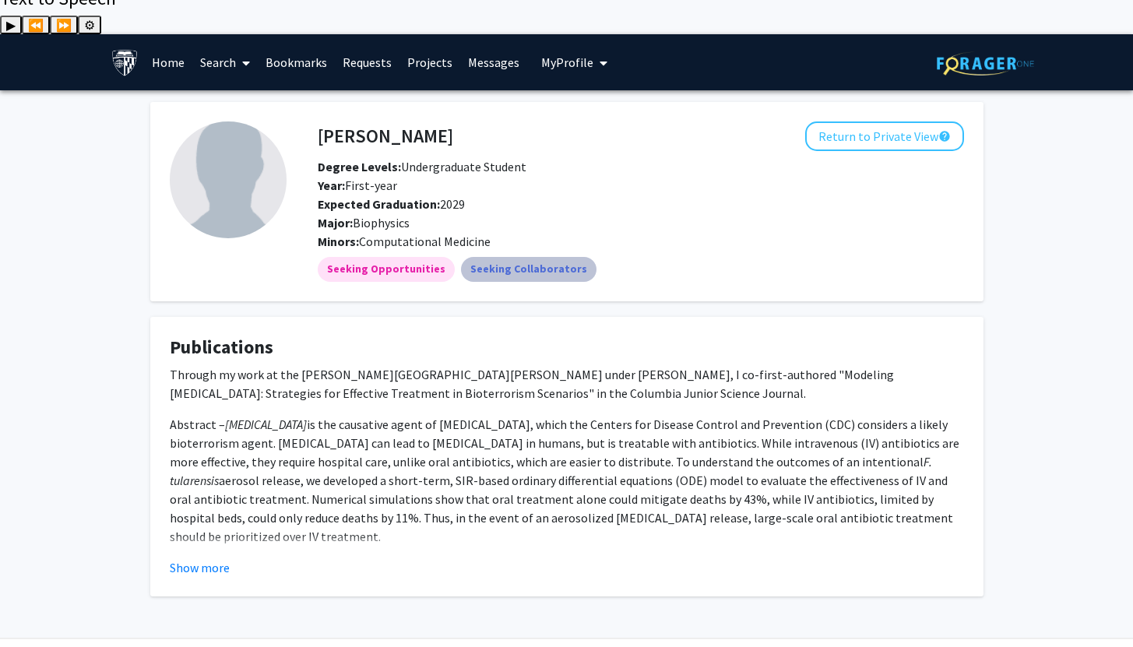
click at [508, 257] on mat-chip "Seeking Collaborators" at bounding box center [529, 269] width 136 height 25
click at [871, 102] on fg-card "[PERSON_NAME] Return to Private View help Degree Levels: Undergraduate Student …" at bounding box center [566, 201] width 833 height 199
click at [871, 121] on button "Return to Private View help" at bounding box center [884, 136] width 159 height 30
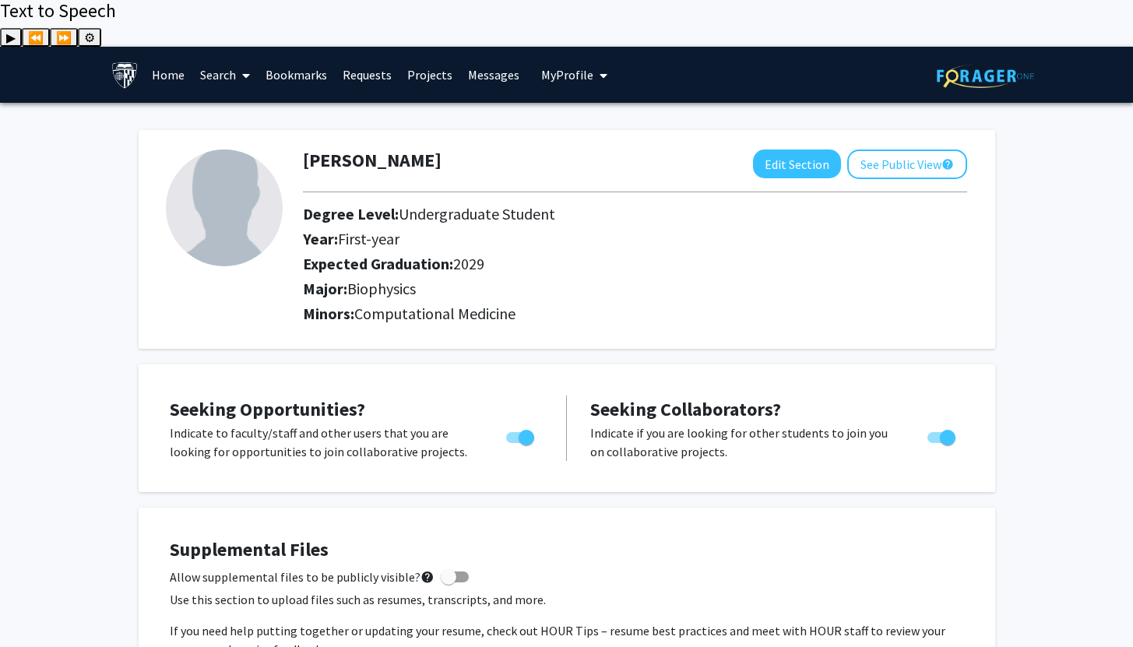
click at [935, 432] on span "Toggle" at bounding box center [942, 437] width 28 height 11
click at [935, 443] on input "Would you like to receive other student requests to work with you?" at bounding box center [935, 443] width 1 height 1
checkbox input "false"
click at [792, 150] on button "Edit Section" at bounding box center [797, 164] width 88 height 29
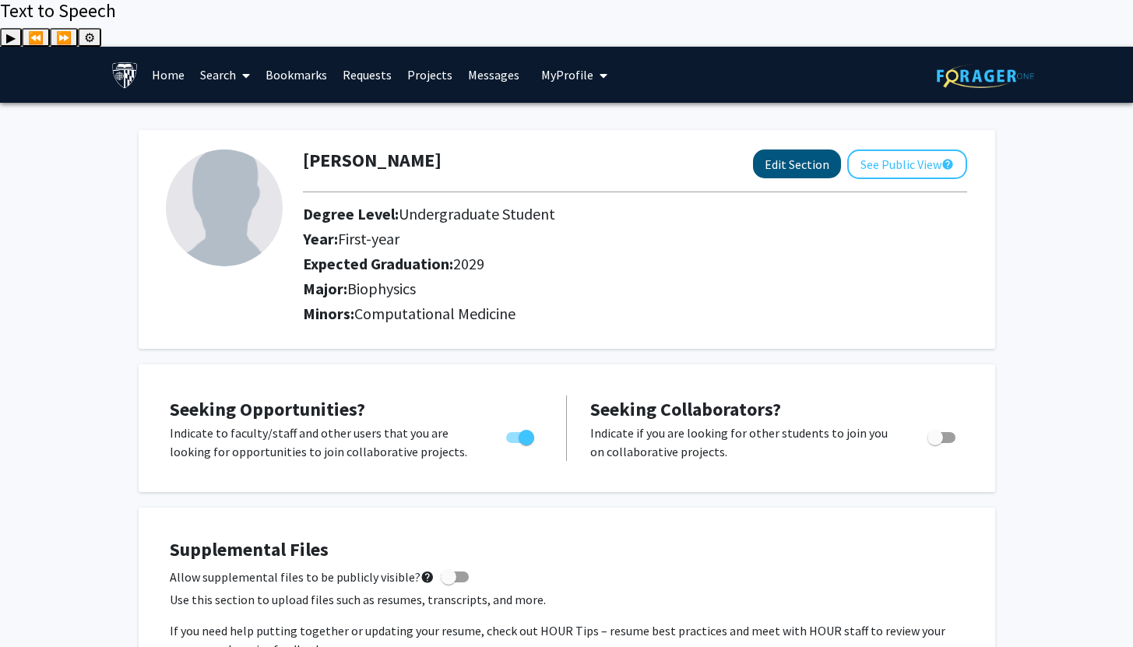
select select "first-year"
select select "2029"
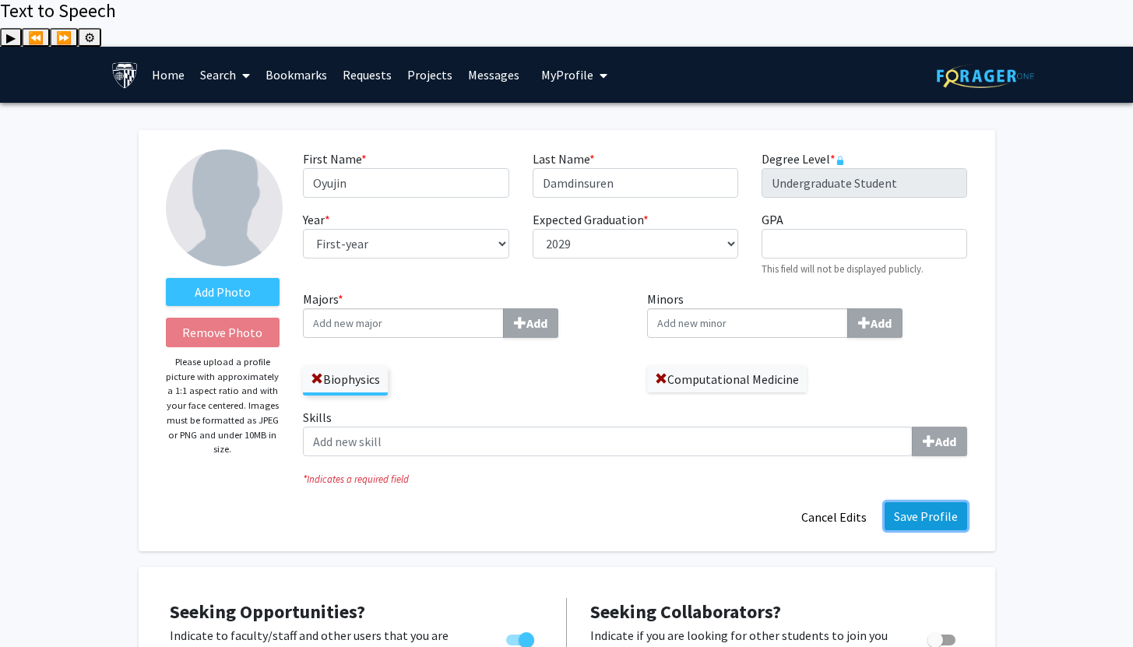
click at [899, 502] on button "Save Profile" at bounding box center [926, 516] width 83 height 28
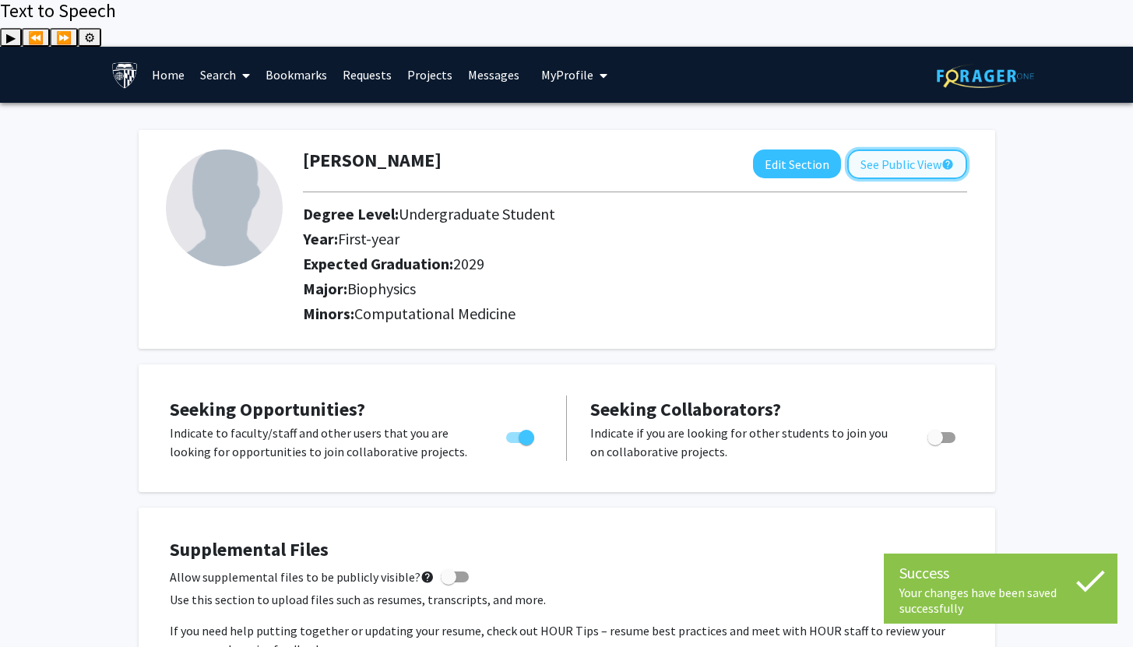
click at [885, 150] on button "See Public View help" at bounding box center [907, 165] width 120 height 30
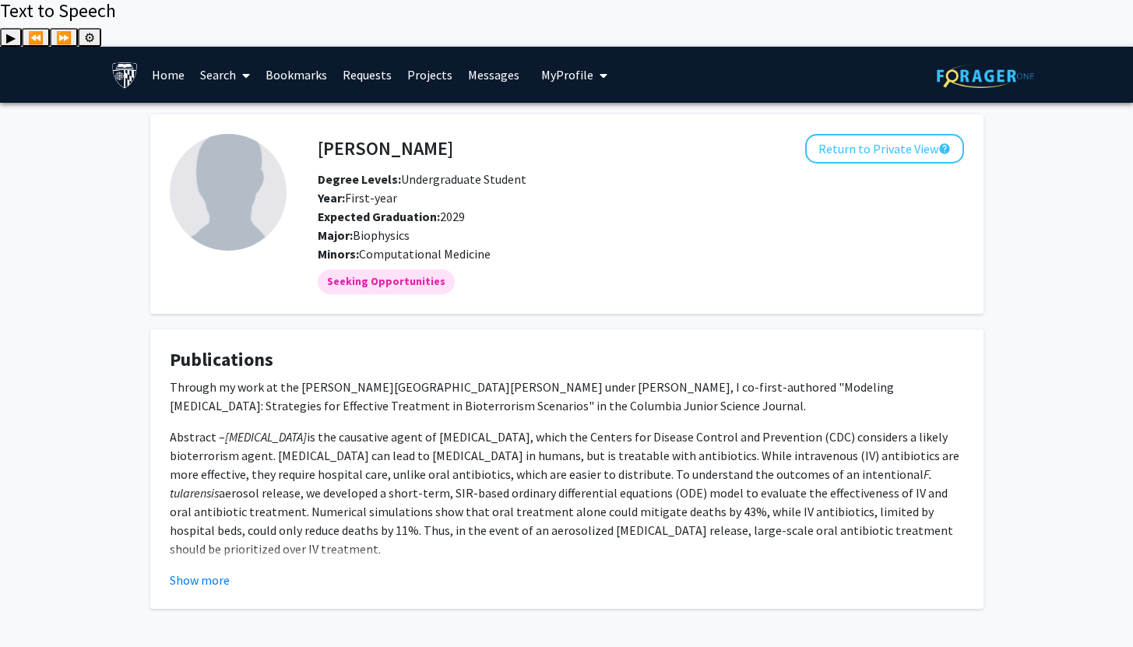
click at [167, 48] on link "Home" at bounding box center [168, 75] width 48 height 55
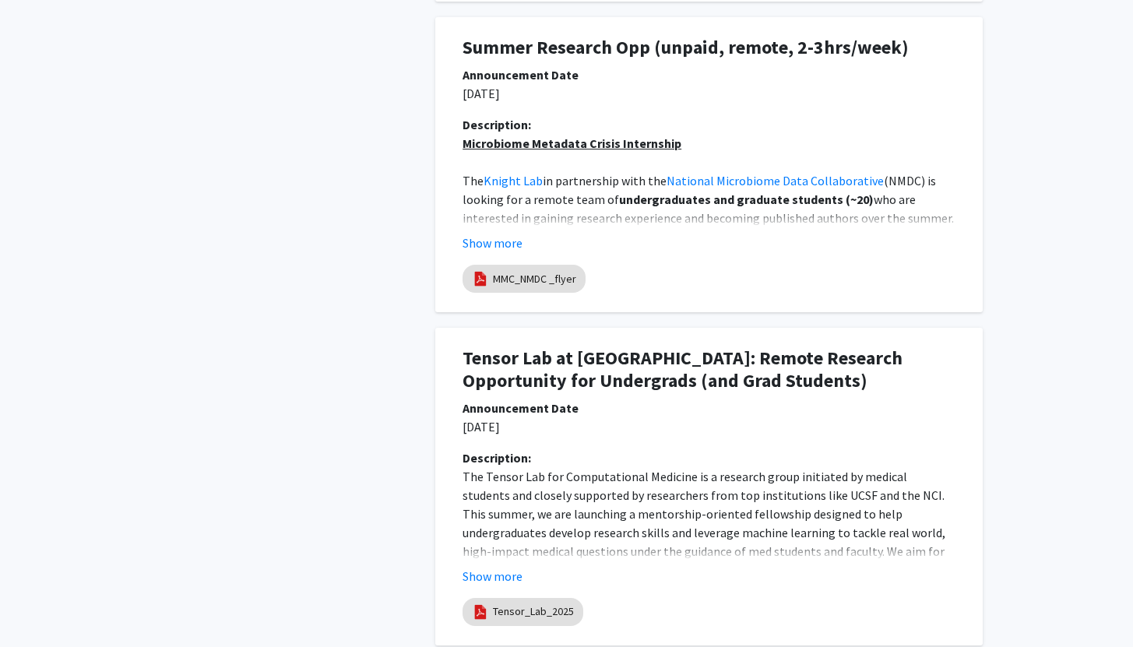
scroll to position [1243, 0]
